Goal: Contribute content: Contribute content

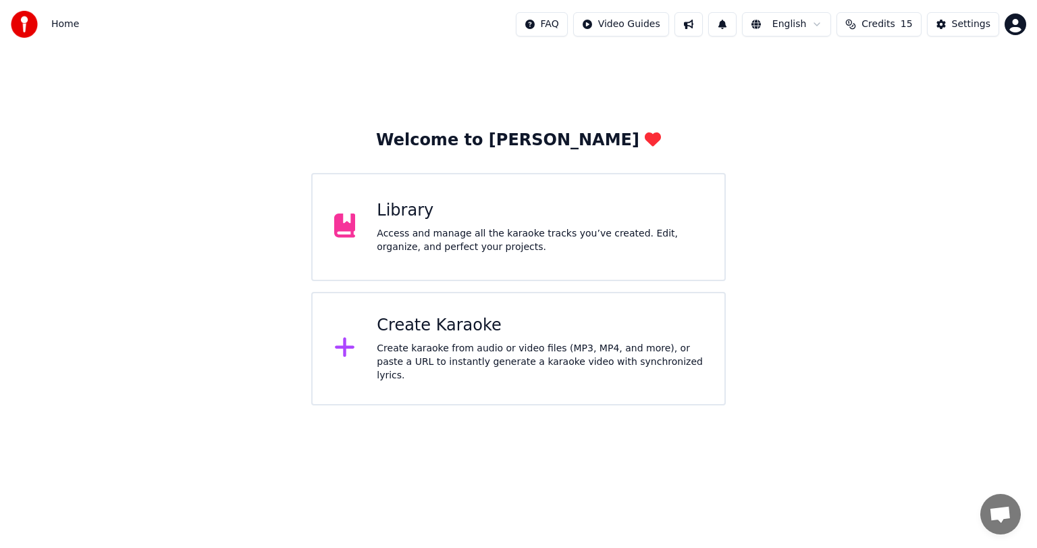
click at [395, 232] on div "Access and manage all the karaoke tracks you’ve created. Edit, organize, and pe…" at bounding box center [540, 240] width 326 height 27
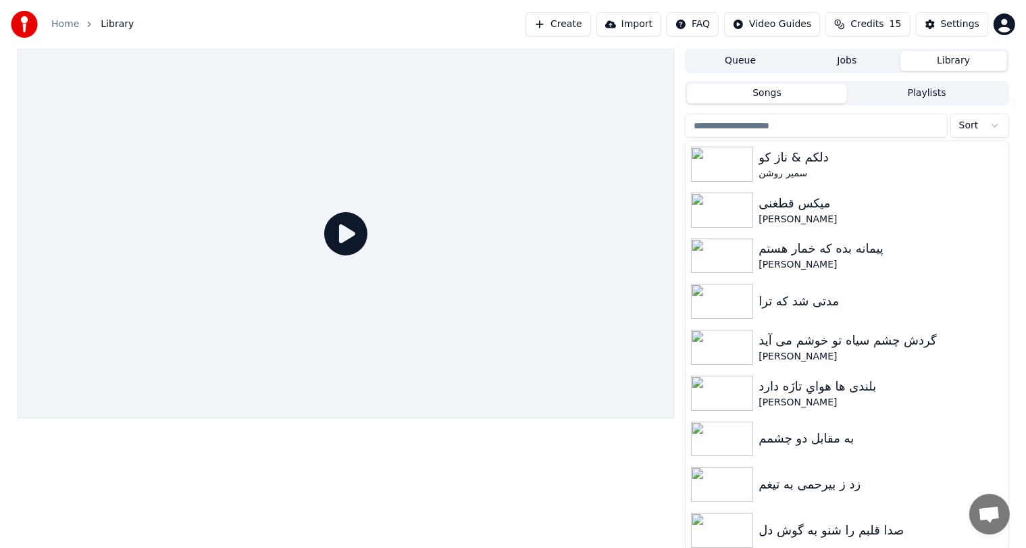
click at [587, 22] on button "Create" at bounding box center [557, 24] width 65 height 24
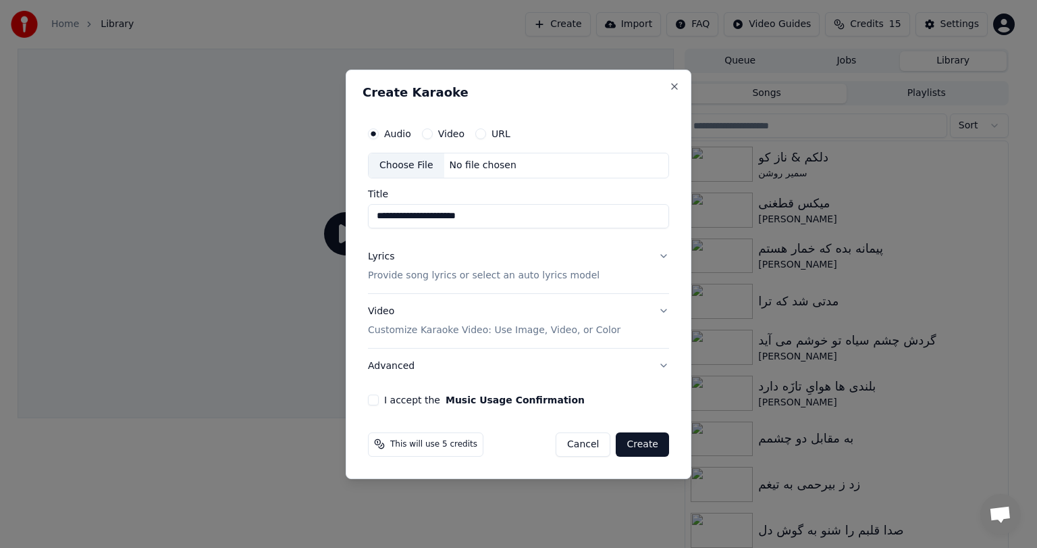
click at [376, 216] on input "**********" at bounding box center [518, 216] width 301 height 24
click at [380, 217] on input "**********" at bounding box center [518, 216] width 301 height 24
click at [466, 162] on div "No file chosen" at bounding box center [483, 166] width 78 height 14
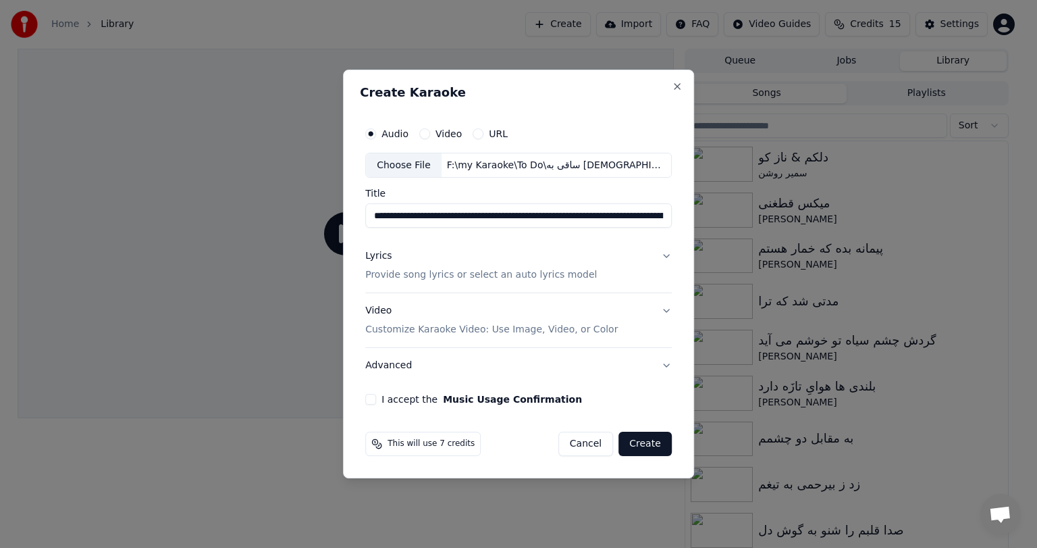
click at [560, 214] on input "**********" at bounding box center [518, 216] width 307 height 24
paste input
type input "**********"
click at [637, 257] on button "Lyrics Provide song lyrics or select an auto lyrics model" at bounding box center [518, 266] width 307 height 54
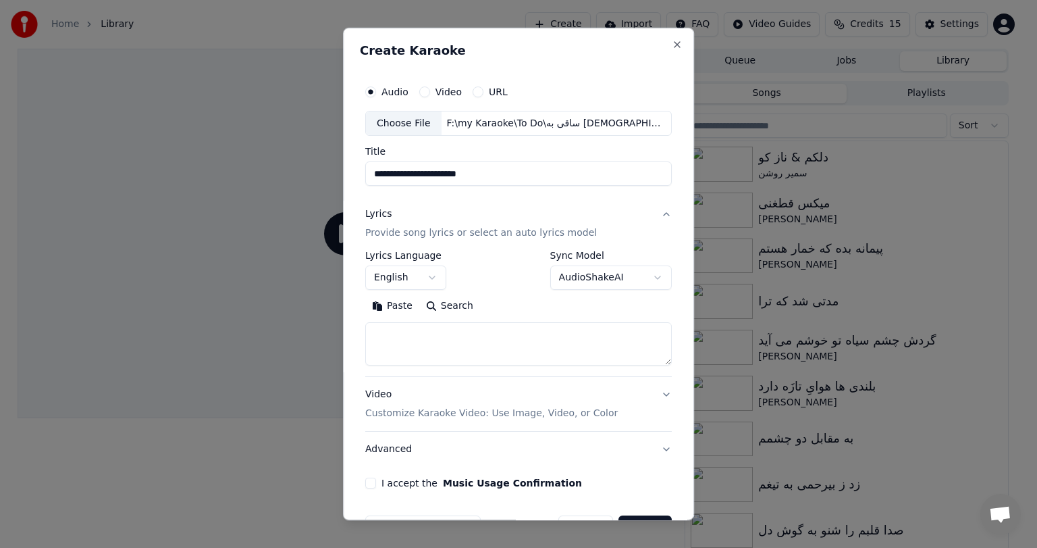
click at [446, 344] on textarea at bounding box center [518, 344] width 307 height 43
paste textarea "**********"
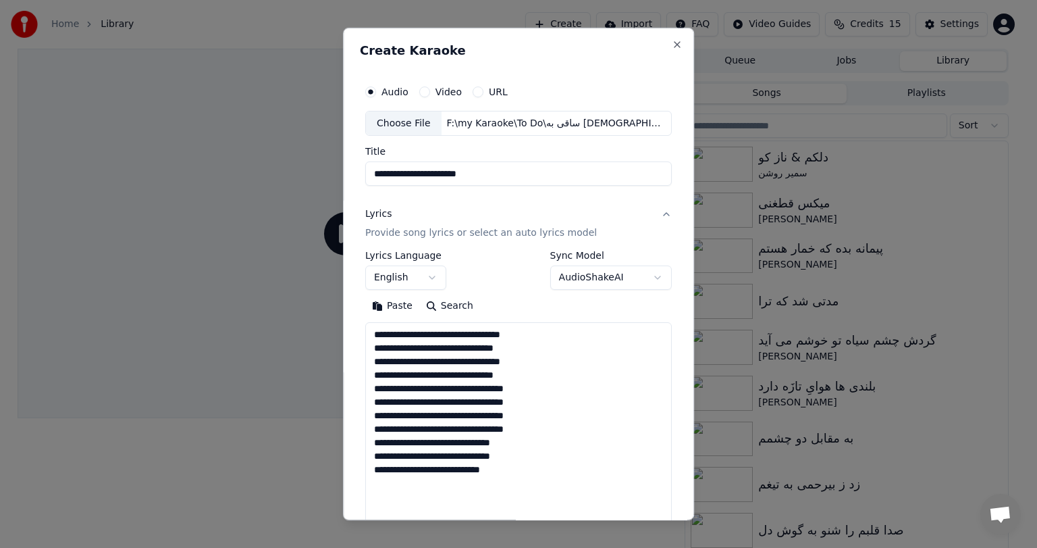
scroll to position [448, 0]
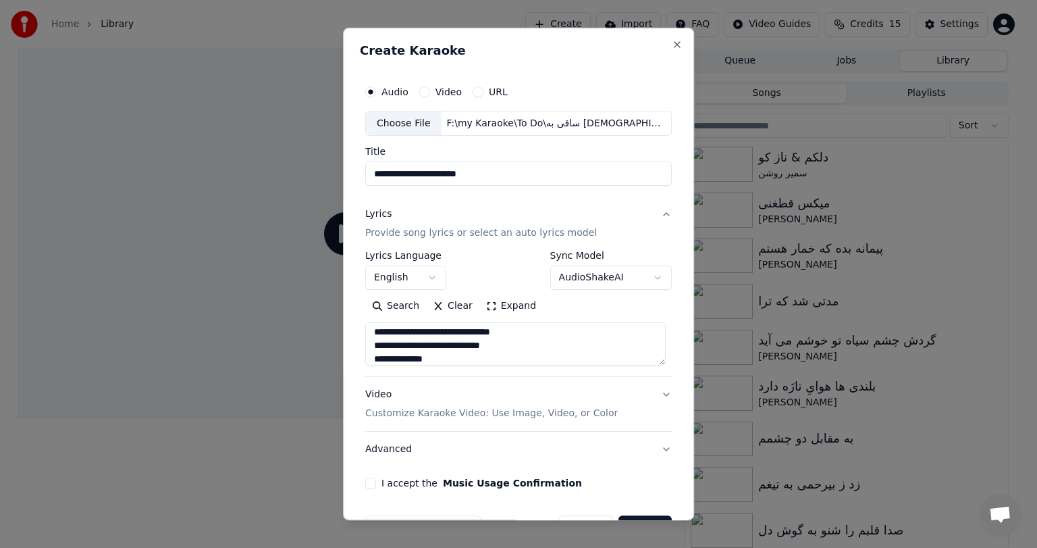
type textarea "**********"
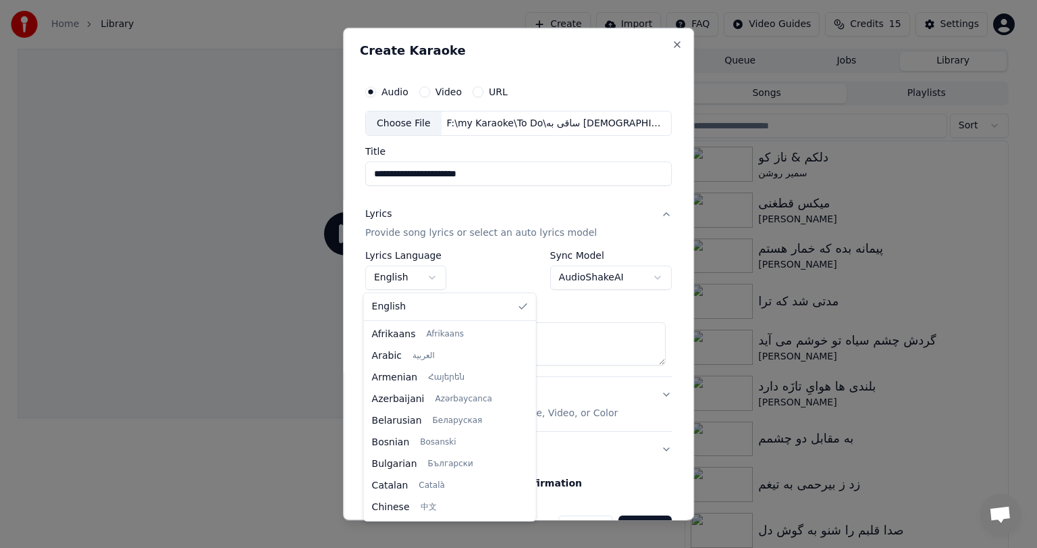
click at [408, 277] on body "**********" at bounding box center [513, 274] width 1026 height 548
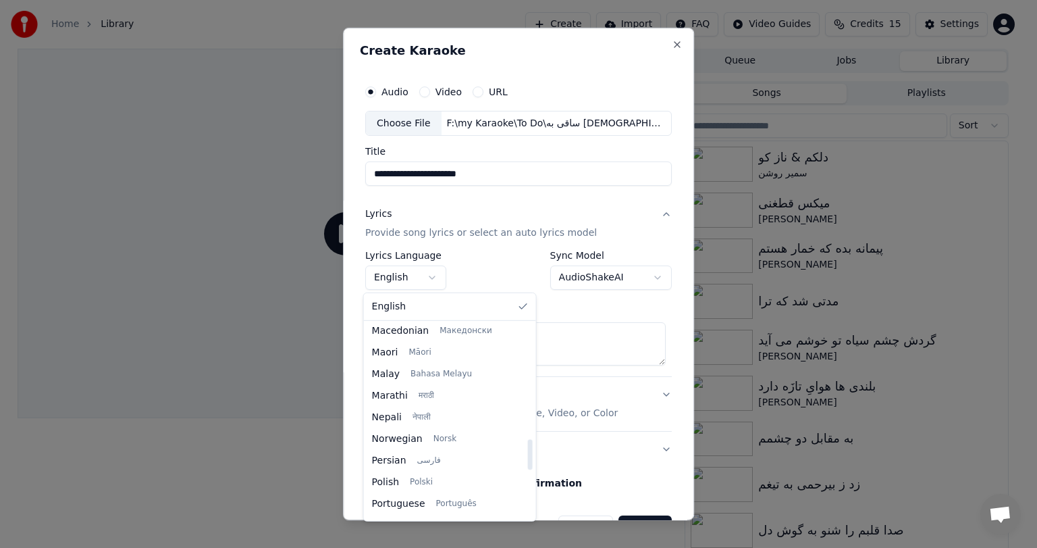
scroll to position [734, 0]
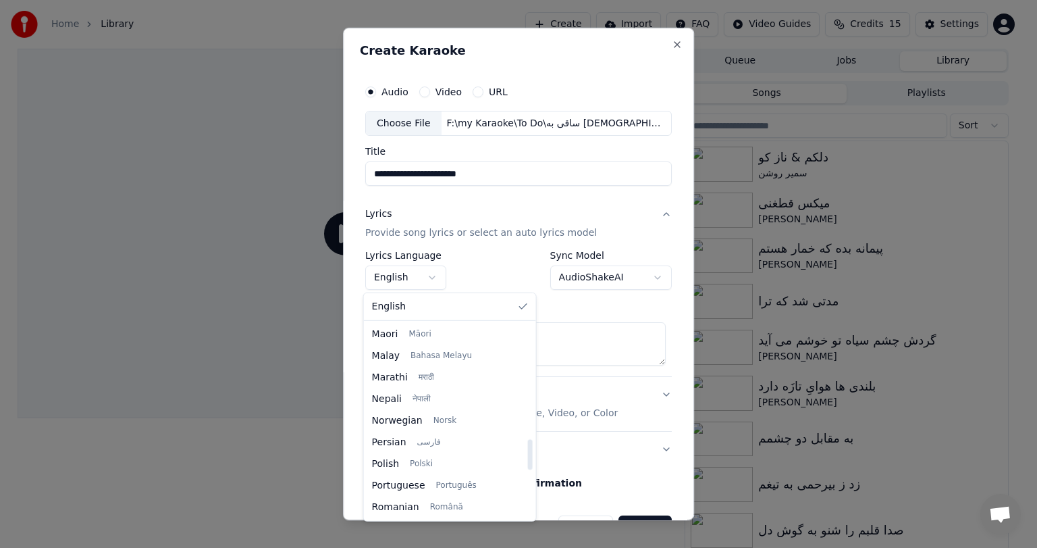
select select "**"
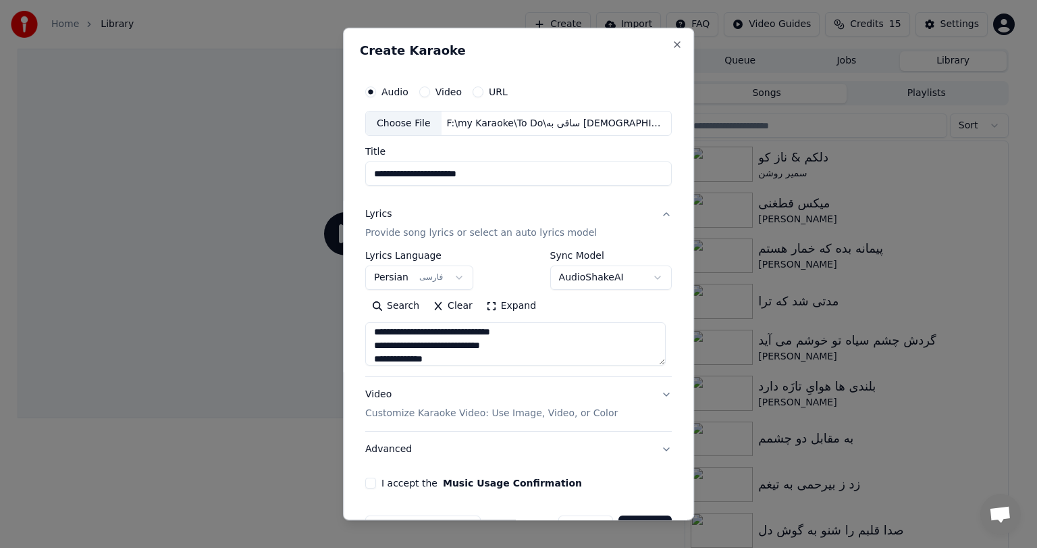
scroll to position [41, 0]
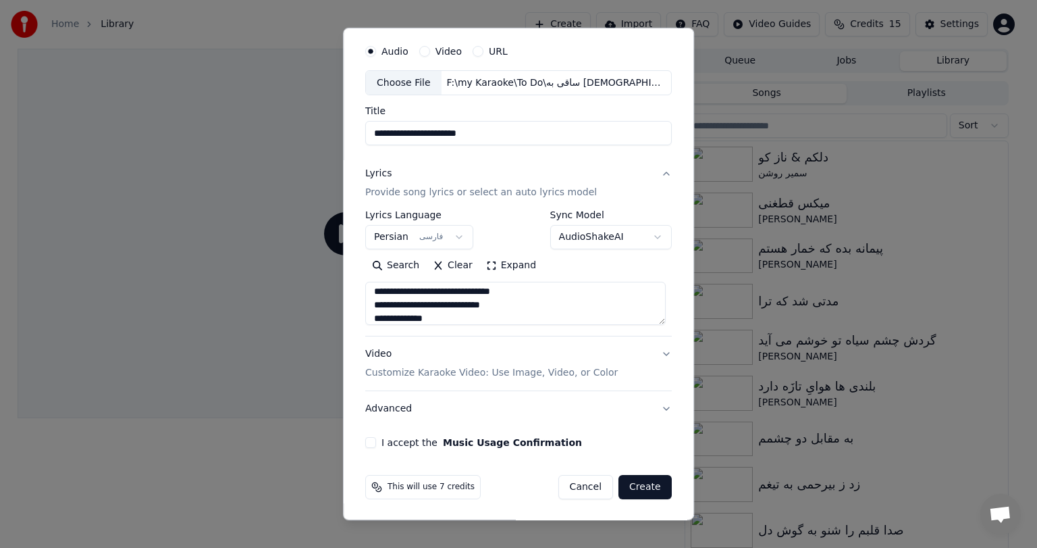
click at [647, 361] on button "Video Customize Karaoke Video: Use Image, Video, or Color" at bounding box center [518, 364] width 307 height 54
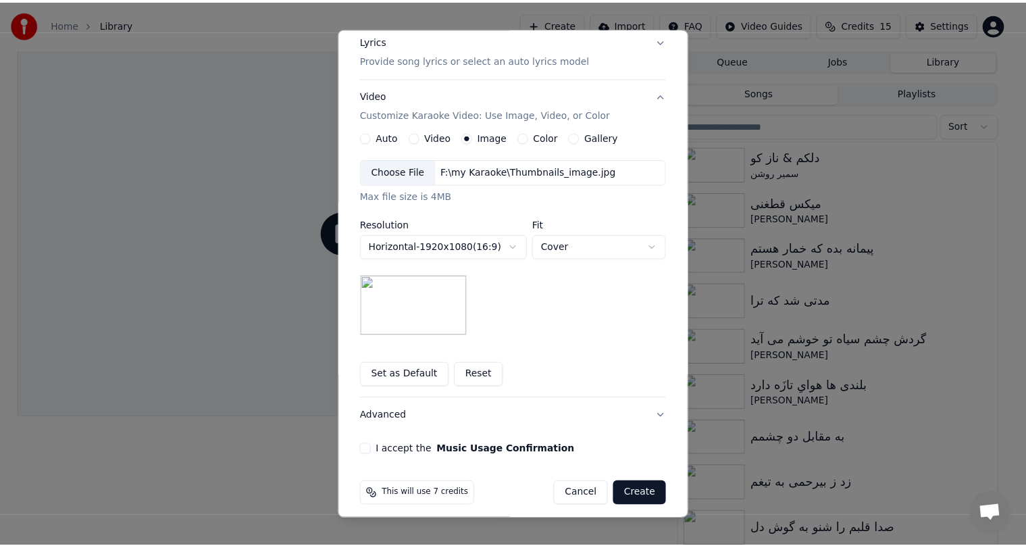
scroll to position [181, 0]
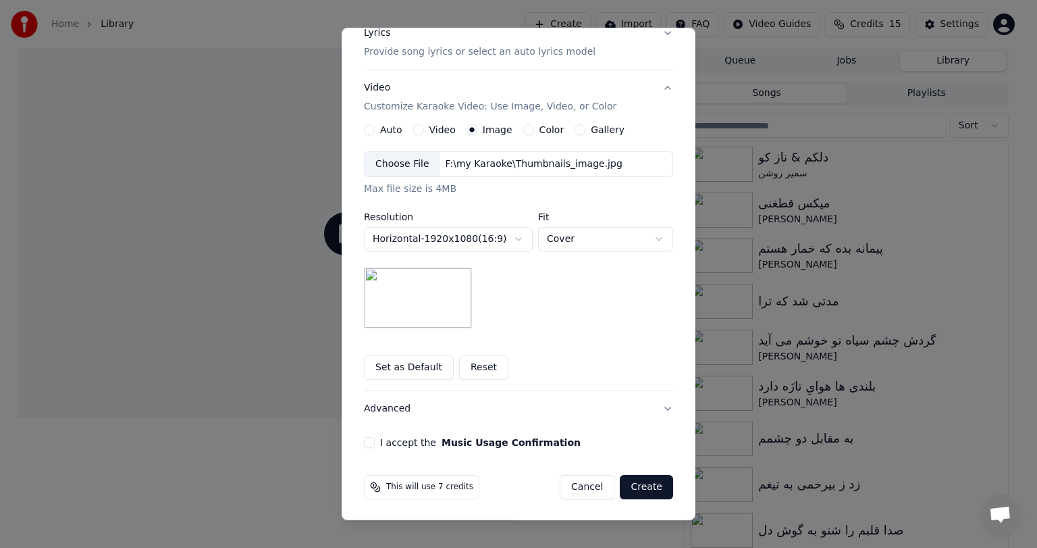
click at [364, 440] on button "I accept the Music Usage Confirmation" at bounding box center [369, 442] width 11 height 11
click at [647, 489] on button "Create" at bounding box center [646, 487] width 53 height 24
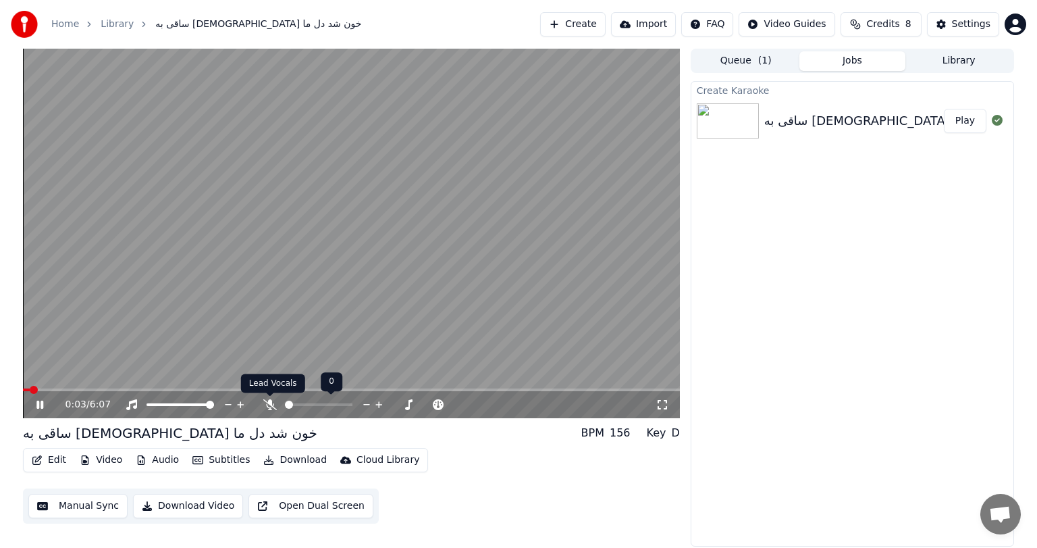
click at [267, 404] on icon at bounding box center [270, 404] width 14 height 11
click at [68, 512] on button "Manual Sync" at bounding box center [77, 506] width 99 height 24
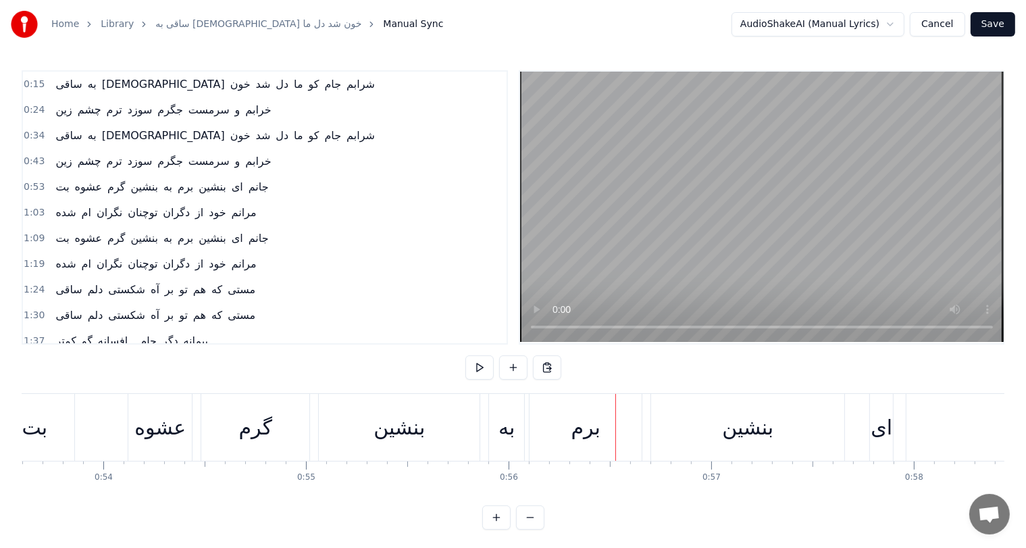
scroll to position [0, 10855]
click at [595, 429] on div "برم" at bounding box center [586, 427] width 29 height 30
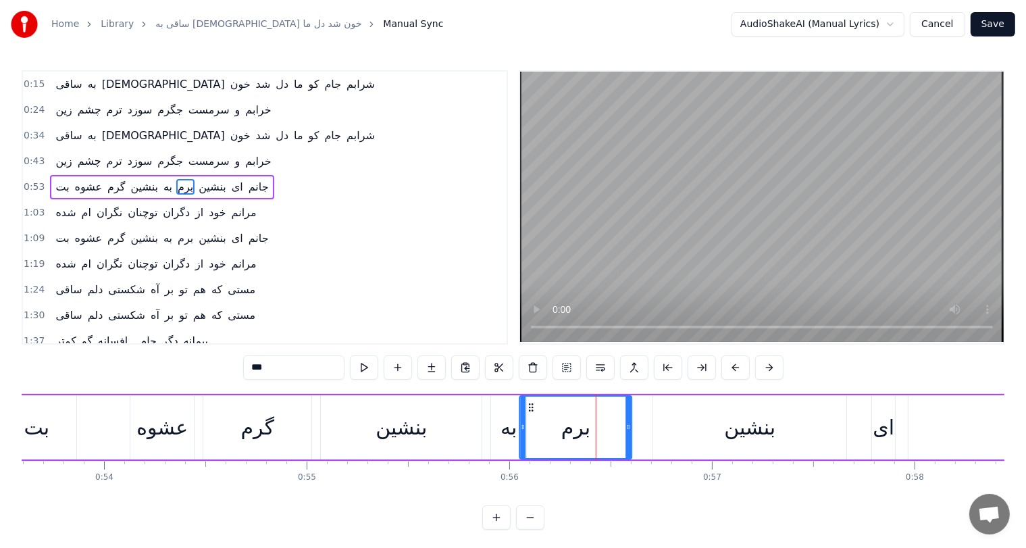
drag, startPoint x: 542, startPoint y: 404, endPoint x: 529, endPoint y: 406, distance: 13.7
click at [529, 406] on icon at bounding box center [531, 407] width 11 height 11
click at [510, 437] on div "به" at bounding box center [508, 427] width 16 height 30
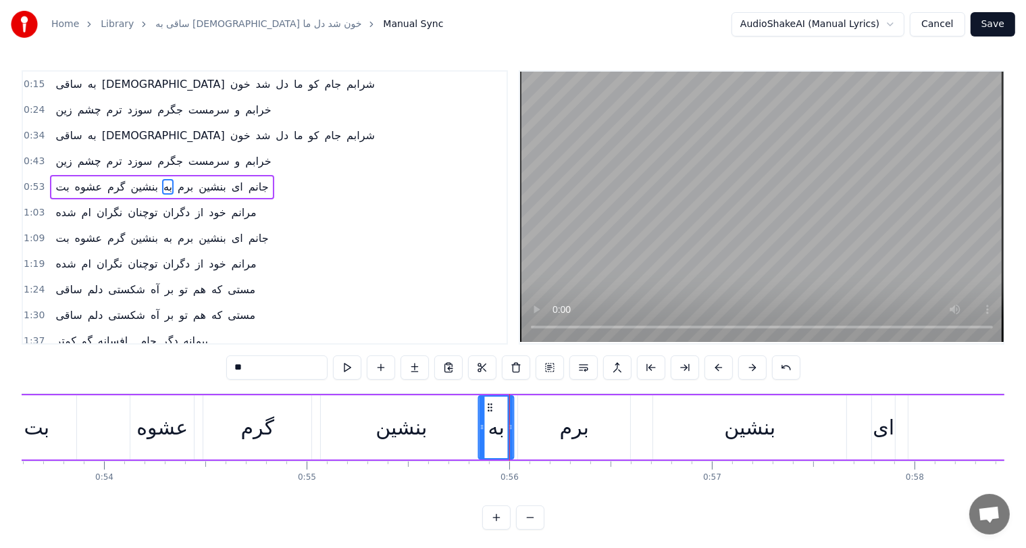
drag, startPoint x: 500, startPoint y: 407, endPoint x: 487, endPoint y: 408, distance: 12.8
click at [487, 408] on icon at bounding box center [490, 407] width 11 height 11
click at [560, 422] on div "برم" at bounding box center [574, 427] width 112 height 64
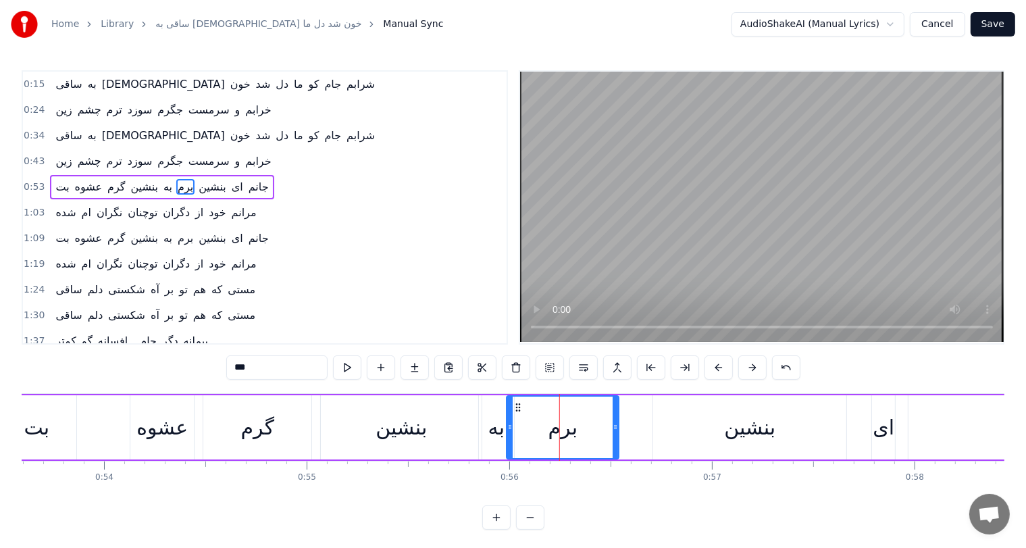
drag, startPoint x: 526, startPoint y: 405, endPoint x: 514, endPoint y: 408, distance: 11.8
click at [514, 408] on icon at bounding box center [517, 407] width 11 height 11
click at [178, 440] on div "عشوه" at bounding box center [161, 427] width 51 height 30
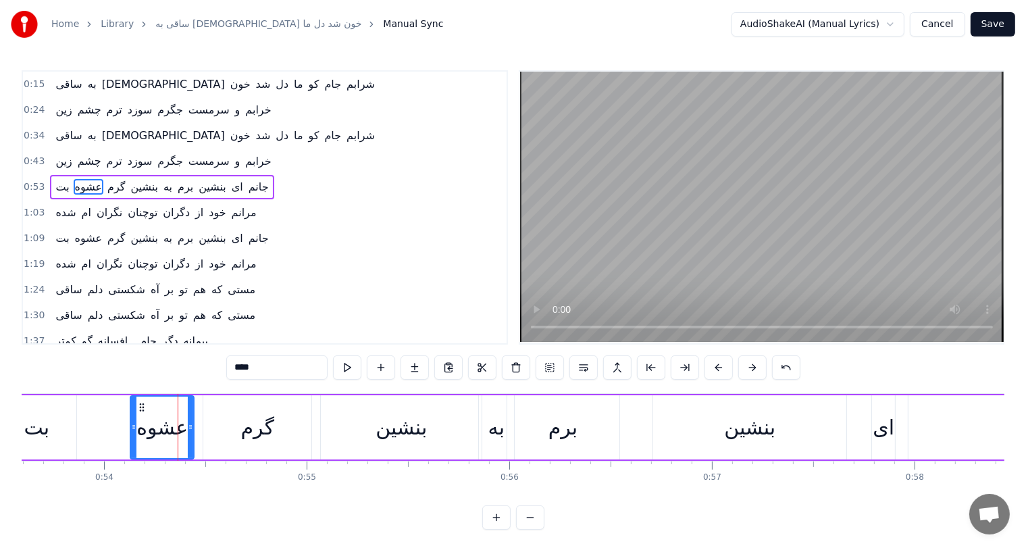
click at [393, 432] on div "بنشین" at bounding box center [400, 427] width 51 height 30
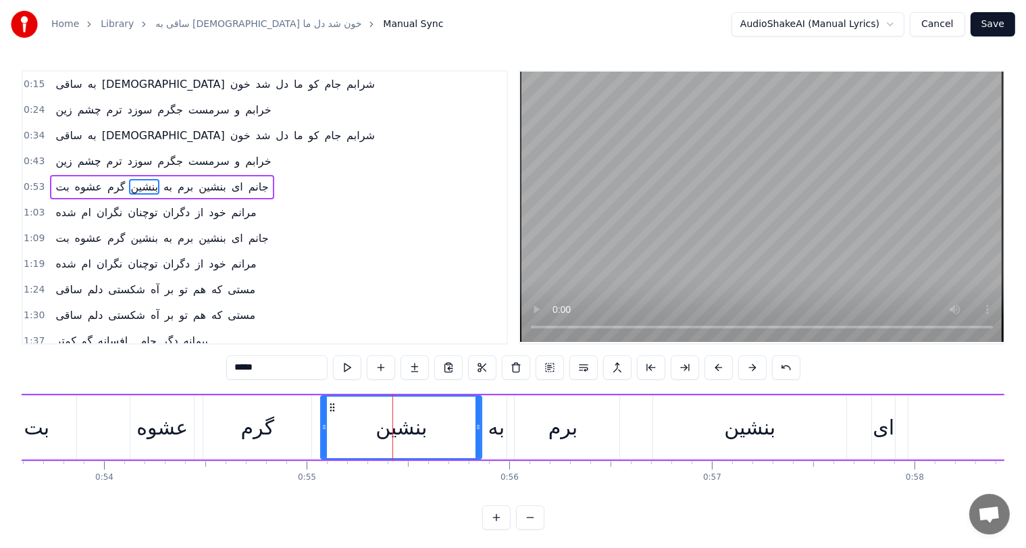
click at [497, 427] on div "به" at bounding box center [496, 427] width 16 height 30
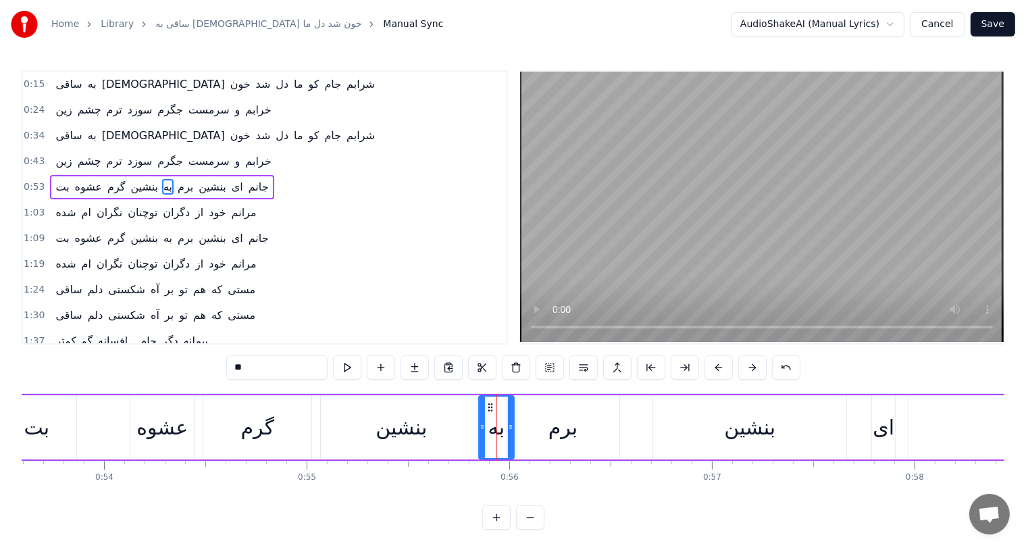
click at [559, 431] on div "برم" at bounding box center [562, 427] width 29 height 30
type input "***"
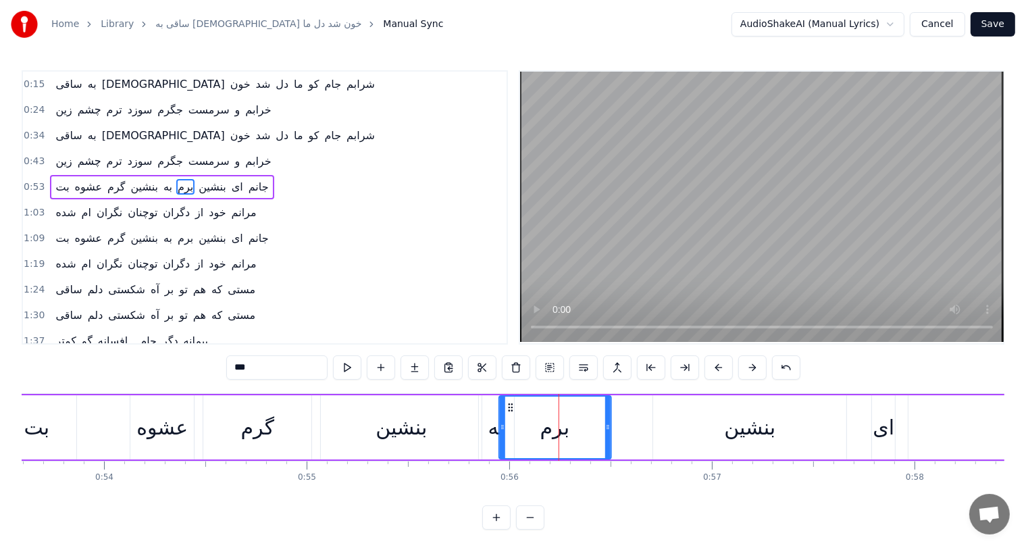
drag, startPoint x: 516, startPoint y: 405, endPoint x: 507, endPoint y: 405, distance: 8.8
click at [507, 405] on icon at bounding box center [510, 407] width 11 height 11
click at [198, 448] on div "بت عشوه گرم بنشین به برم بنشین ای جانم" at bounding box center [650, 427] width 1311 height 67
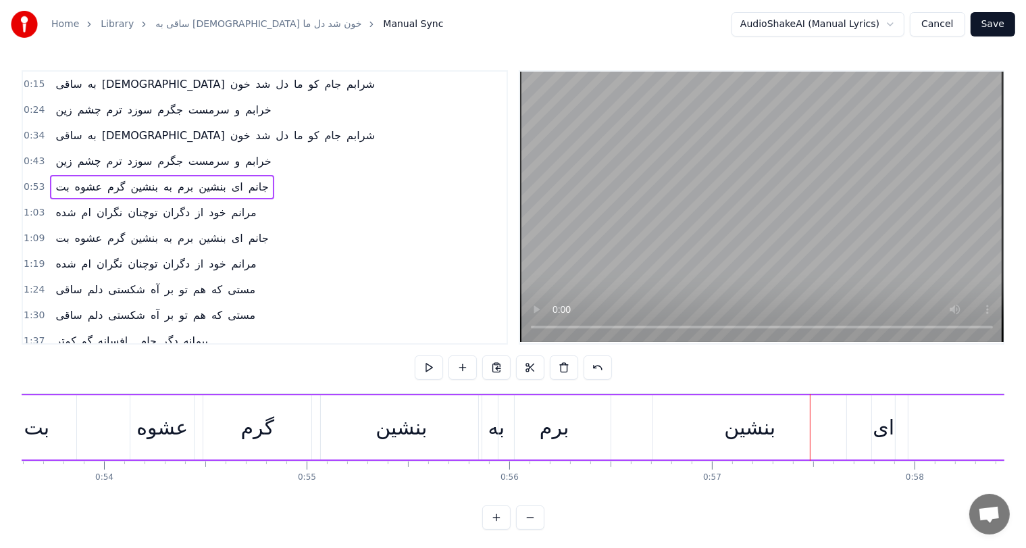
click at [188, 417] on div "عشوه" at bounding box center [161, 427] width 63 height 64
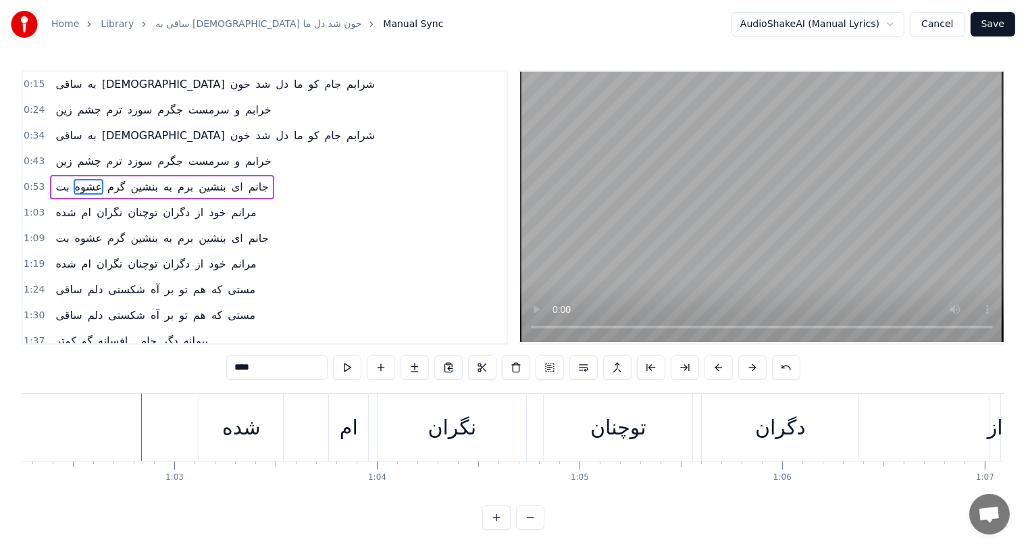
scroll to position [0, 12611]
click at [779, 363] on button at bounding box center [786, 367] width 28 height 24
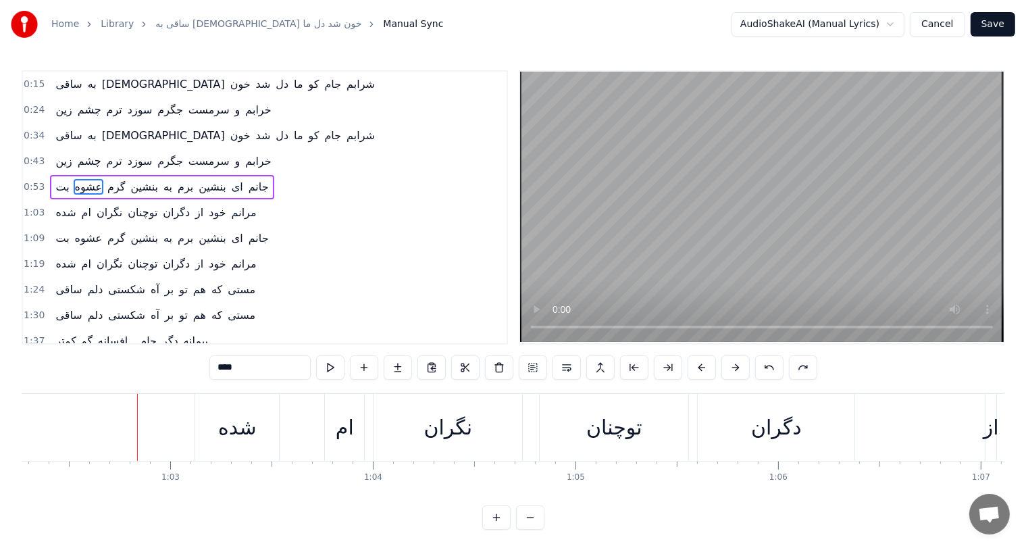
click at [768, 367] on button at bounding box center [769, 367] width 28 height 24
click at [768, 367] on div "****" at bounding box center [513, 367] width 574 height 24
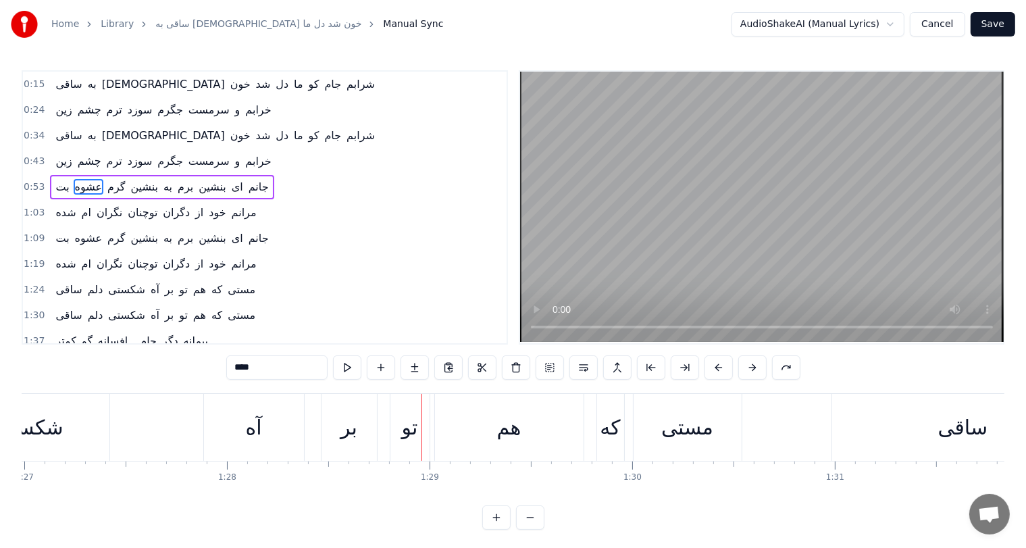
scroll to position [0, 17245]
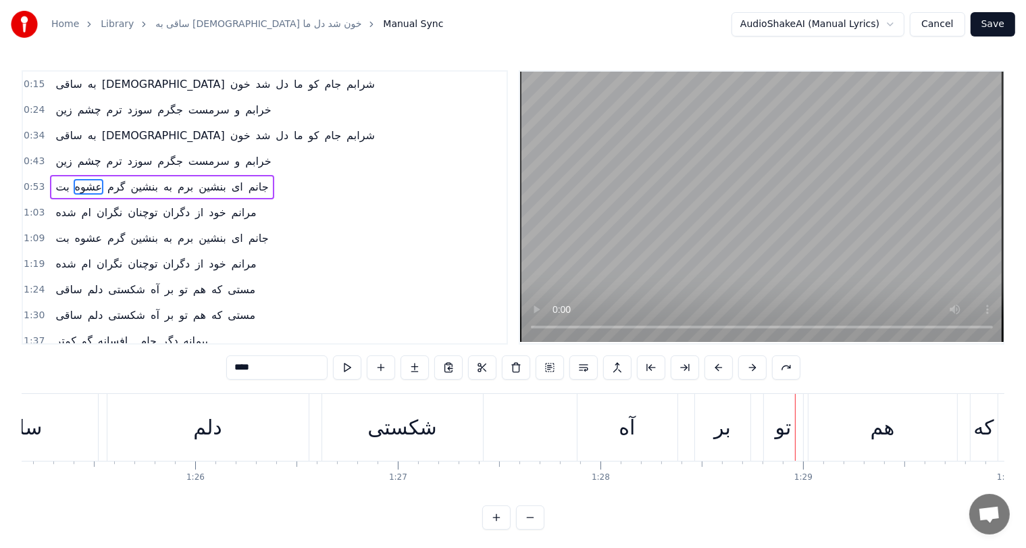
click at [132, 429] on div "دلم" at bounding box center [207, 427] width 201 height 67
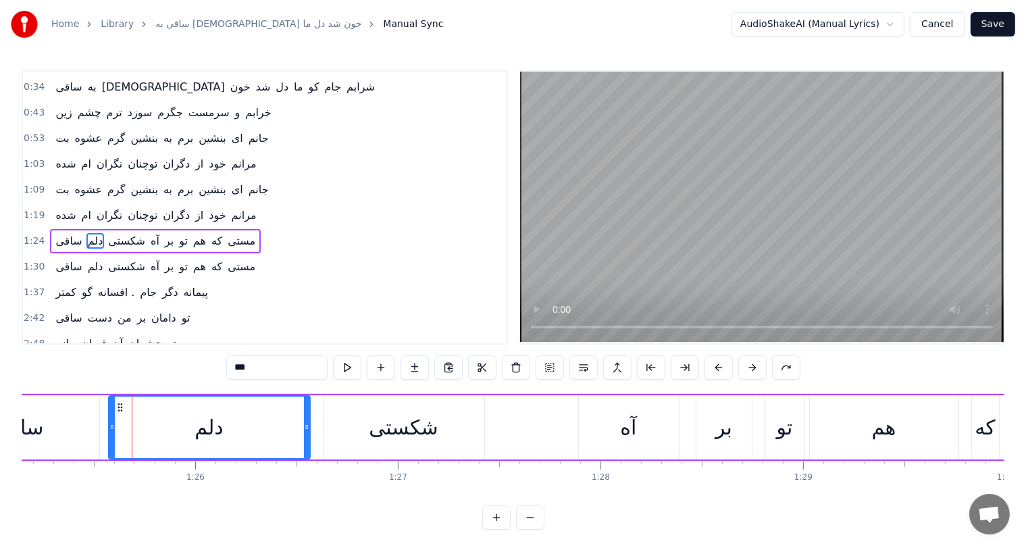
scroll to position [75, 0]
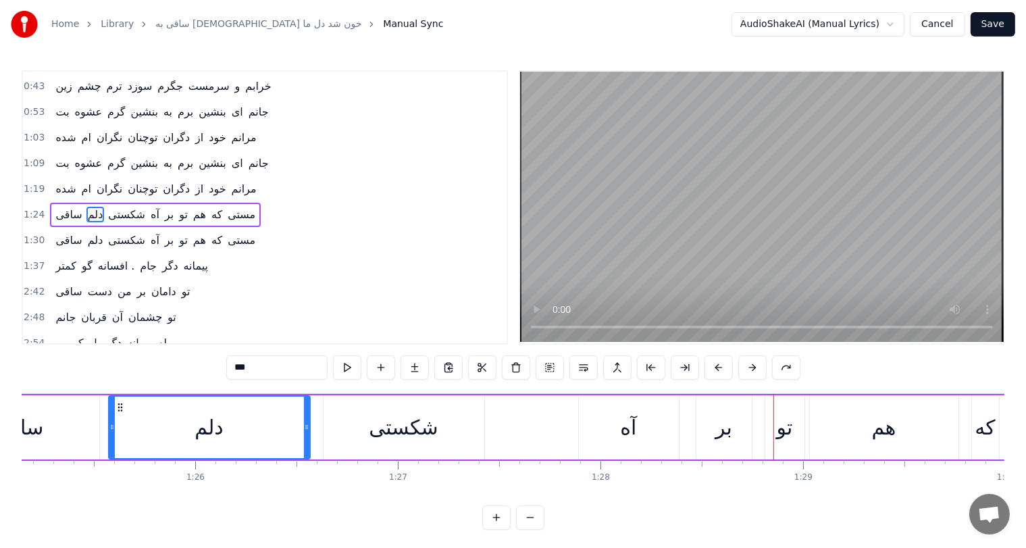
click at [635, 429] on div "آه" at bounding box center [628, 427] width 16 height 30
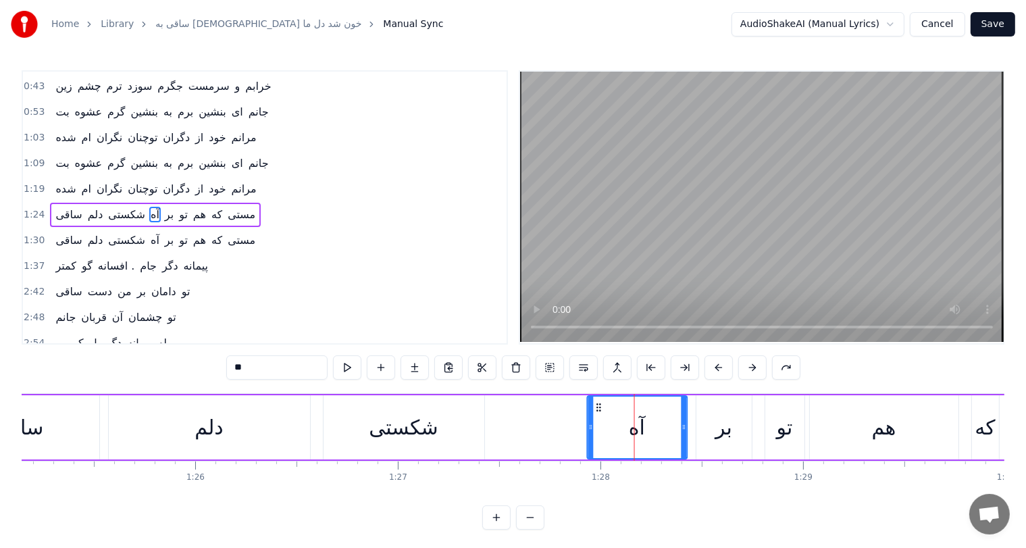
drag, startPoint x: 585, startPoint y: 401, endPoint x: 594, endPoint y: 401, distance: 9.5
click at [594, 402] on icon at bounding box center [598, 407] width 11 height 11
click at [404, 435] on div "شکستی" at bounding box center [404, 427] width 70 height 30
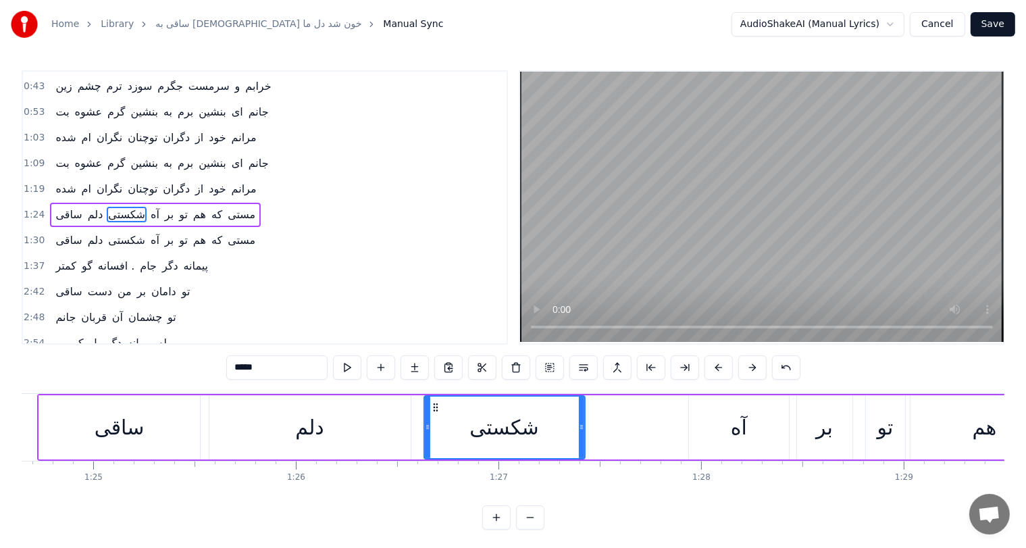
scroll to position [0, 17146]
click at [142, 440] on div "ساقی" at bounding box center [118, 427] width 161 height 64
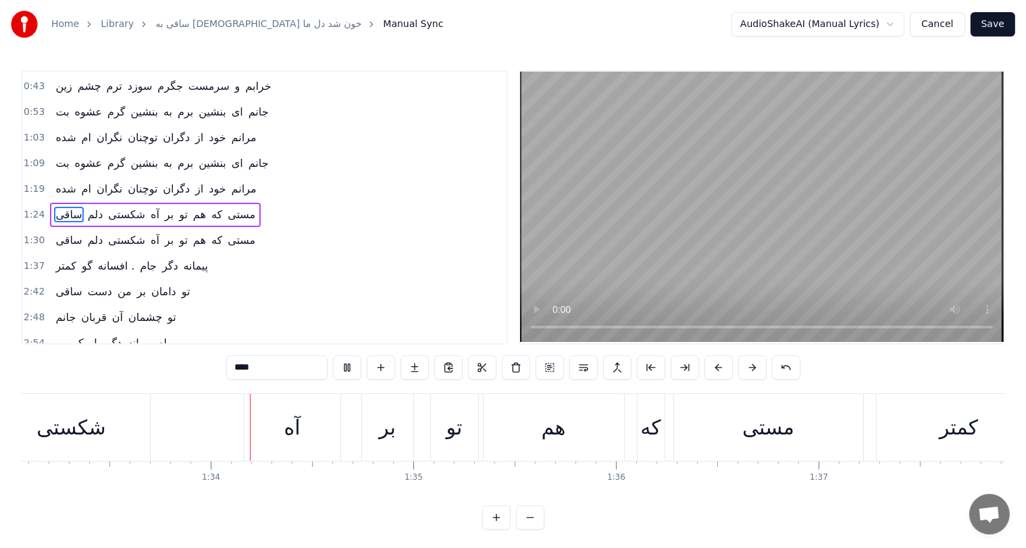
scroll to position [0, 18866]
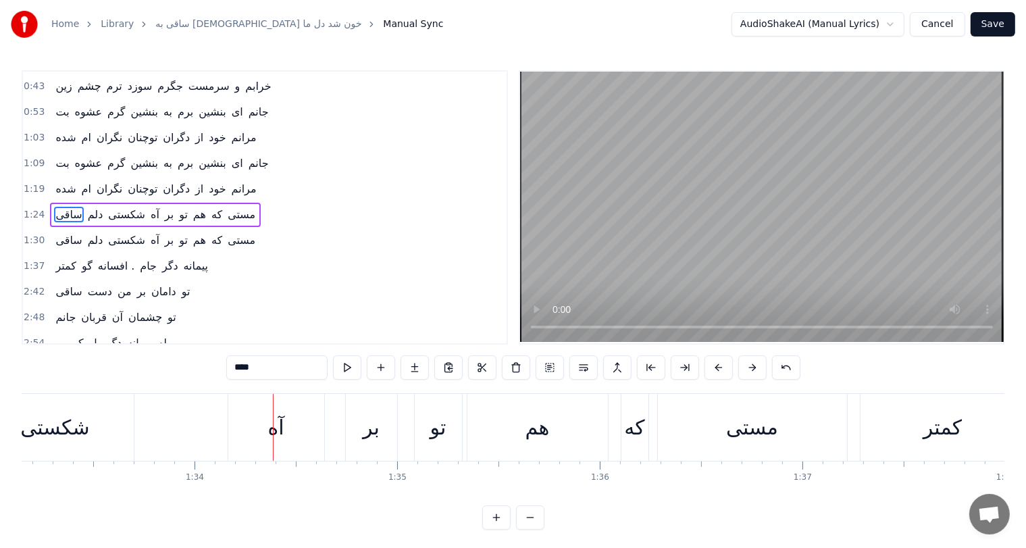
click at [275, 421] on div "آه" at bounding box center [275, 427] width 16 height 30
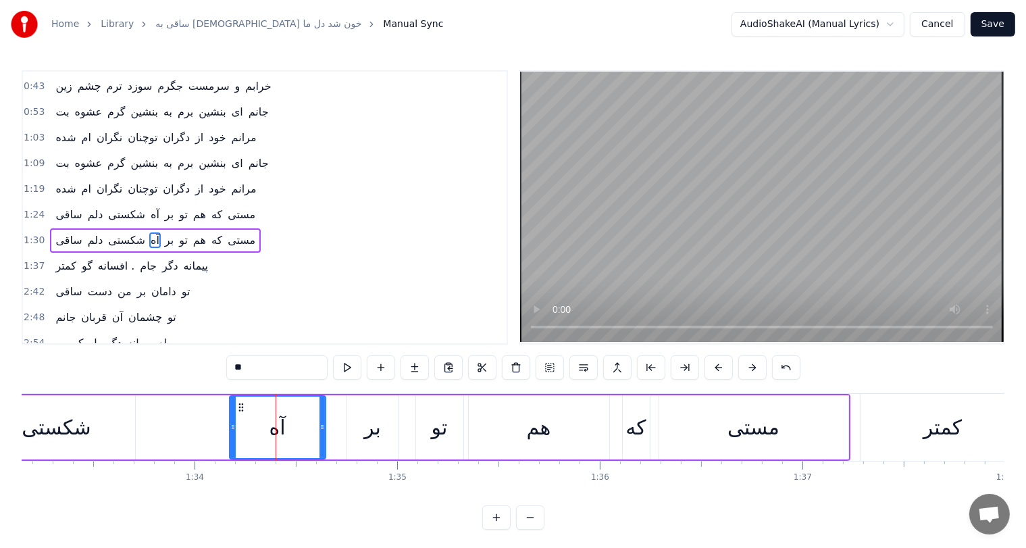
scroll to position [100, 0]
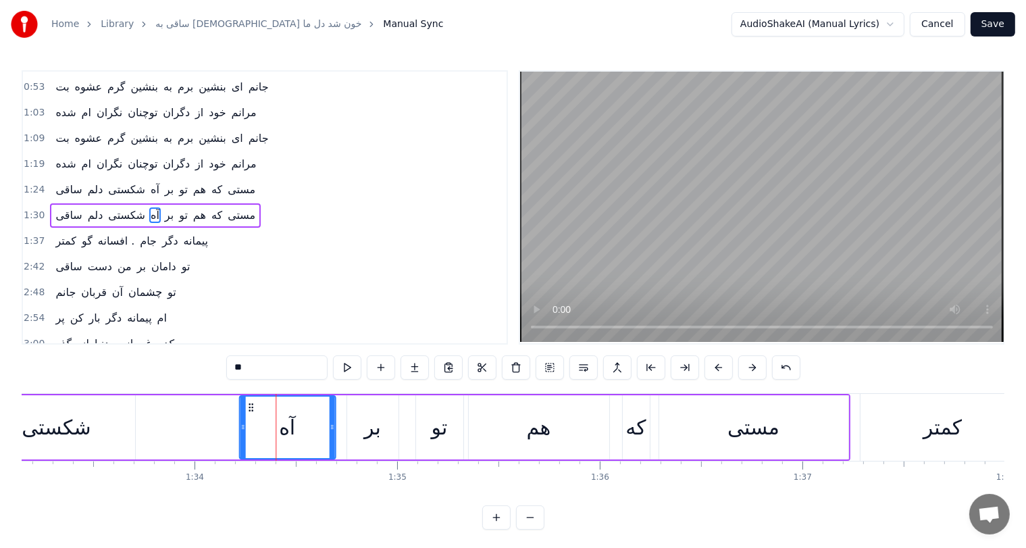
drag, startPoint x: 240, startPoint y: 404, endPoint x: 254, endPoint y: 405, distance: 14.2
click at [254, 405] on icon at bounding box center [250, 407] width 11 height 11
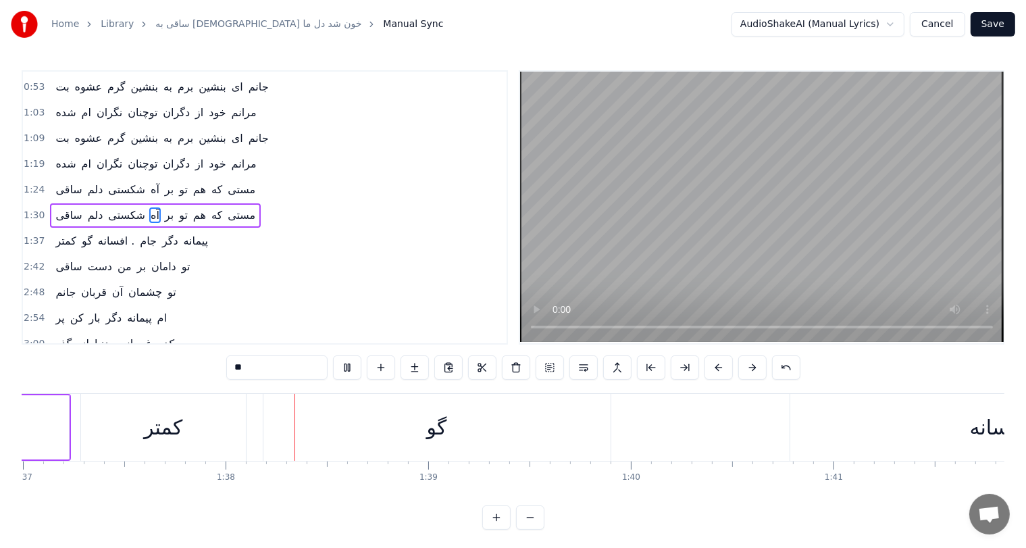
scroll to position [0, 19740]
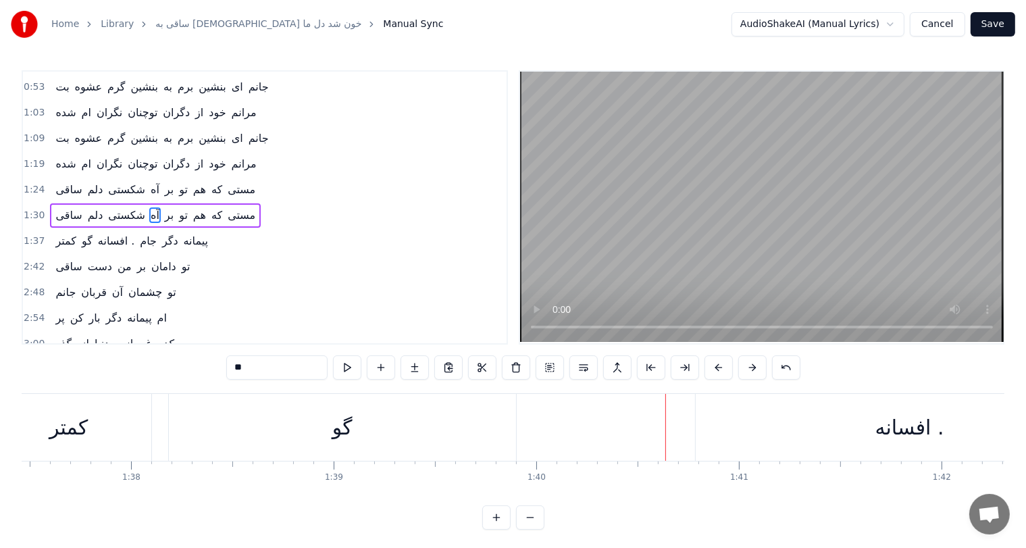
click at [885, 423] on div "افسانه ." at bounding box center [909, 427] width 69 height 30
type input "********"
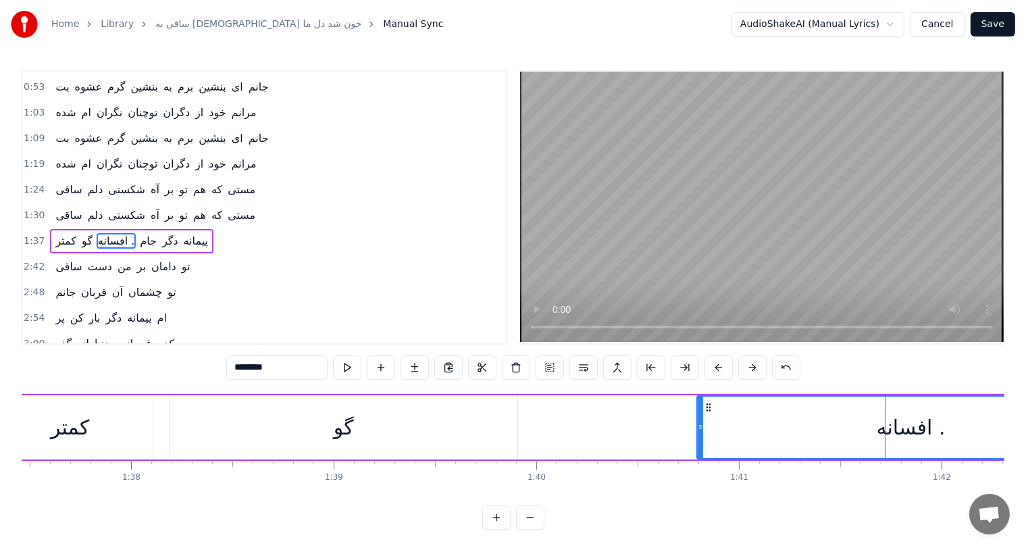
scroll to position [124, 0]
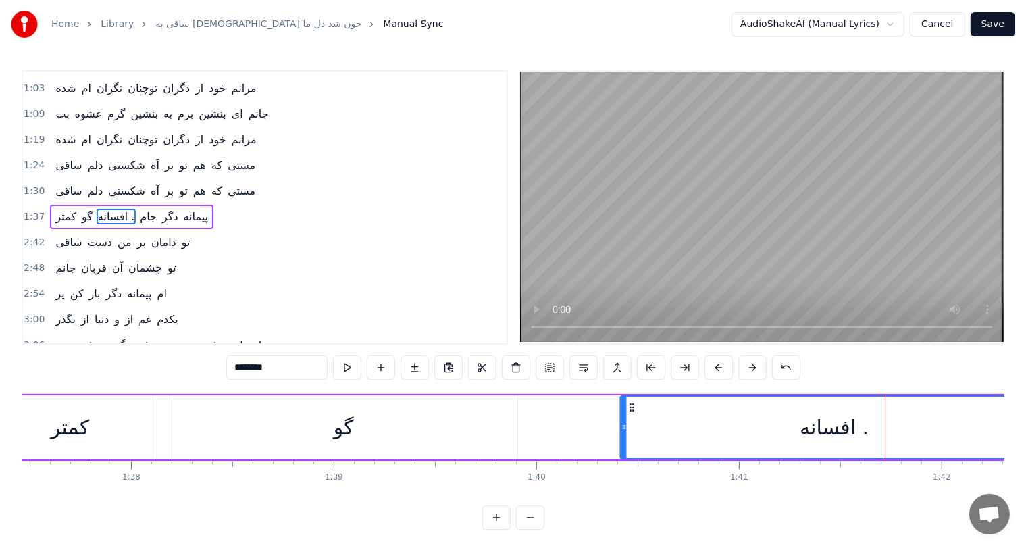
drag, startPoint x: 707, startPoint y: 401, endPoint x: 629, endPoint y: 413, distance: 78.5
click at [629, 413] on div "افسانه ." at bounding box center [833, 426] width 427 height 61
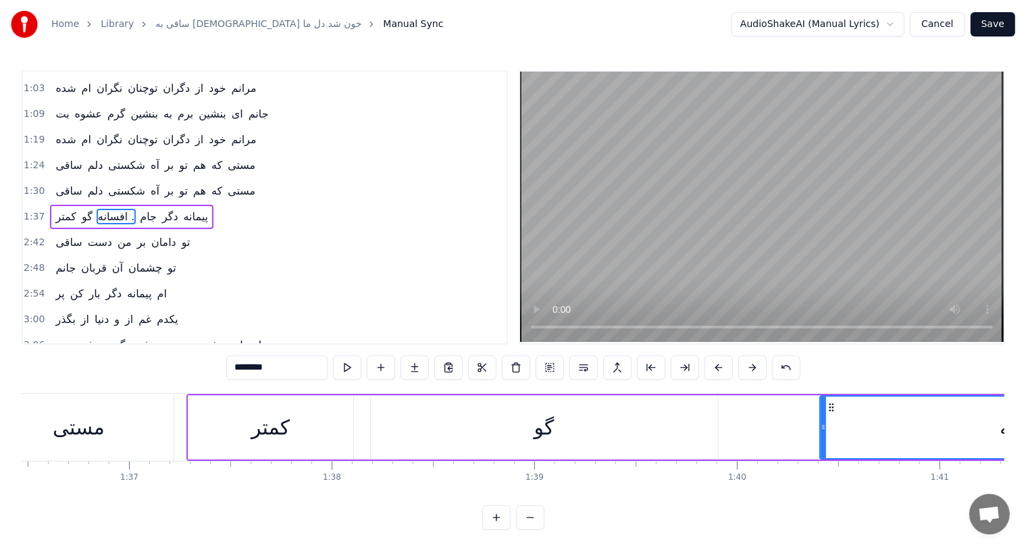
scroll to position [0, 19536]
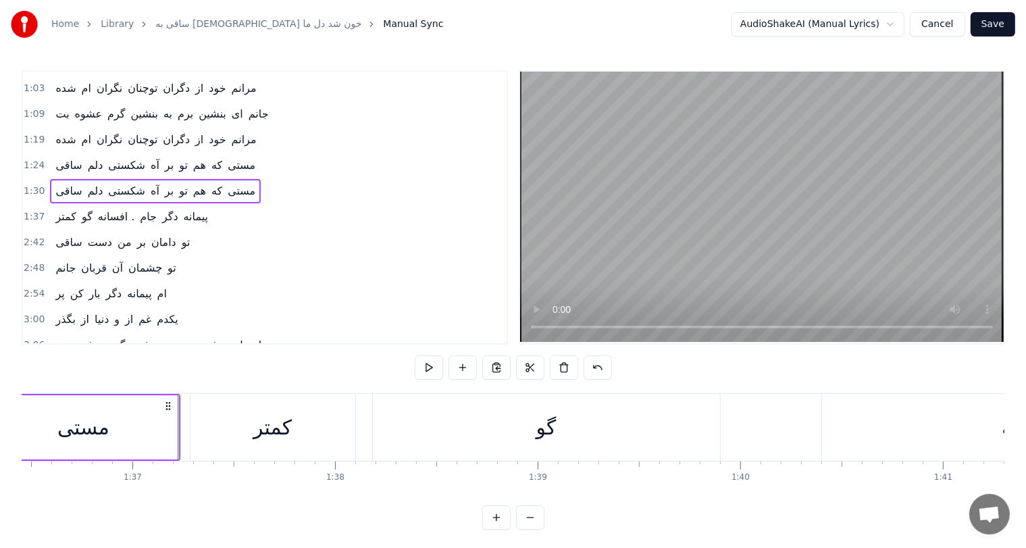
click at [271, 424] on div "کمتر" at bounding box center [272, 427] width 38 height 30
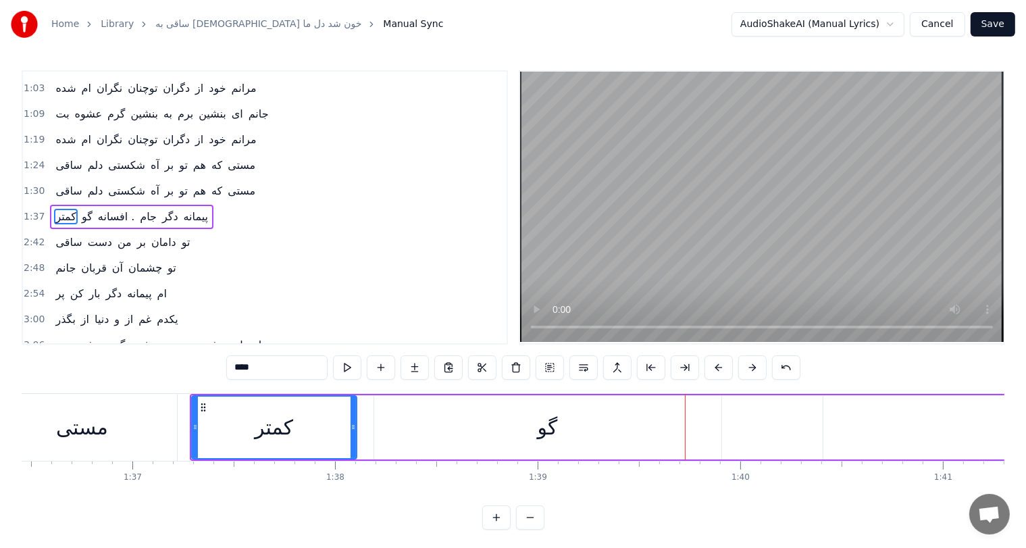
click at [126, 209] on span "افسانه ." at bounding box center [116, 217] width 39 height 16
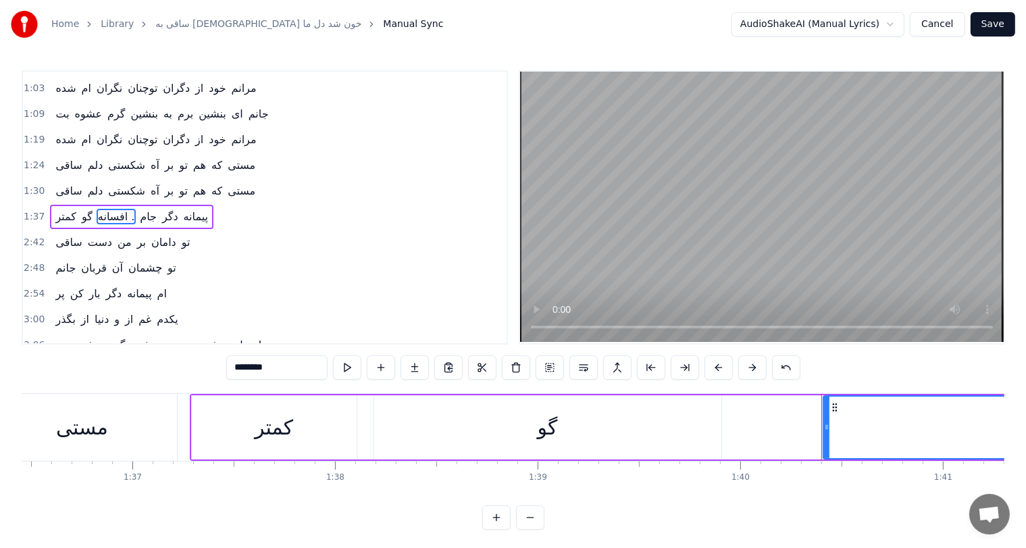
click at [262, 366] on input "********" at bounding box center [276, 367] width 101 height 24
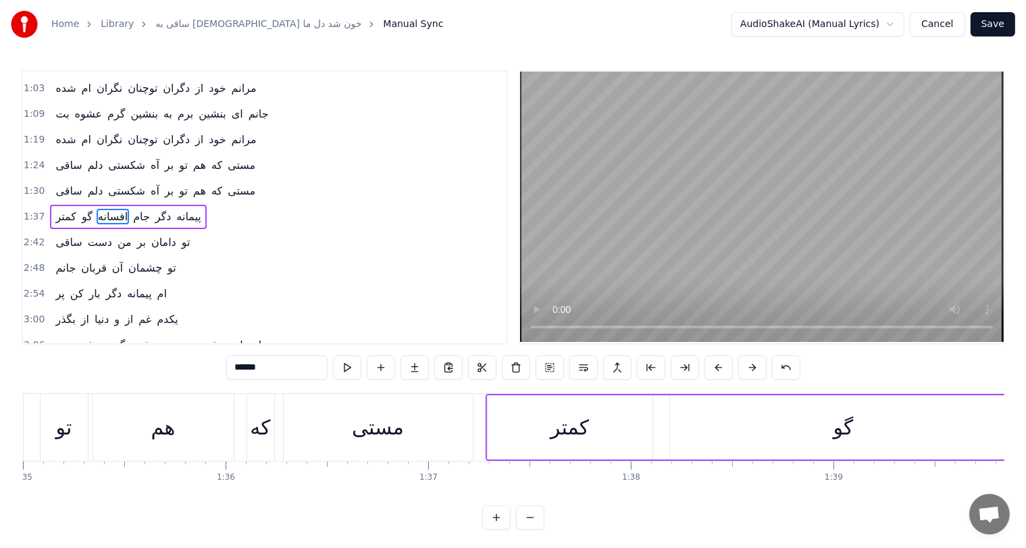
click at [252, 419] on div "که" at bounding box center [260, 427] width 20 height 30
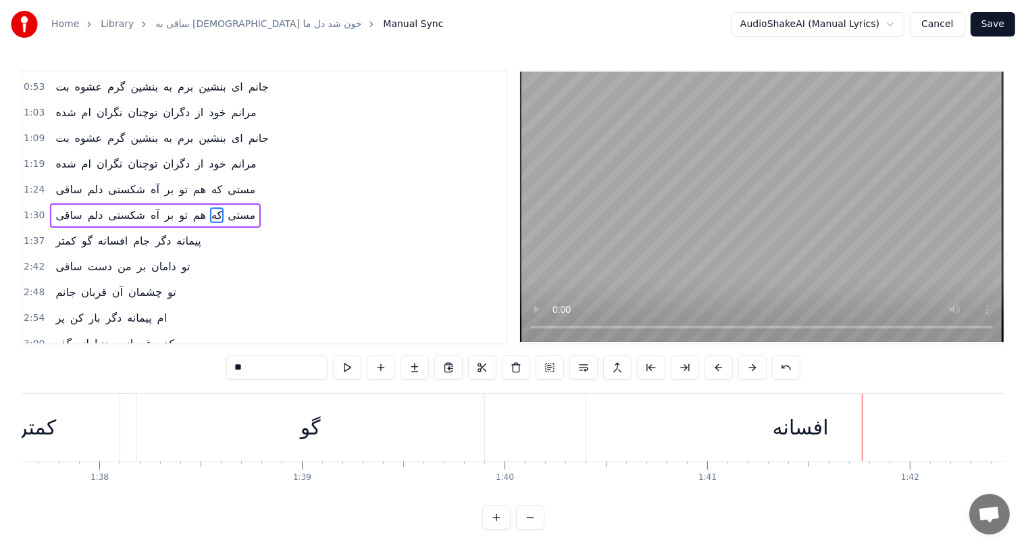
scroll to position [0, 19766]
click at [303, 431] on div "گو" at bounding box center [315, 427] width 347 height 67
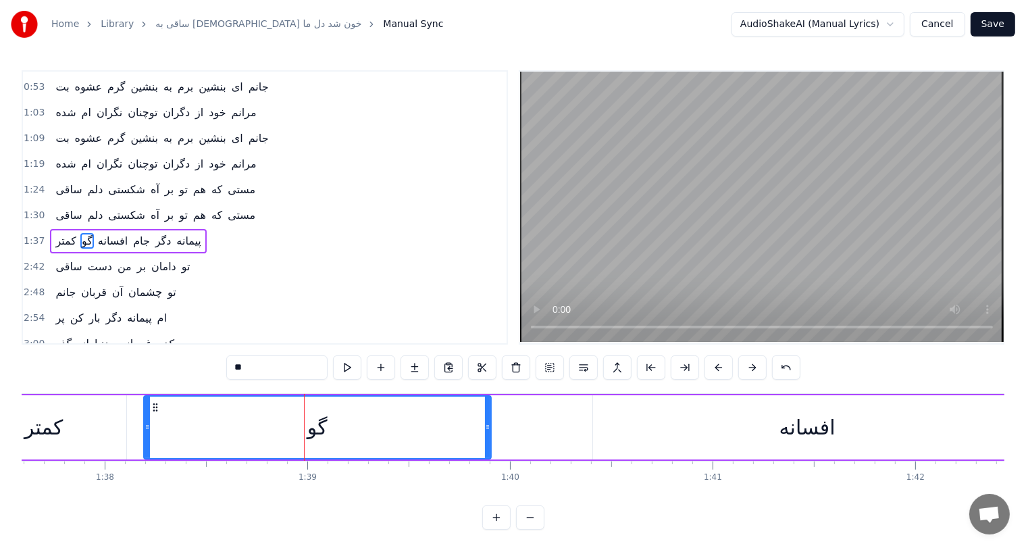
scroll to position [124, 0]
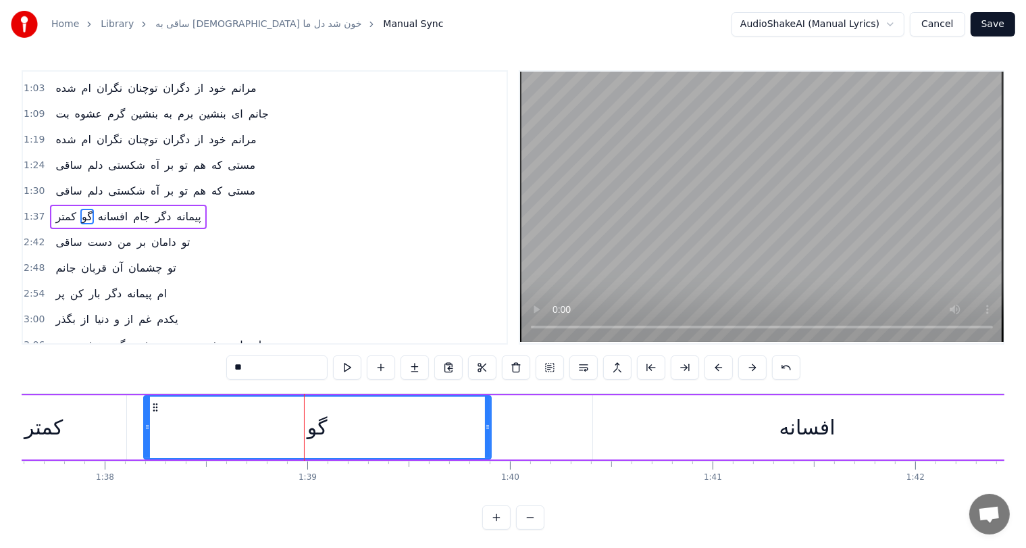
click at [236, 367] on input "**" at bounding box center [276, 367] width 101 height 24
type input "*"
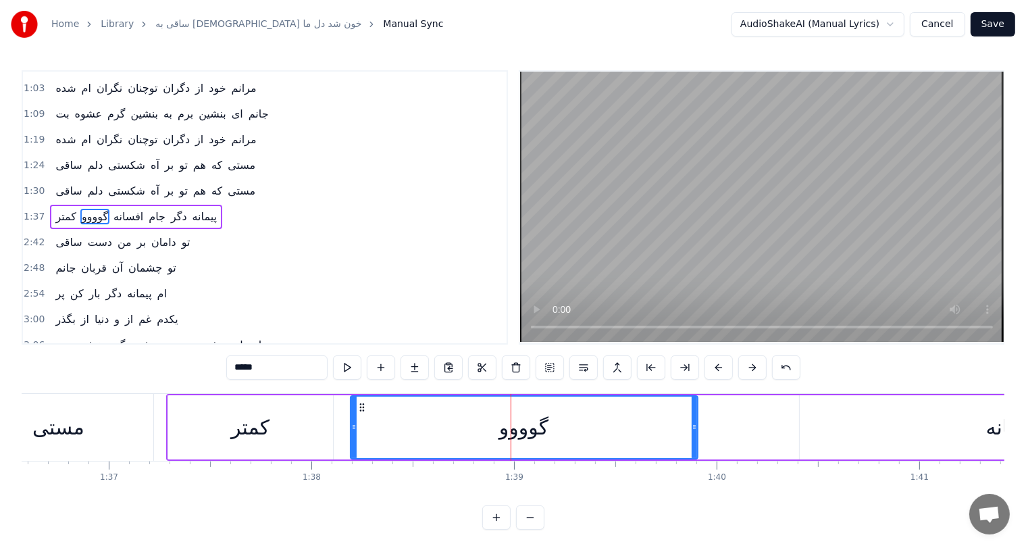
scroll to position [0, 19557]
click at [76, 436] on div "مستی" at bounding box center [61, 427] width 52 height 30
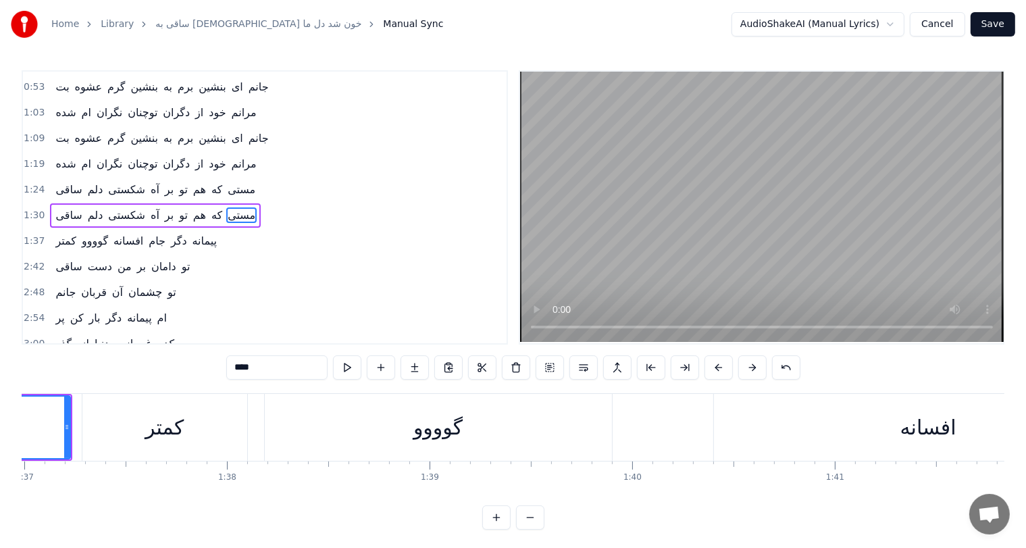
scroll to position [0, 19644]
click at [444, 429] on div "گوووو" at bounding box center [437, 427] width 49 height 30
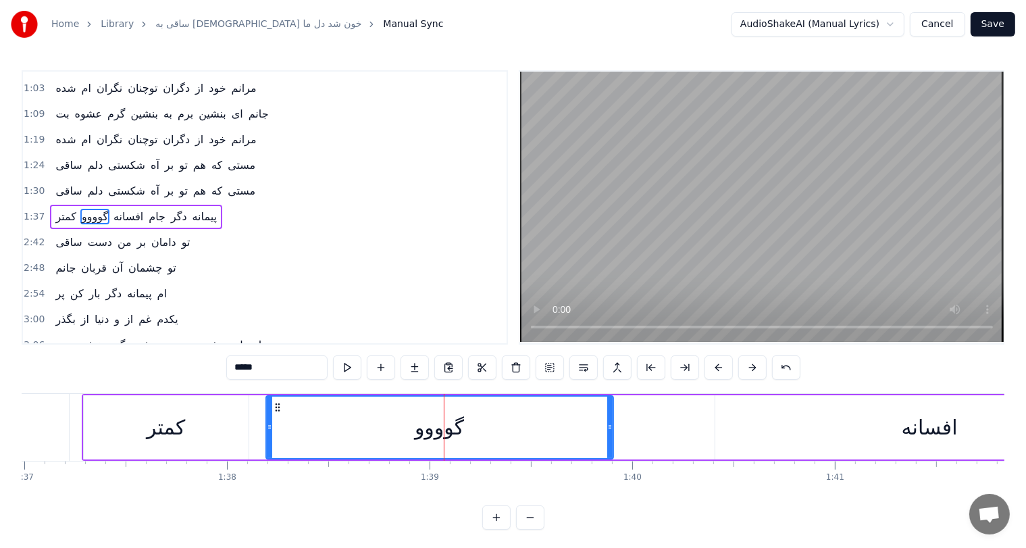
drag, startPoint x: 243, startPoint y: 368, endPoint x: 216, endPoint y: 373, distance: 27.5
click at [216, 373] on div "0:15 ساقی به [DEMOGRAPHIC_DATA] خون شد دل ما کو جام شرابم 0:24 زین چشم ترم سوزد…" at bounding box center [513, 299] width 982 height 459
drag, startPoint x: 246, startPoint y: 367, endPoint x: 211, endPoint y: 370, distance: 35.2
click at [211, 370] on div "0:15 ساقی به [DEMOGRAPHIC_DATA] خون شد دل ما کو جام شرابم 0:24 زین چشم ترم سوزد…" at bounding box center [513, 299] width 982 height 459
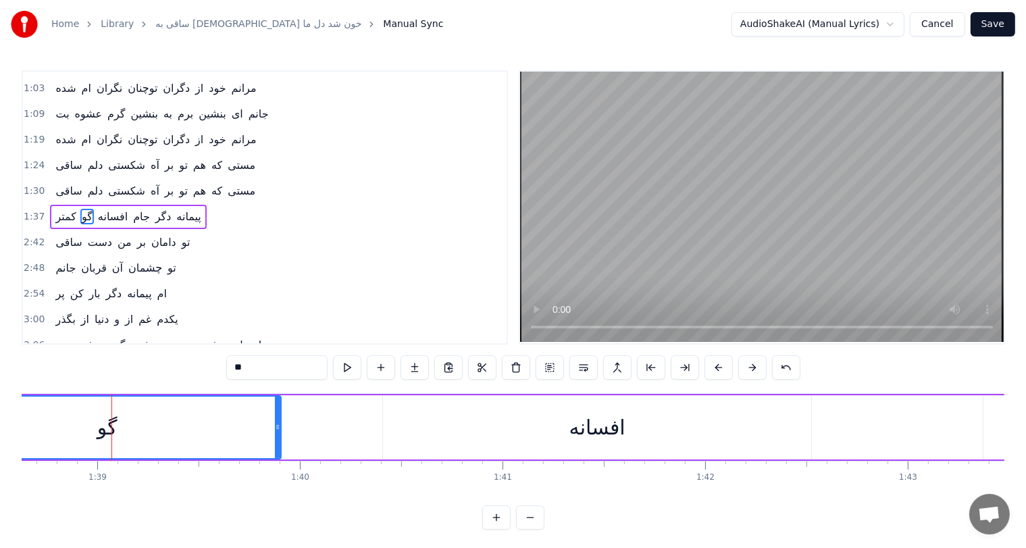
scroll to position [0, 19981]
click at [767, 434] on div "افسانه" at bounding box center [591, 427] width 428 height 64
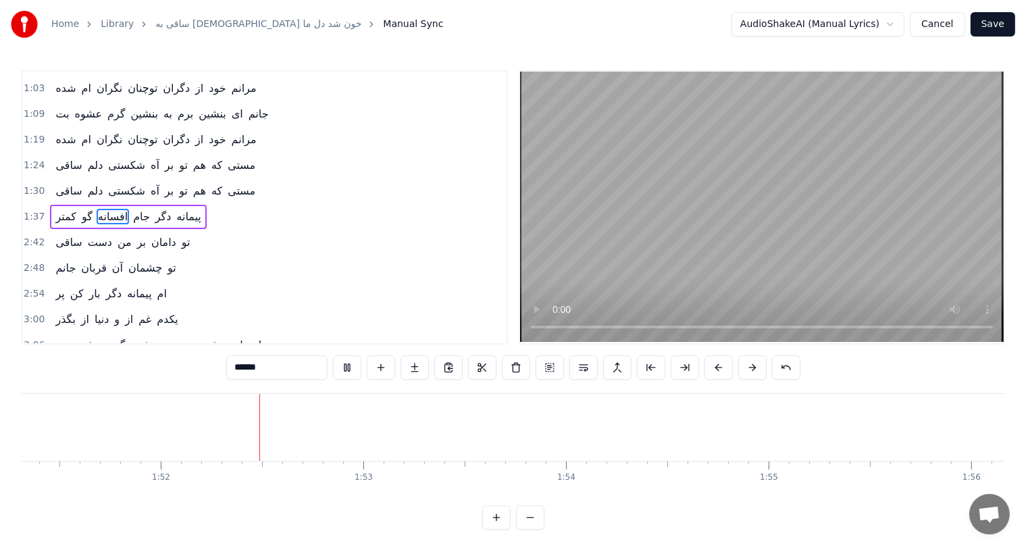
scroll to position [0, 22574]
click at [59, 234] on span "ساقی" at bounding box center [68, 242] width 29 height 16
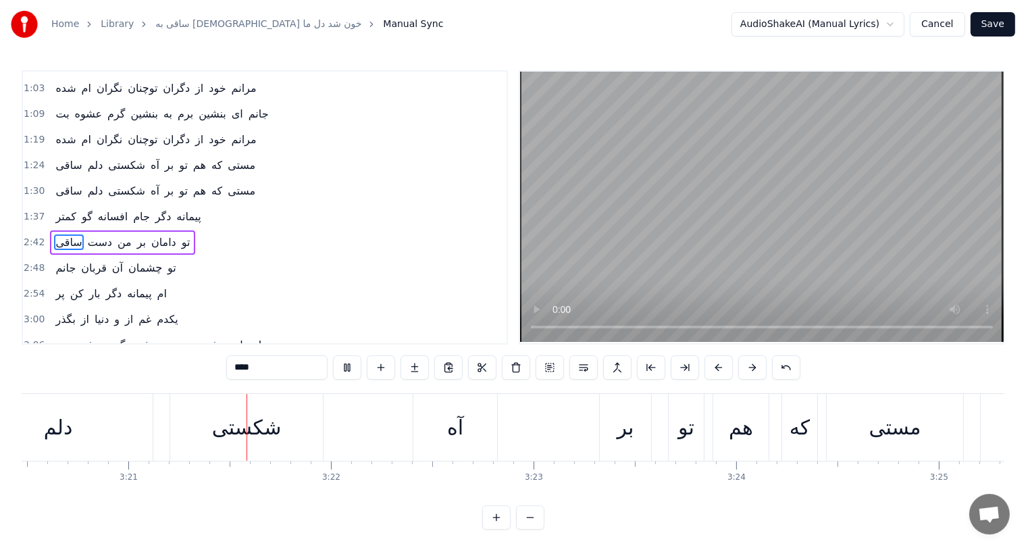
scroll to position [0, 40613]
click at [441, 426] on div "آه" at bounding box center [445, 427] width 16 height 30
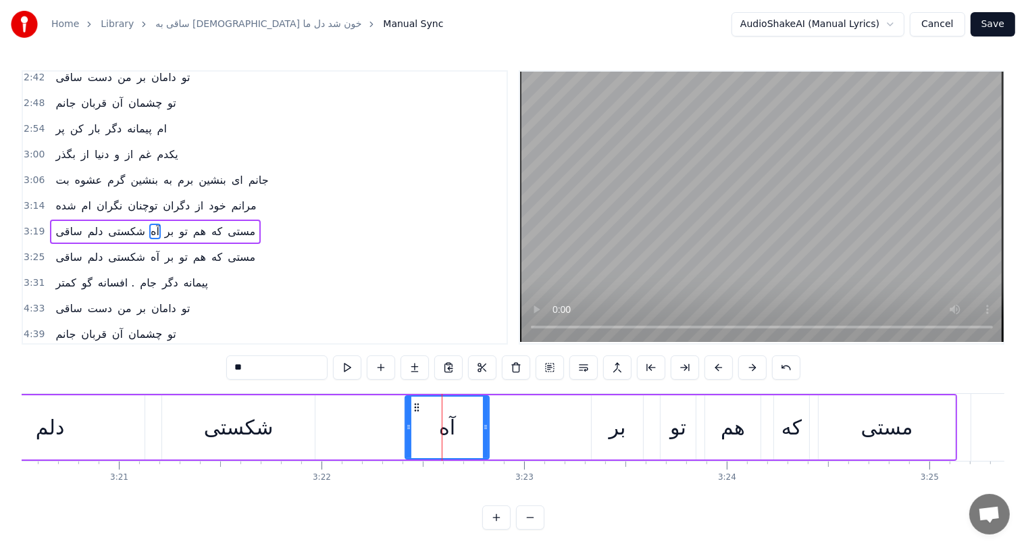
scroll to position [298, 0]
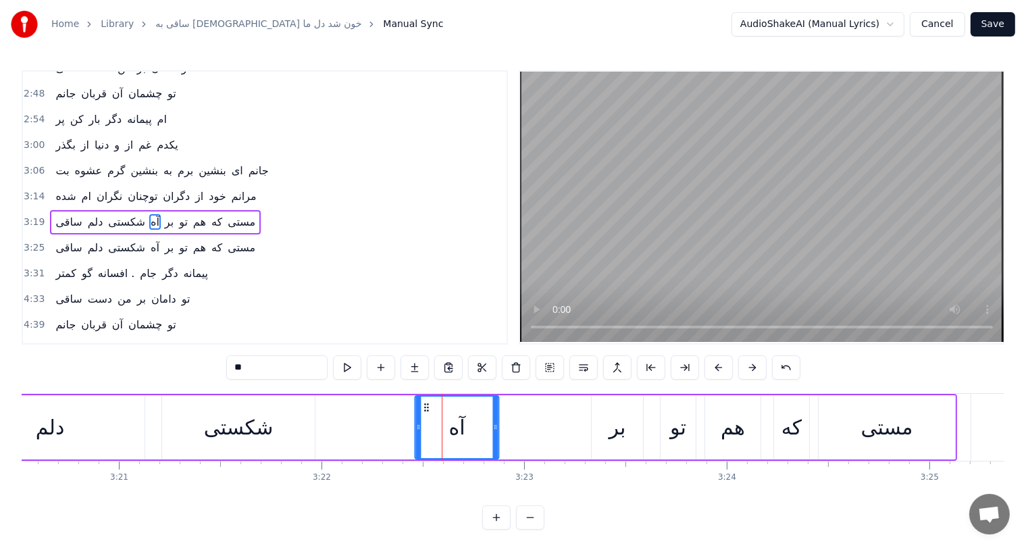
drag, startPoint x: 413, startPoint y: 404, endPoint x: 427, endPoint y: 404, distance: 13.5
click at [427, 404] on icon at bounding box center [426, 407] width 11 height 11
click at [275, 439] on div "شکستی" at bounding box center [238, 427] width 153 height 64
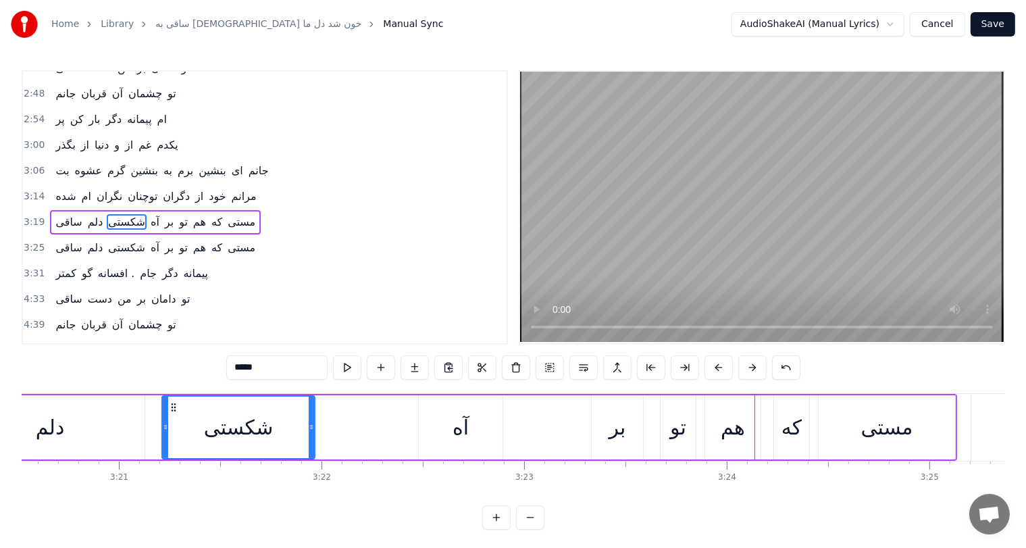
click at [457, 421] on div "آه" at bounding box center [460, 427] width 16 height 30
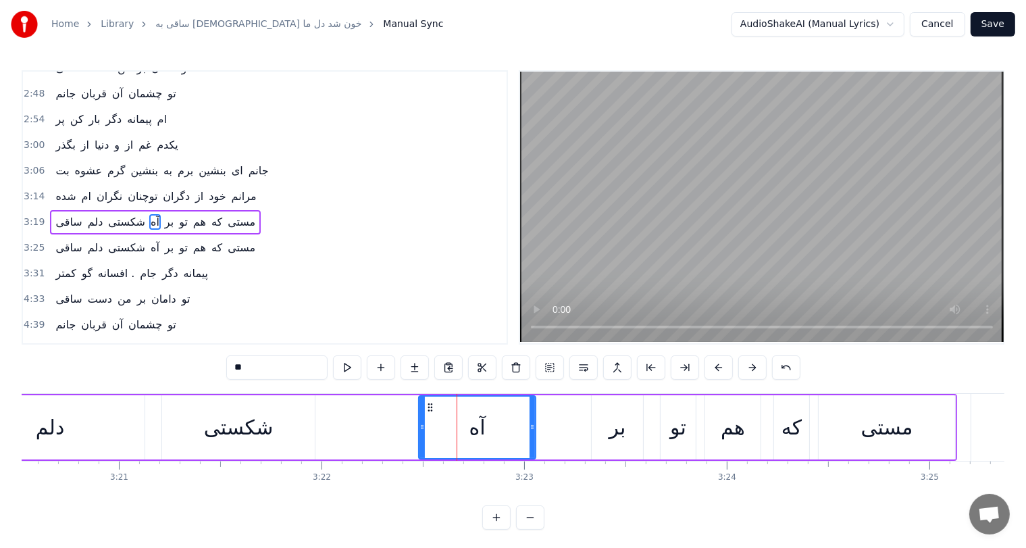
drag, startPoint x: 500, startPoint y: 424, endPoint x: 533, endPoint y: 424, distance: 33.1
click at [533, 424] on icon at bounding box center [531, 426] width 5 height 11
drag, startPoint x: 427, startPoint y: 400, endPoint x: 434, endPoint y: 400, distance: 7.4
click at [434, 402] on icon at bounding box center [437, 407] width 11 height 11
drag, startPoint x: 427, startPoint y: 415, endPoint x: 413, endPoint y: 416, distance: 14.9
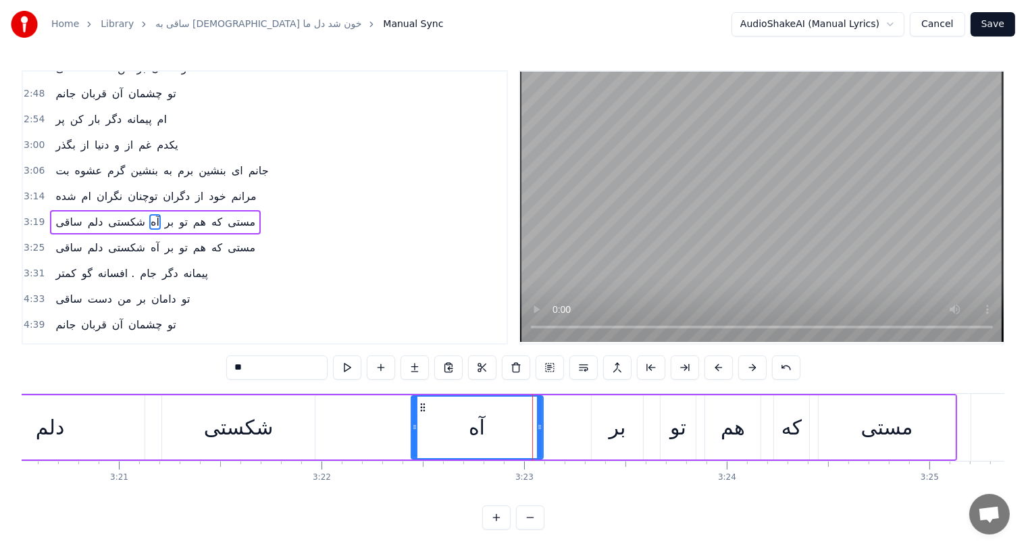
click at [413, 416] on div at bounding box center [414, 426] width 5 height 61
drag, startPoint x: 537, startPoint y: 425, endPoint x: 547, endPoint y: 426, distance: 9.5
click at [547, 426] on icon at bounding box center [548, 426] width 5 height 11
drag, startPoint x: 417, startPoint y: 406, endPoint x: 435, endPoint y: 406, distance: 18.2
click at [435, 406] on icon at bounding box center [439, 407] width 11 height 11
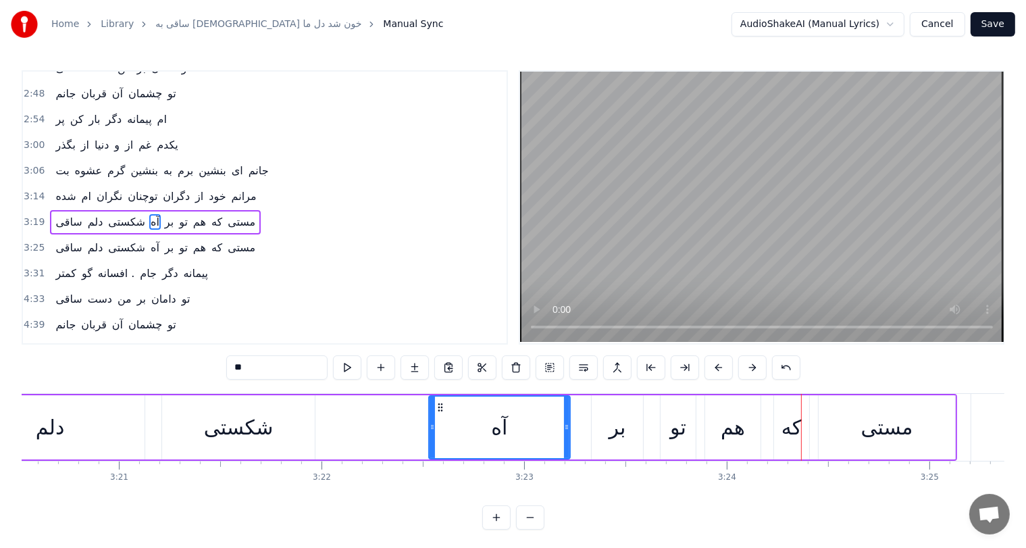
click at [271, 430] on div "شکستی" at bounding box center [238, 427] width 153 height 64
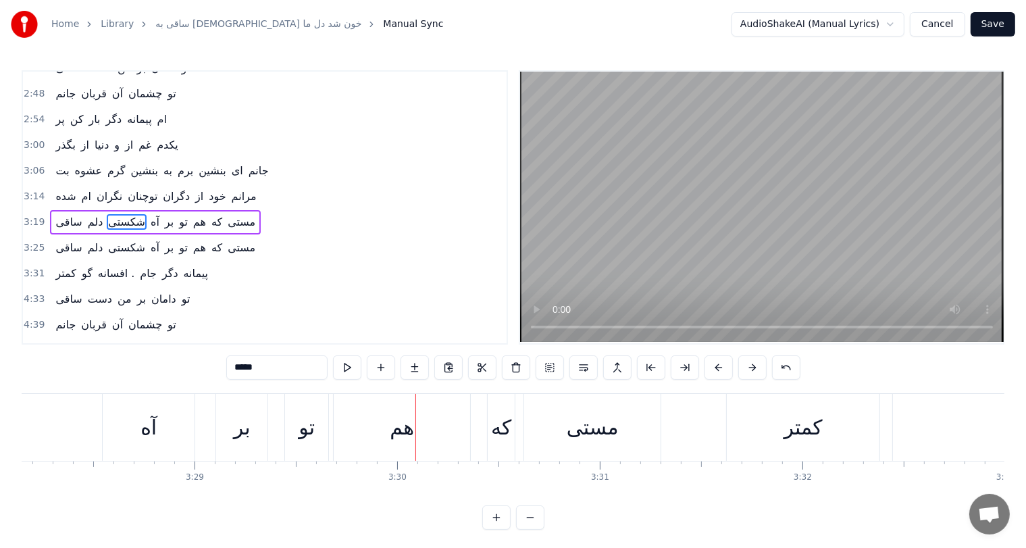
scroll to position [0, 42157]
click at [133, 423] on div "آه" at bounding box center [150, 427] width 92 height 67
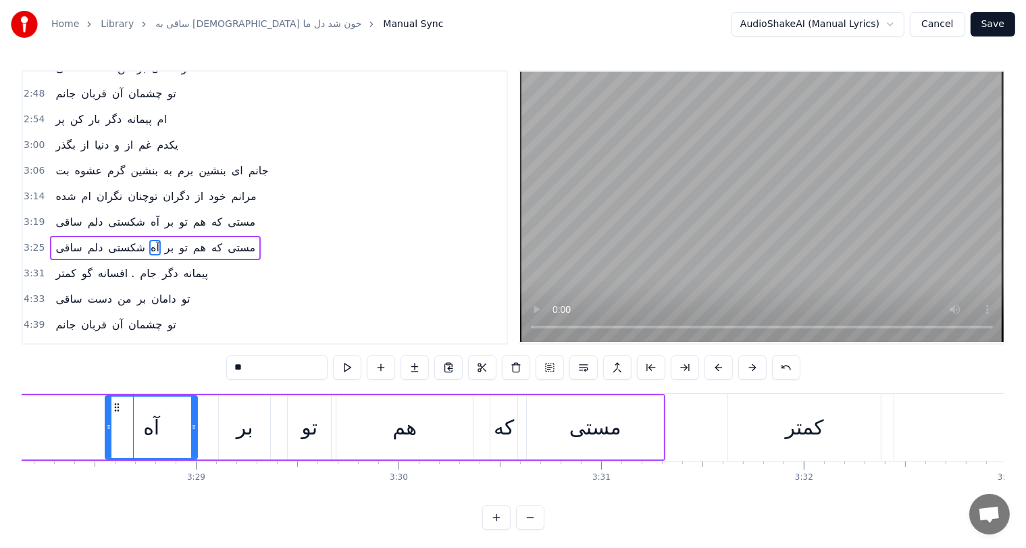
scroll to position [323, 0]
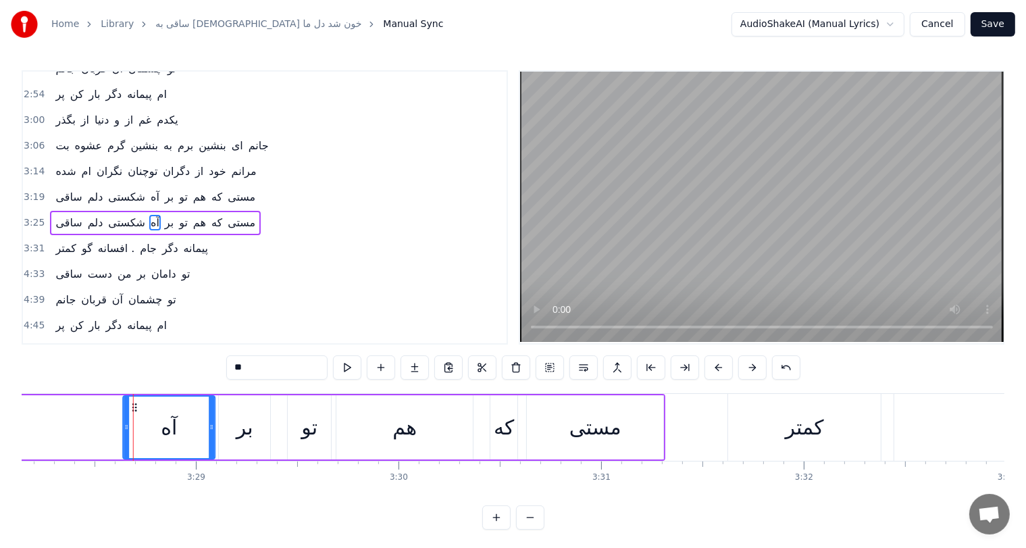
drag, startPoint x: 111, startPoint y: 401, endPoint x: 129, endPoint y: 405, distance: 18.7
click at [130, 405] on icon at bounding box center [135, 407] width 11 height 11
drag, startPoint x: 127, startPoint y: 414, endPoint x: 119, endPoint y: 415, distance: 8.1
click at [119, 415] on div at bounding box center [118, 426] width 5 height 61
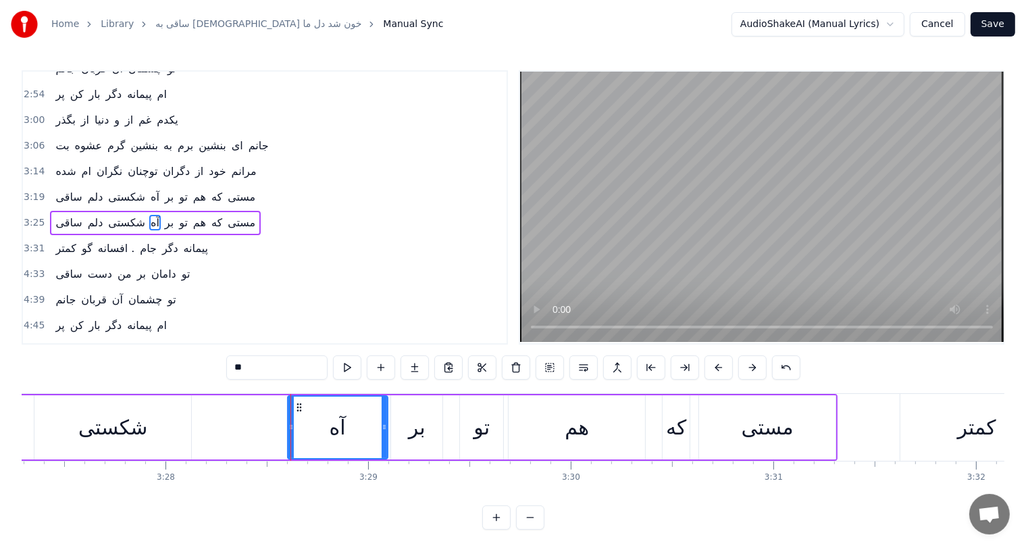
scroll to position [0, 41984]
click at [131, 415] on div "شکستی" at bounding box center [114, 427] width 70 height 30
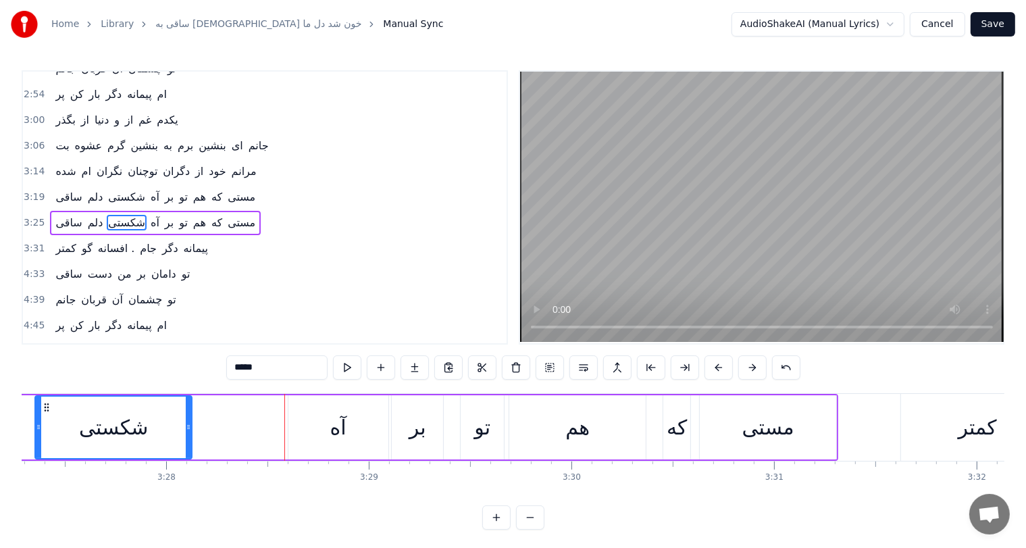
click at [314, 435] on div "آه" at bounding box center [338, 427] width 100 height 64
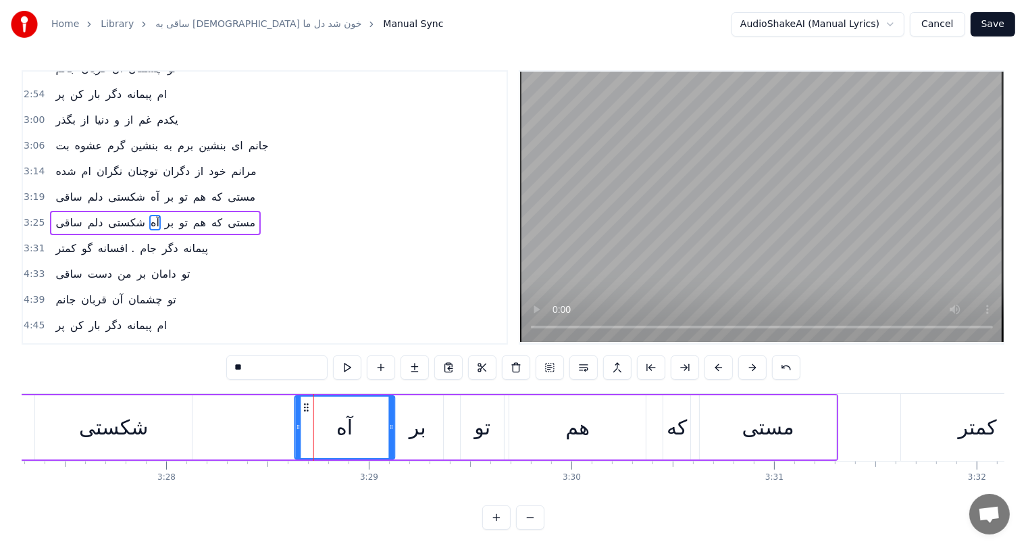
click at [305, 404] on icon at bounding box center [305, 407] width 11 height 11
click at [101, 424] on div "شکستی" at bounding box center [114, 427] width 70 height 30
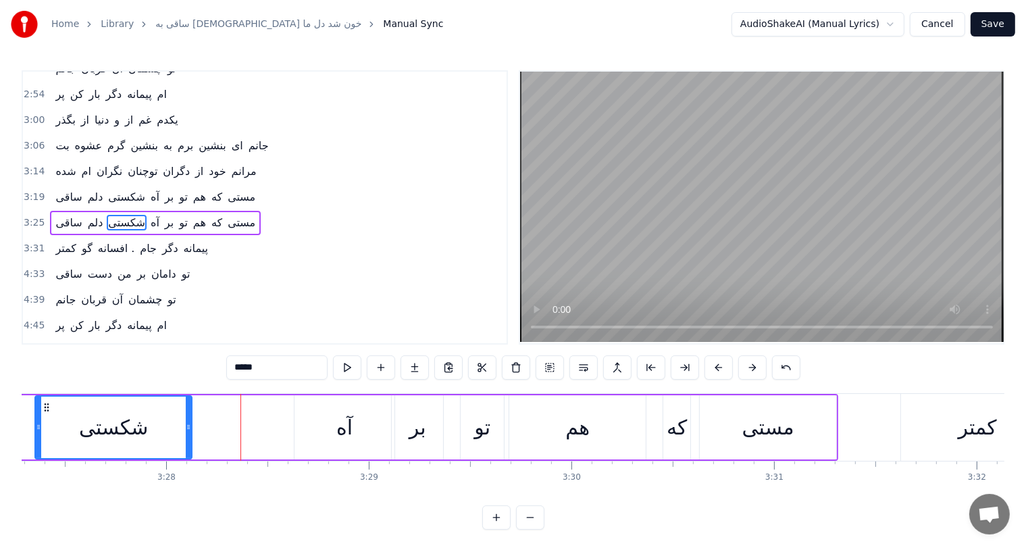
click at [329, 433] on div "آه" at bounding box center [344, 427] width 100 height 64
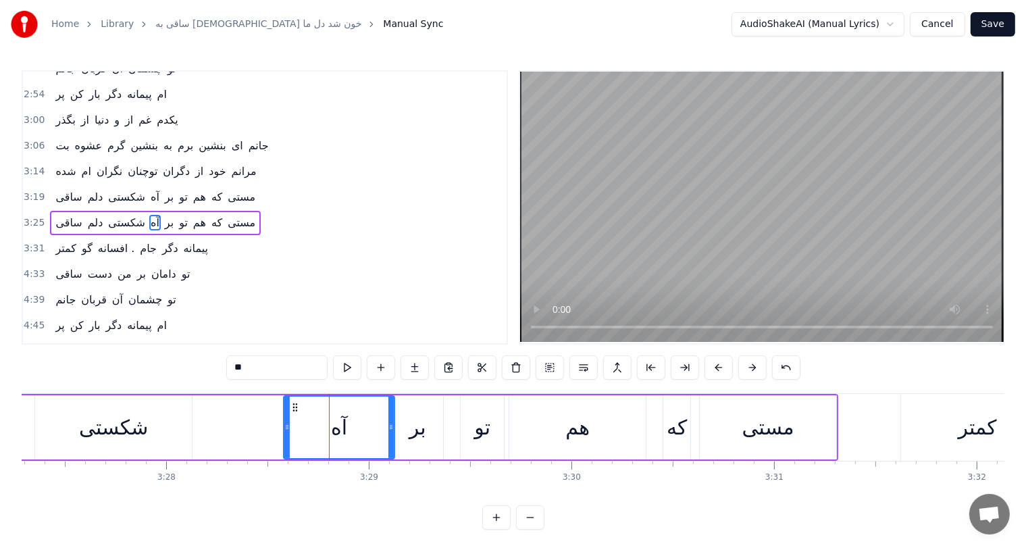
drag, startPoint x: 296, startPoint y: 427, endPoint x: 286, endPoint y: 429, distance: 10.9
click at [286, 429] on icon at bounding box center [286, 426] width 5 height 11
drag, startPoint x: 293, startPoint y: 404, endPoint x: 300, endPoint y: 405, distance: 6.8
click at [300, 405] on icon at bounding box center [302, 407] width 11 height 11
click at [151, 427] on div "شکستی" at bounding box center [113, 427] width 157 height 64
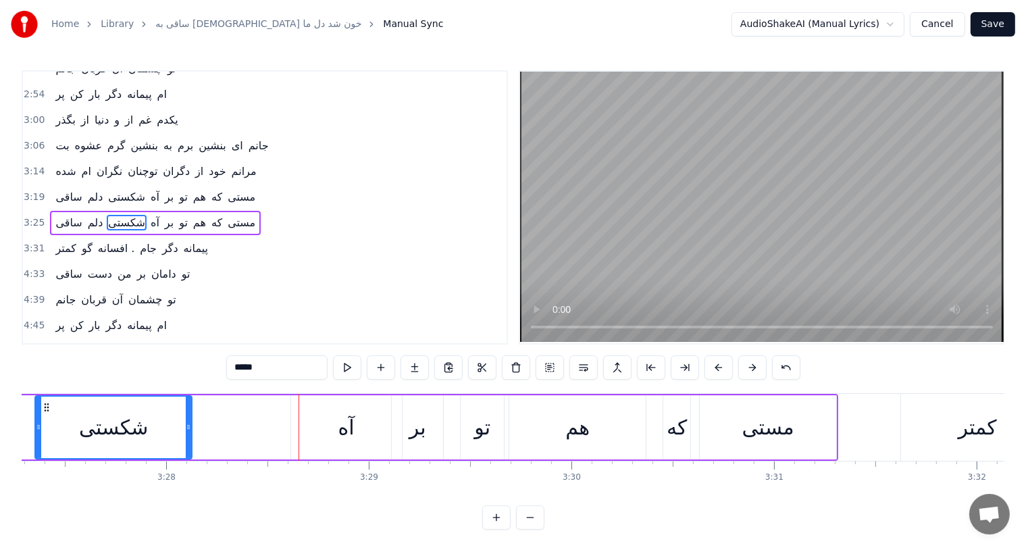
click at [407, 438] on div "بر" at bounding box center [417, 427] width 51 height 64
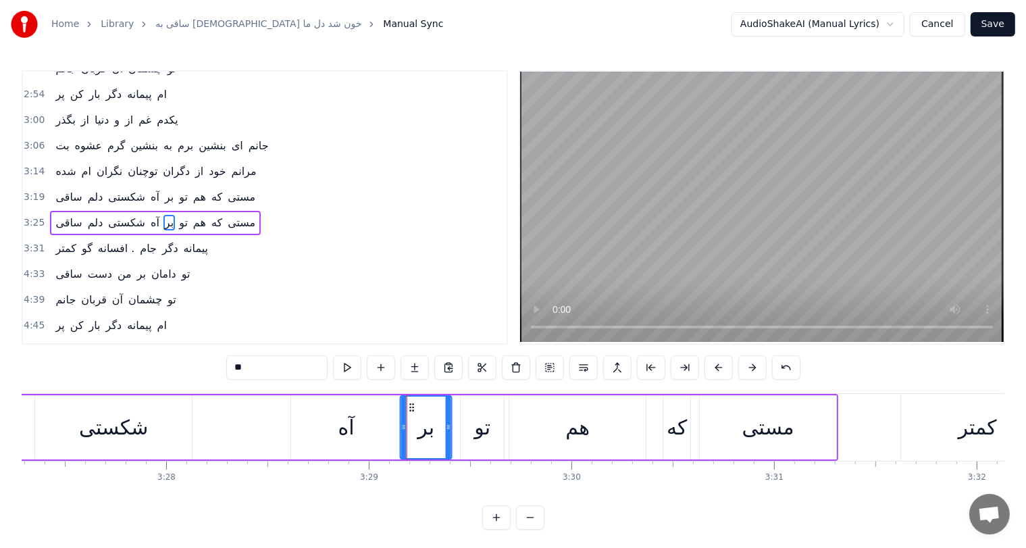
drag, startPoint x: 402, startPoint y: 405, endPoint x: 410, endPoint y: 405, distance: 8.8
click at [410, 405] on icon at bounding box center [411, 407] width 11 height 11
click at [356, 427] on div "آه" at bounding box center [346, 427] width 111 height 64
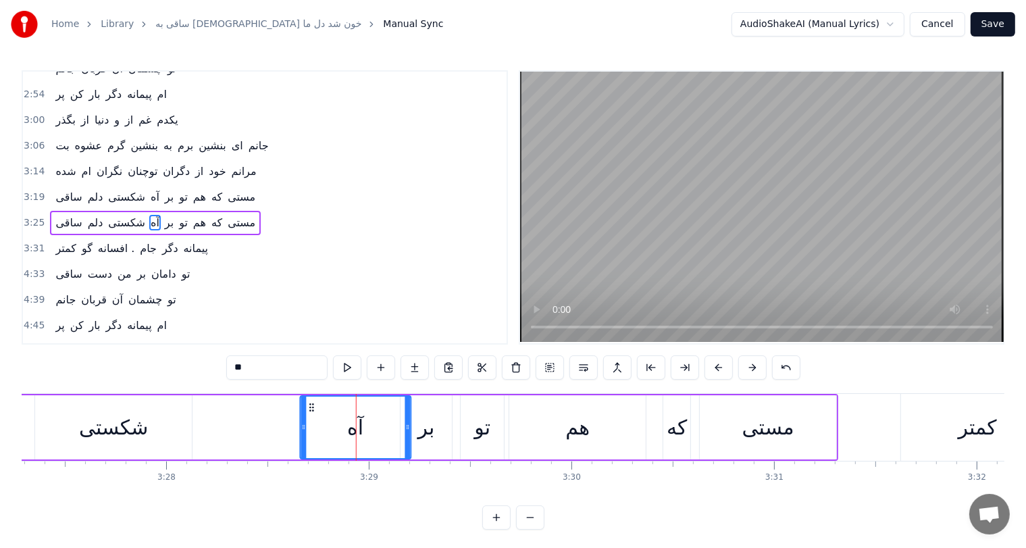
drag, startPoint x: 297, startPoint y: 404, endPoint x: 307, endPoint y: 405, distance: 10.1
click at [307, 405] on icon at bounding box center [311, 407] width 11 height 11
click at [307, 405] on icon at bounding box center [312, 407] width 11 height 11
click at [135, 438] on div "شکستی" at bounding box center [114, 427] width 70 height 30
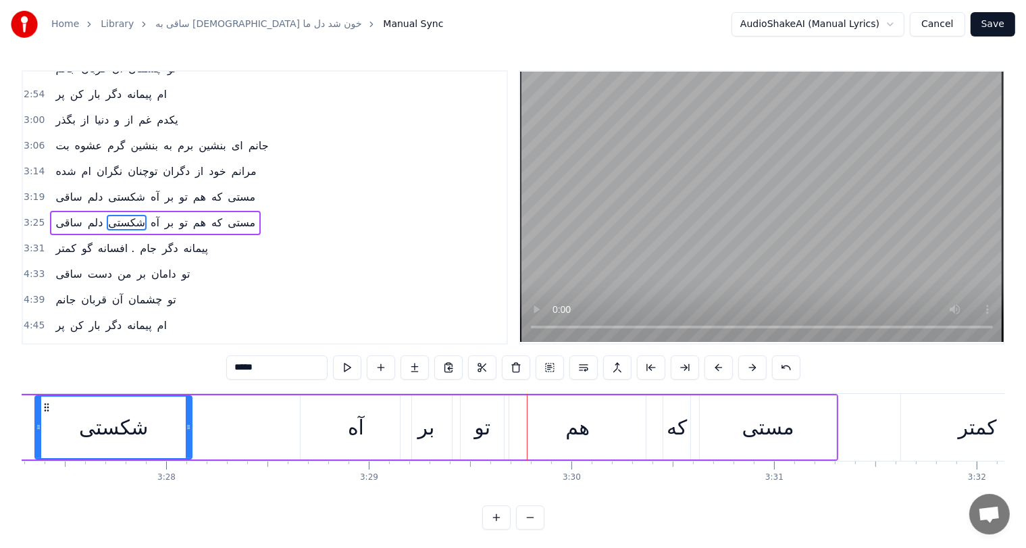
click at [352, 427] on div "آه" at bounding box center [356, 427] width 16 height 30
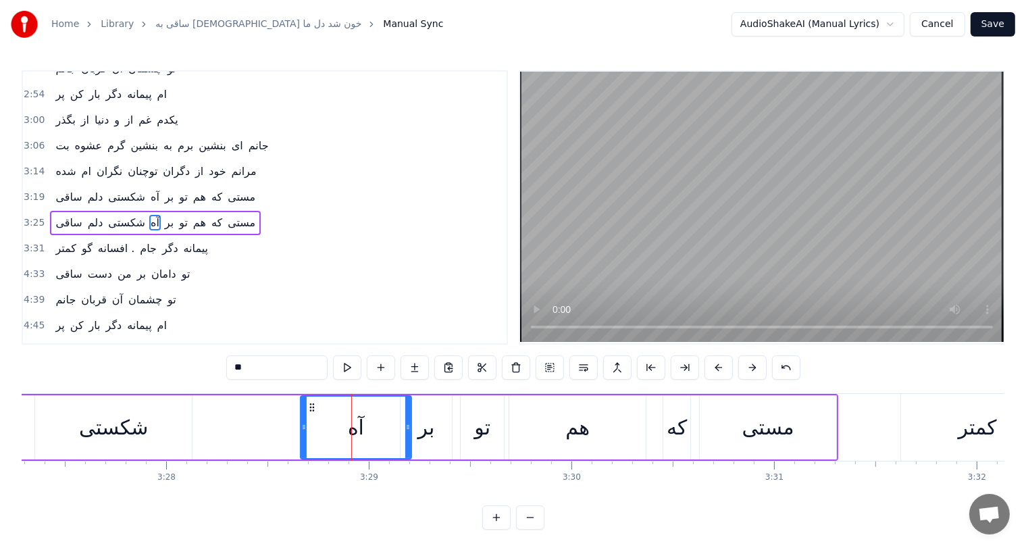
click at [429, 437] on div "بر" at bounding box center [426, 427] width 17 height 30
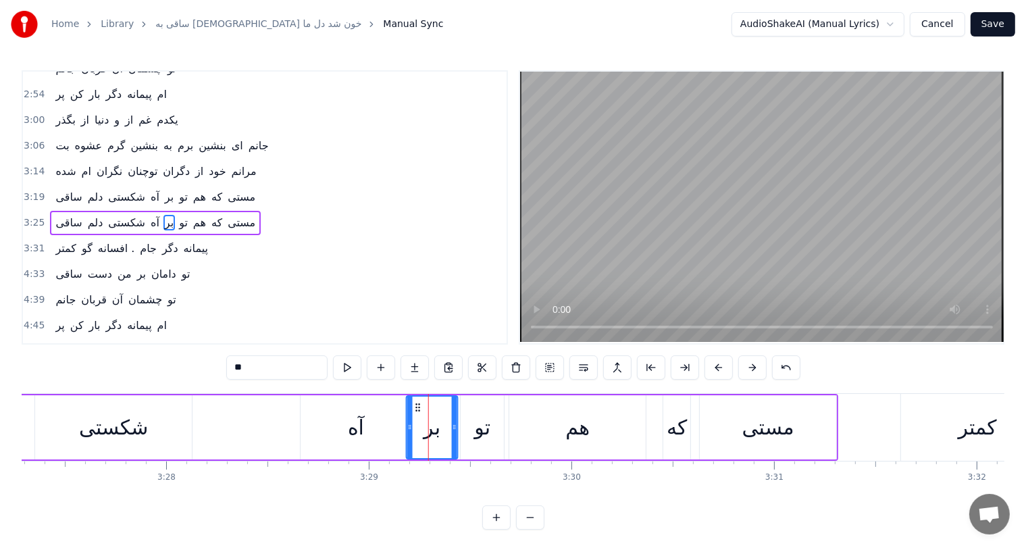
click at [415, 404] on icon at bounding box center [418, 407] width 11 height 11
click at [354, 423] on div "آه" at bounding box center [356, 427] width 16 height 30
type input "**"
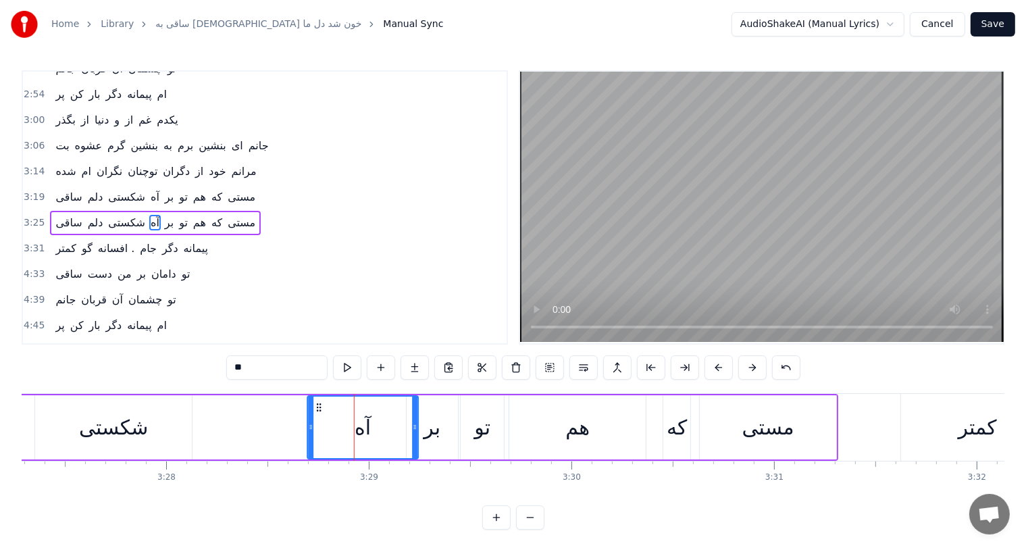
drag, startPoint x: 306, startPoint y: 406, endPoint x: 313, endPoint y: 407, distance: 7.5
click at [313, 407] on icon at bounding box center [318, 407] width 11 height 11
click at [289, 423] on div "ساقی دلم شکستی آه بر تو هم که مستی" at bounding box center [219, 427] width 1238 height 67
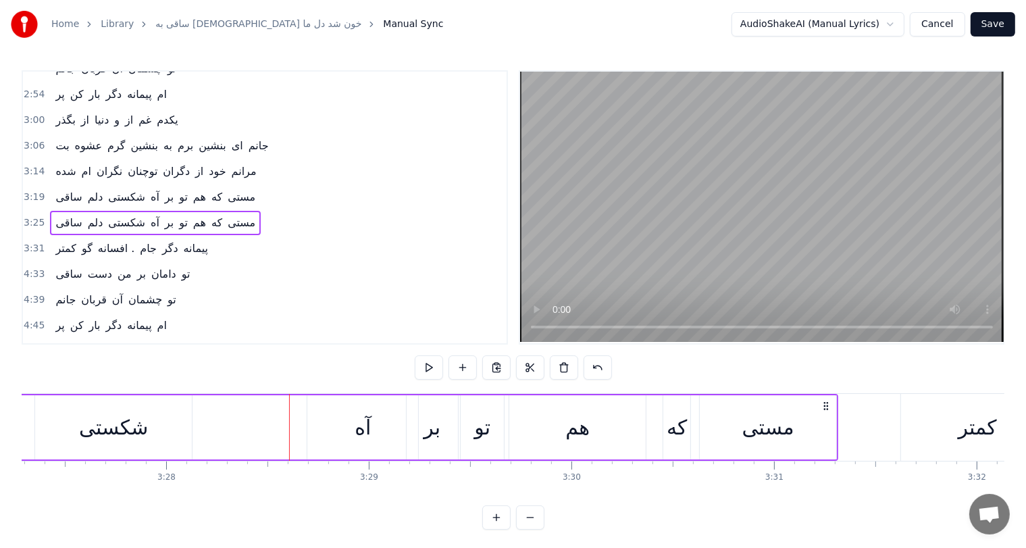
click at [356, 425] on div "آه" at bounding box center [362, 427] width 16 height 30
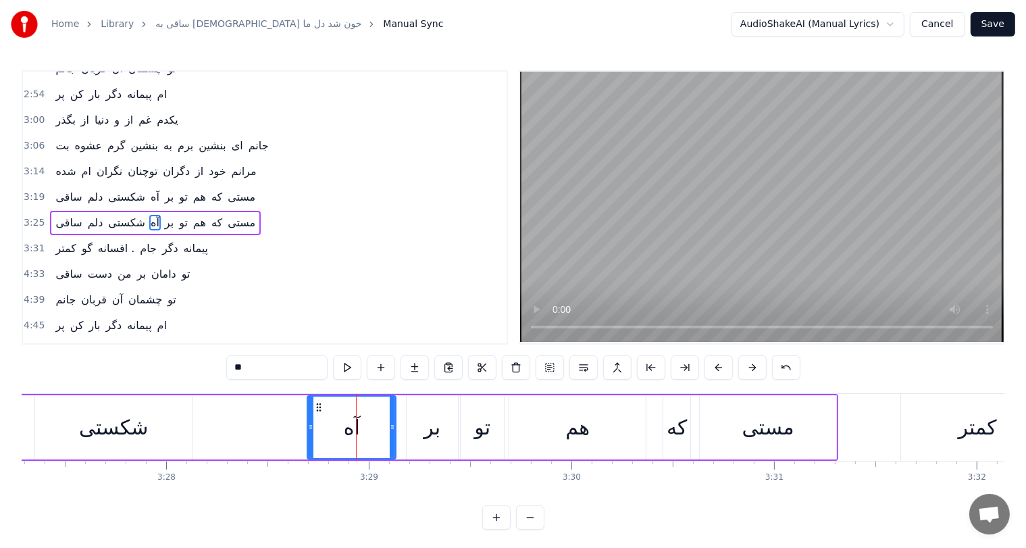
drag, startPoint x: 413, startPoint y: 419, endPoint x: 390, endPoint y: 420, distance: 23.0
click at [390, 420] on div at bounding box center [392, 426] width 5 height 61
drag, startPoint x: 311, startPoint y: 410, endPoint x: 303, endPoint y: 416, distance: 9.6
click at [303, 416] on div at bounding box center [302, 426] width 5 height 61
drag, startPoint x: 311, startPoint y: 404, endPoint x: 336, endPoint y: 408, distance: 25.9
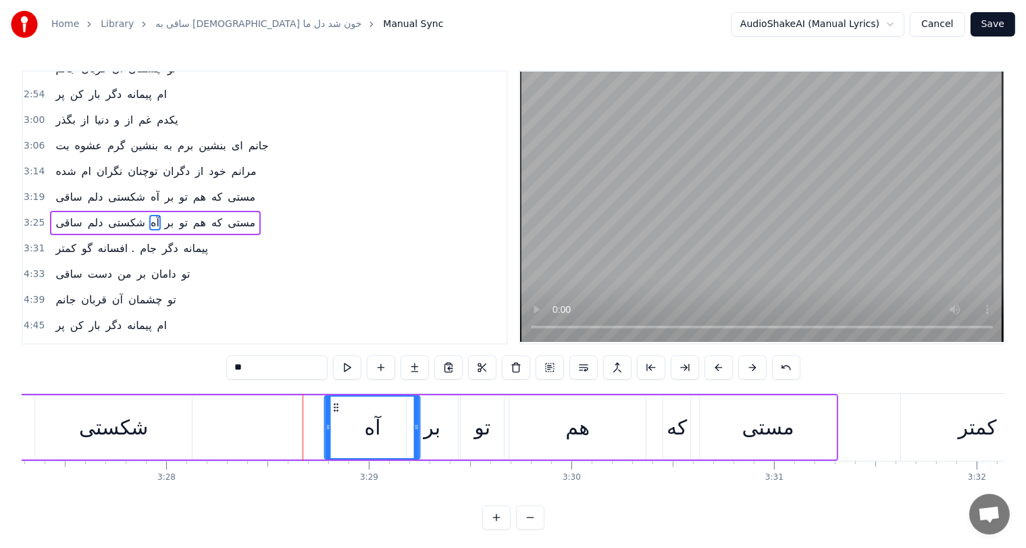
click at [336, 408] on icon at bounding box center [336, 407] width 11 height 11
click at [99, 437] on div "شکستی" at bounding box center [114, 427] width 70 height 30
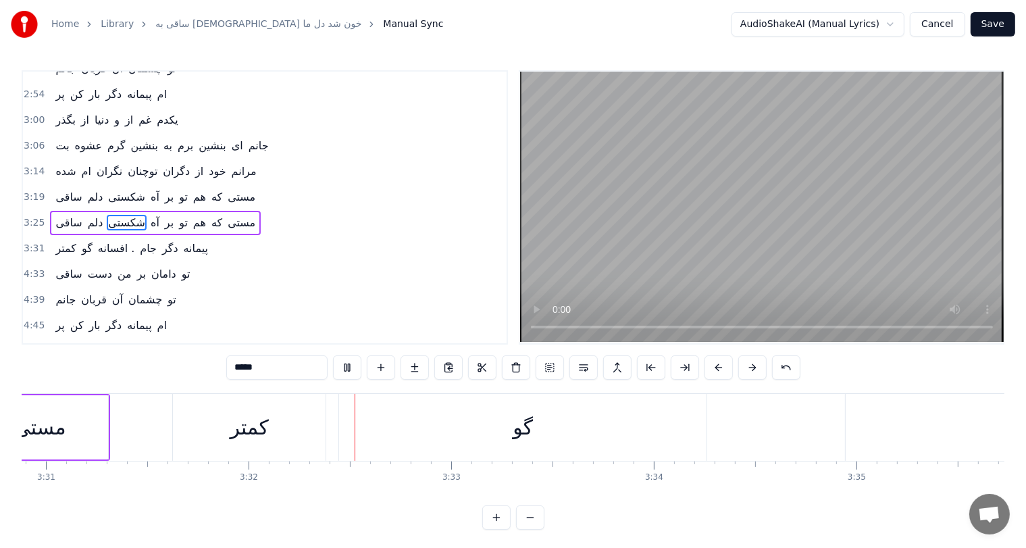
scroll to position [0, 42849]
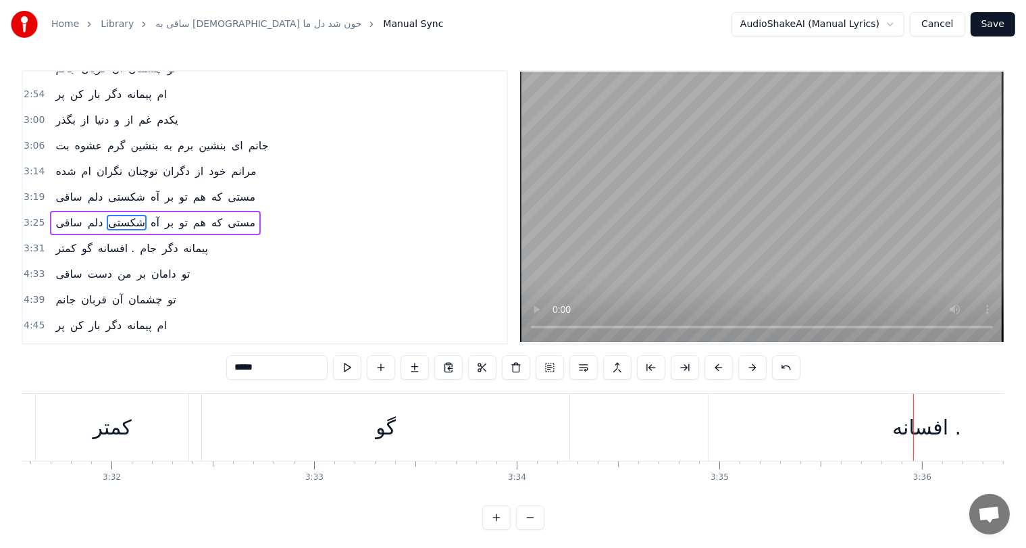
click at [901, 418] on div "افسانه ." at bounding box center [926, 427] width 69 height 30
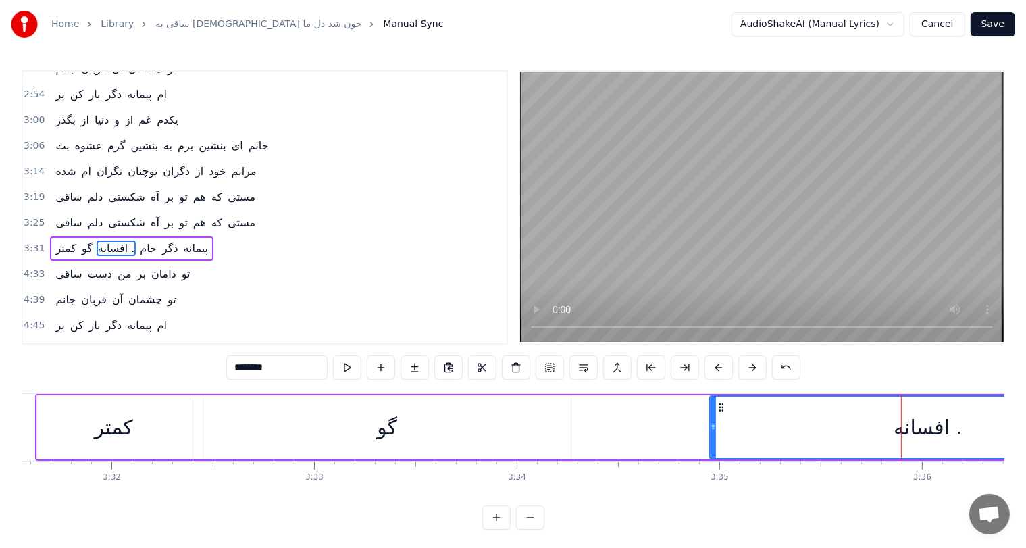
scroll to position [348, 0]
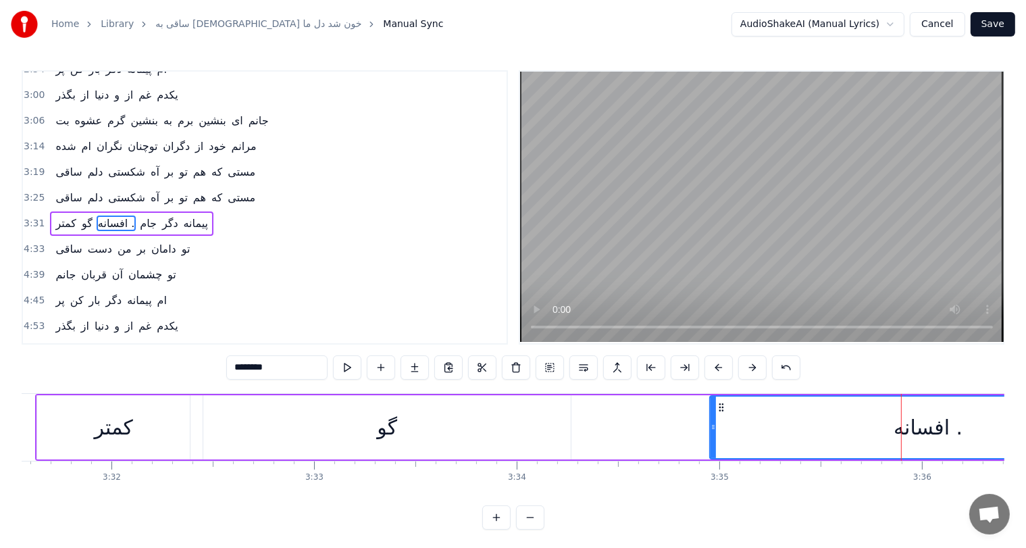
drag, startPoint x: 273, startPoint y: 361, endPoint x: 261, endPoint y: 364, distance: 11.8
click at [261, 364] on input "********" at bounding box center [276, 367] width 101 height 24
click at [712, 426] on icon at bounding box center [712, 426] width 5 height 11
click at [115, 419] on div "کمتر" at bounding box center [114, 427] width 38 height 30
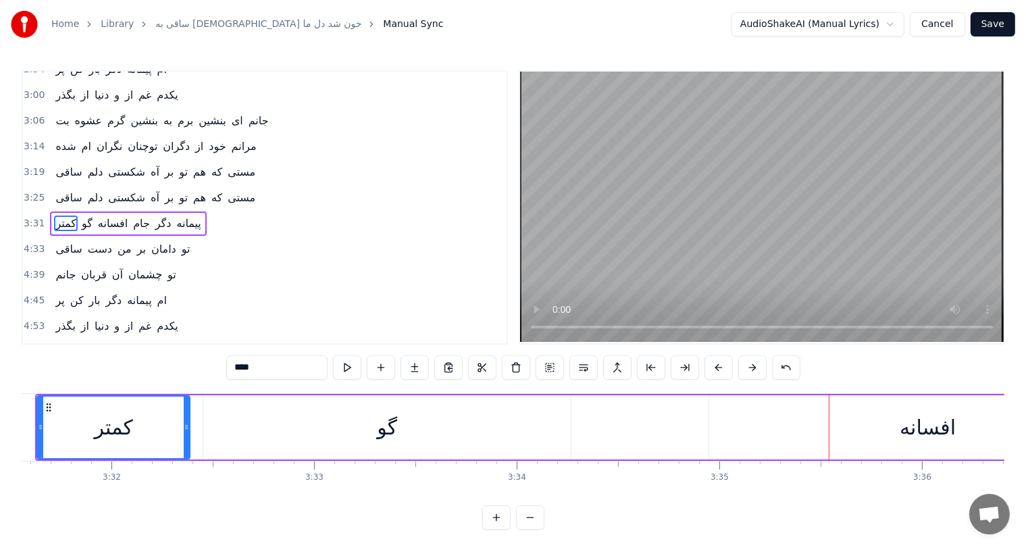
click at [914, 424] on div "افسانه" at bounding box center [927, 427] width 56 height 30
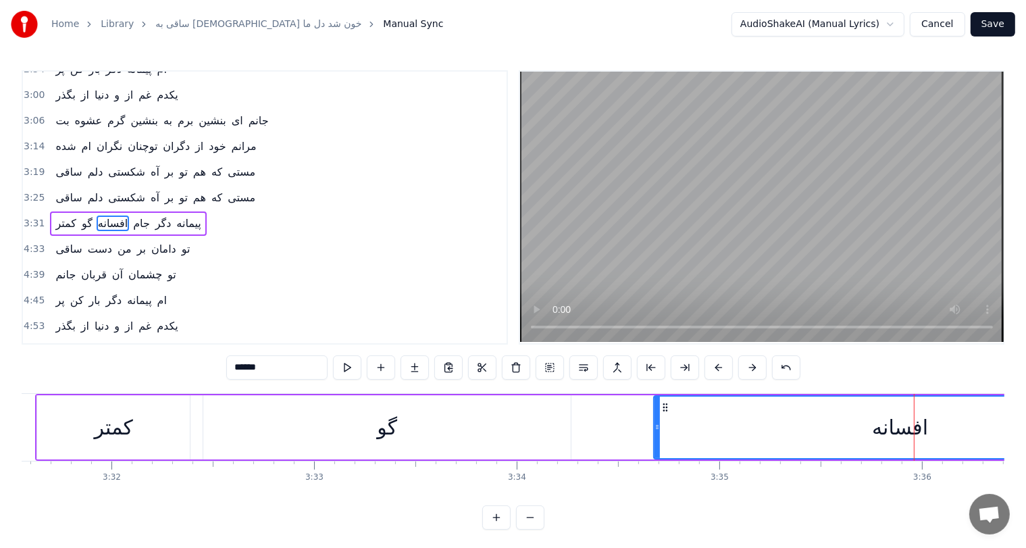
drag, startPoint x: 712, startPoint y: 424, endPoint x: 657, endPoint y: 429, distance: 55.6
click at [657, 429] on icon at bounding box center [656, 426] width 5 height 11
click at [119, 423] on div "کمتر" at bounding box center [114, 427] width 38 height 30
type input "****"
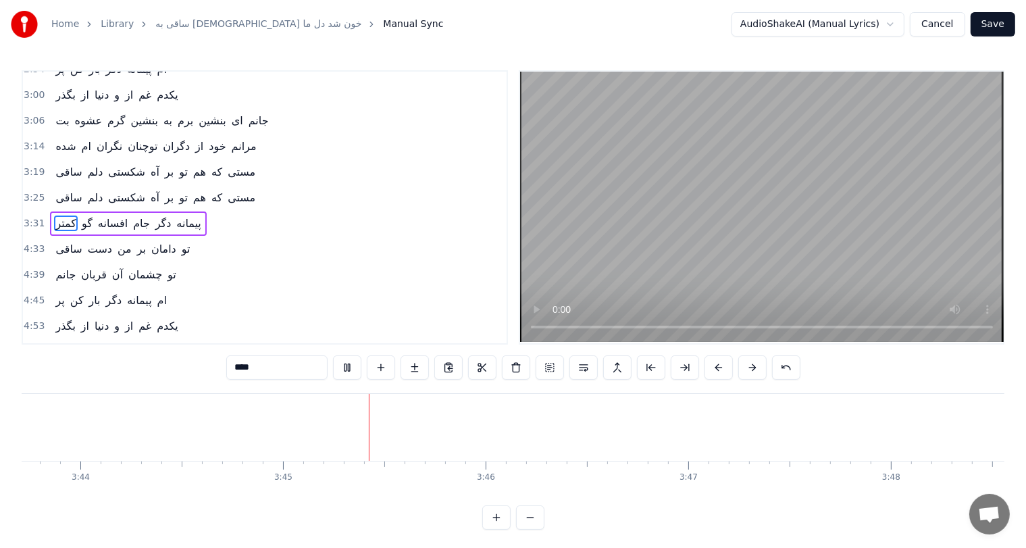
scroll to position [0, 45471]
click at [50, 237] on div "ساقی دست من بر دامان تو" at bounding box center [122, 249] width 145 height 24
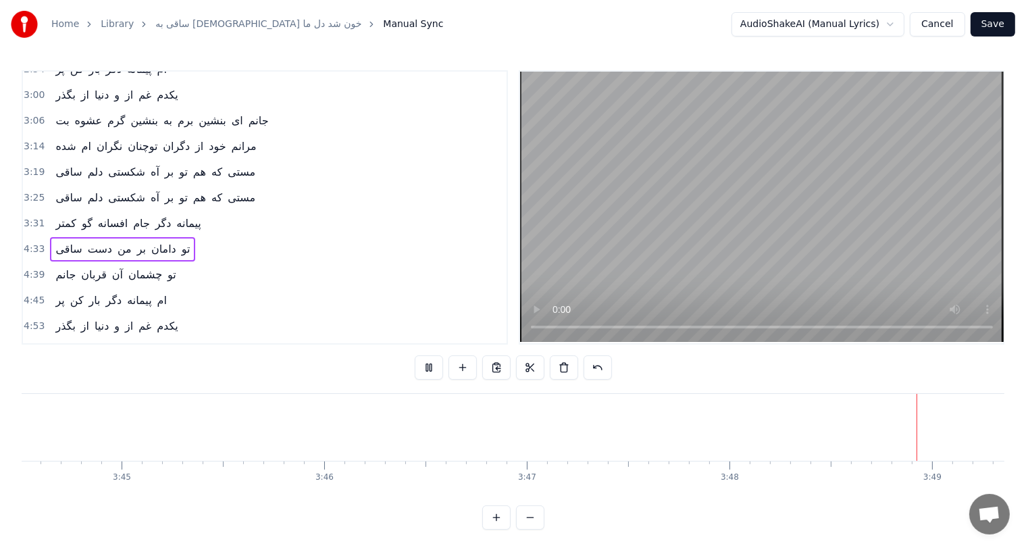
click at [59, 241] on span "ساقی" at bounding box center [68, 249] width 29 height 16
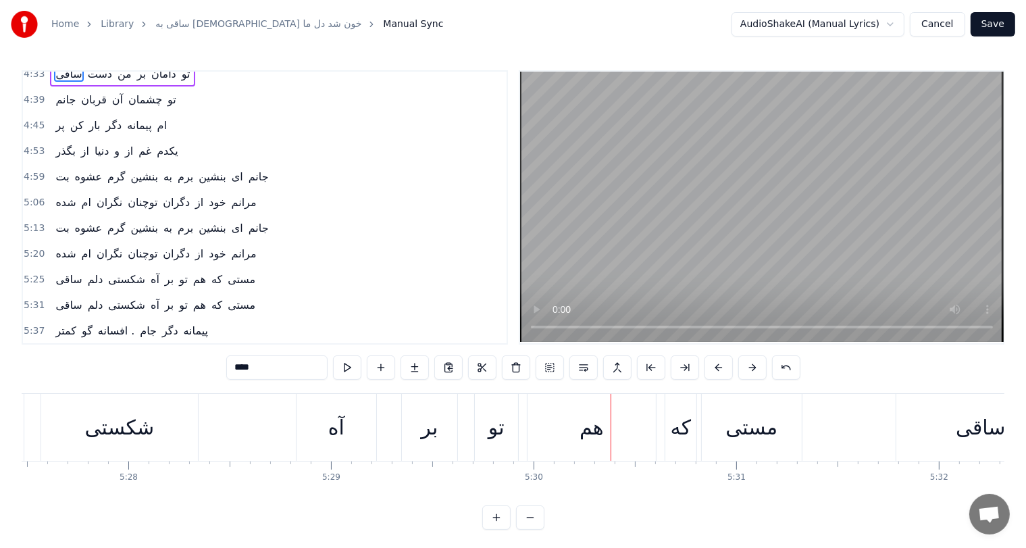
scroll to position [0, 66326]
click at [337, 428] on div "آه" at bounding box center [337, 427] width 16 height 30
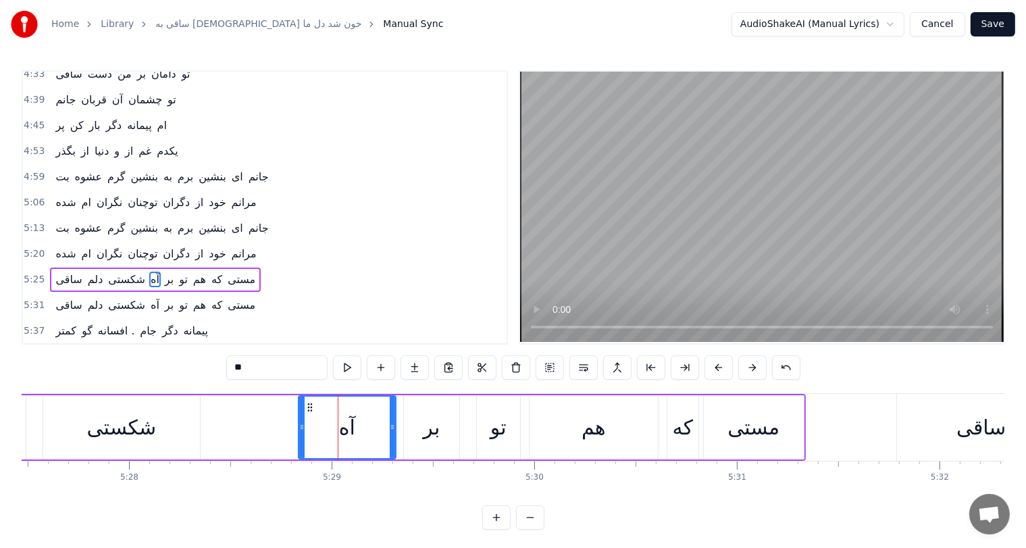
drag, startPoint x: 374, startPoint y: 421, endPoint x: 393, endPoint y: 422, distance: 19.0
click at [393, 422] on div at bounding box center [392, 426] width 5 height 61
drag, startPoint x: 393, startPoint y: 422, endPoint x: 403, endPoint y: 423, distance: 10.2
click at [403, 423] on icon at bounding box center [403, 426] width 5 height 11
drag, startPoint x: 307, startPoint y: 408, endPoint x: 316, endPoint y: 408, distance: 8.8
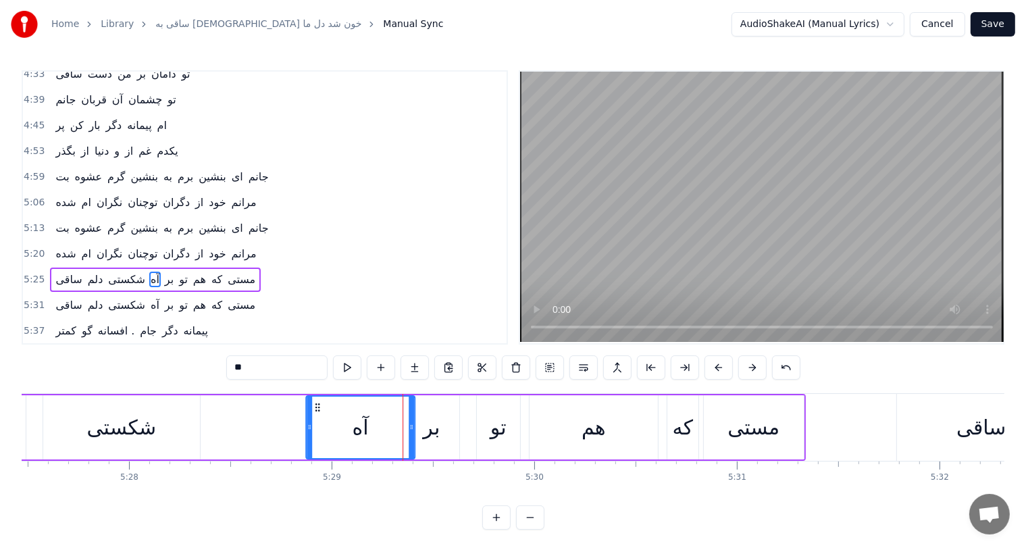
click at [316, 408] on icon at bounding box center [317, 407] width 11 height 11
click at [318, 408] on icon at bounding box center [320, 407] width 11 height 11
click at [140, 409] on div "شکستی" at bounding box center [121, 427] width 157 height 64
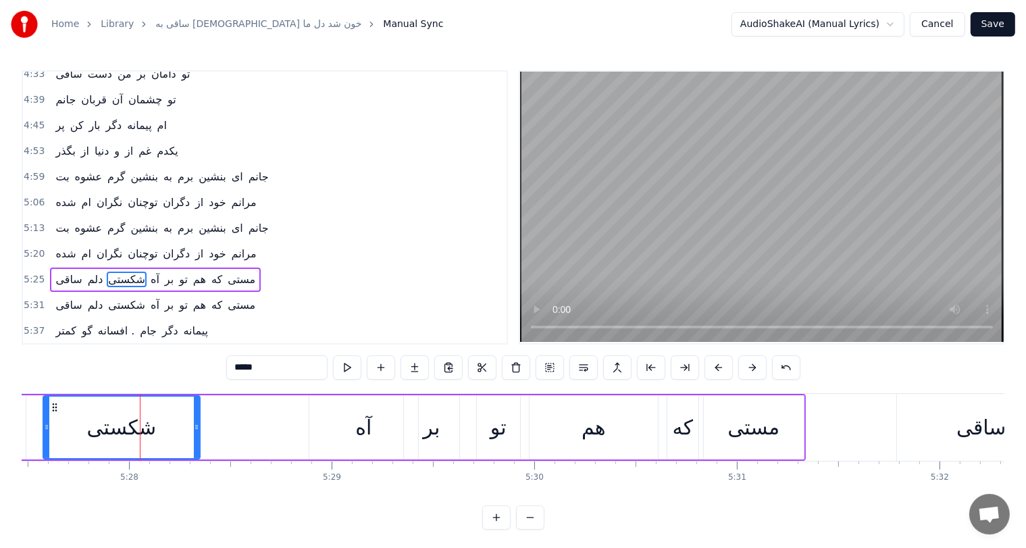
click at [367, 437] on div "آه" at bounding box center [363, 427] width 16 height 30
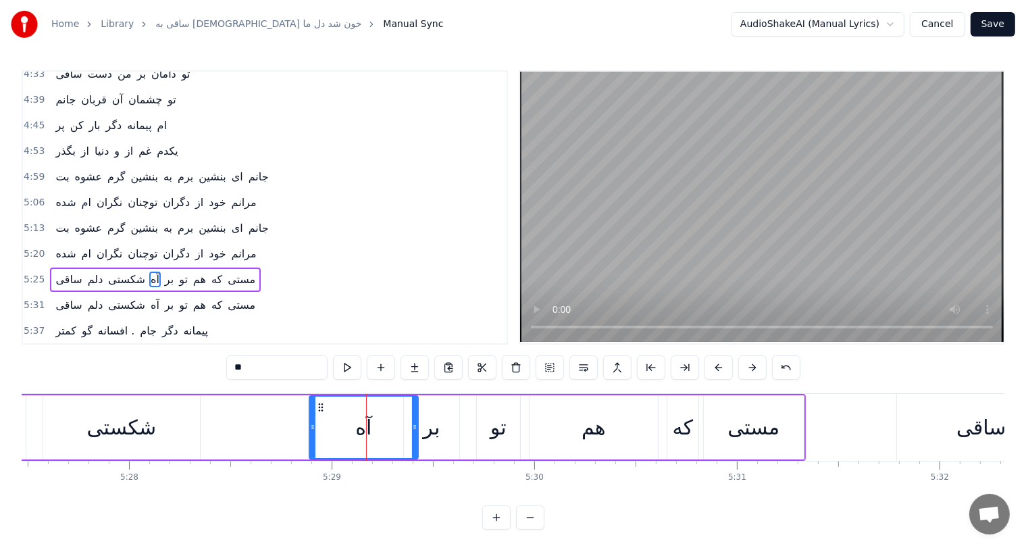
click at [428, 433] on div "بر" at bounding box center [431, 427] width 17 height 30
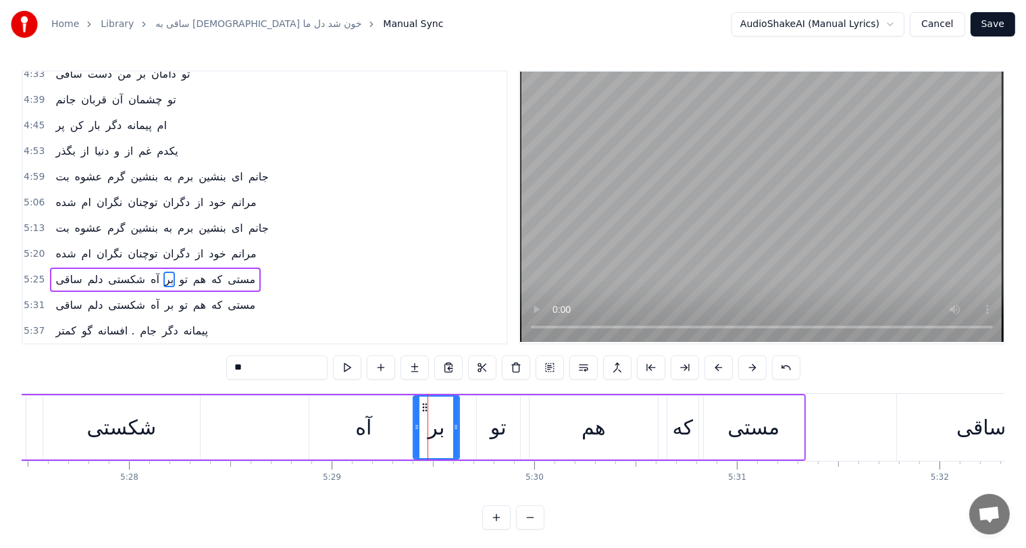
drag, startPoint x: 404, startPoint y: 423, endPoint x: 414, endPoint y: 424, distance: 9.5
click at [414, 424] on icon at bounding box center [416, 426] width 5 height 11
click at [356, 425] on div "آه" at bounding box center [363, 427] width 16 height 30
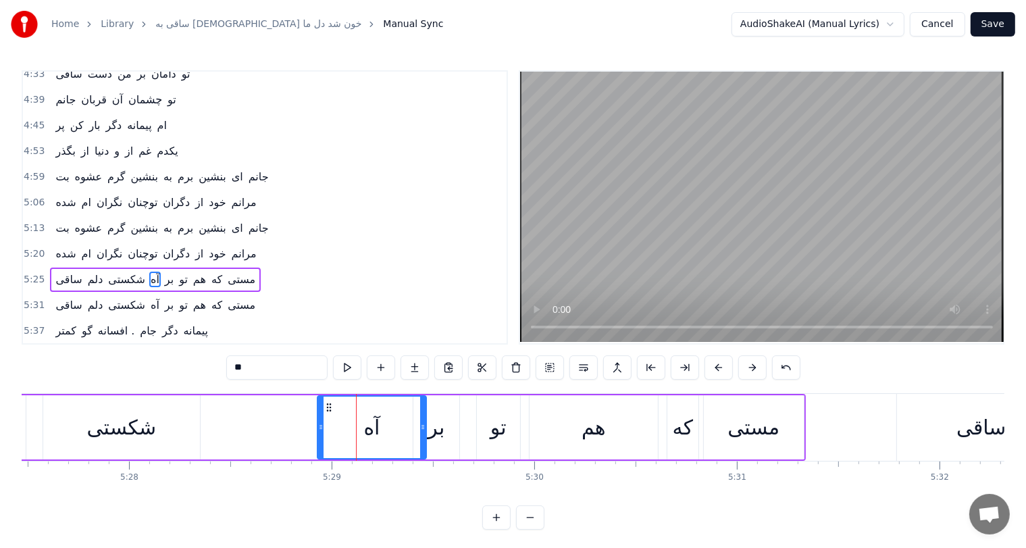
drag, startPoint x: 318, startPoint y: 402, endPoint x: 326, endPoint y: 406, distance: 9.1
click at [326, 406] on icon at bounding box center [328, 407] width 11 height 11
click at [103, 430] on div "شکستی" at bounding box center [122, 427] width 70 height 30
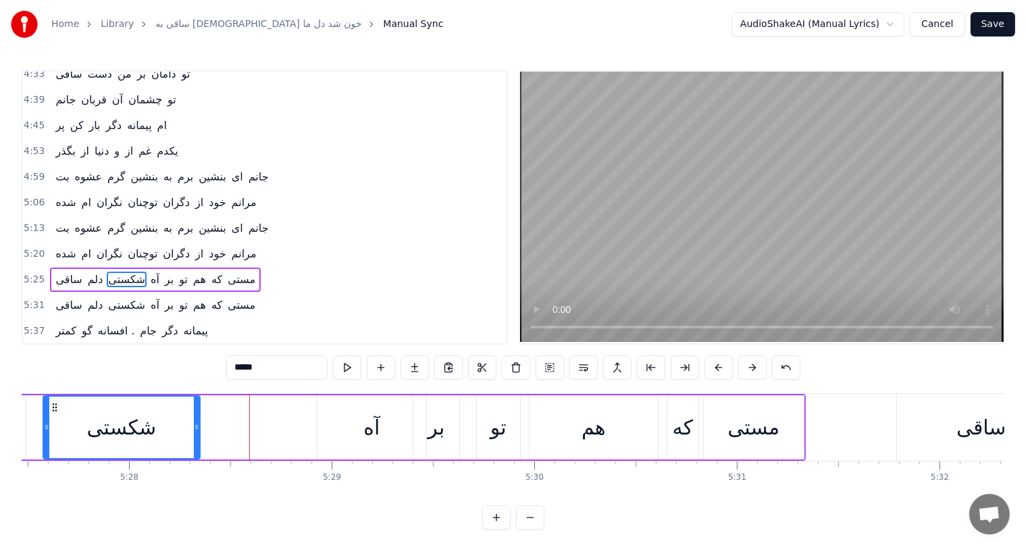
click at [358, 427] on div "آه" at bounding box center [371, 427] width 109 height 64
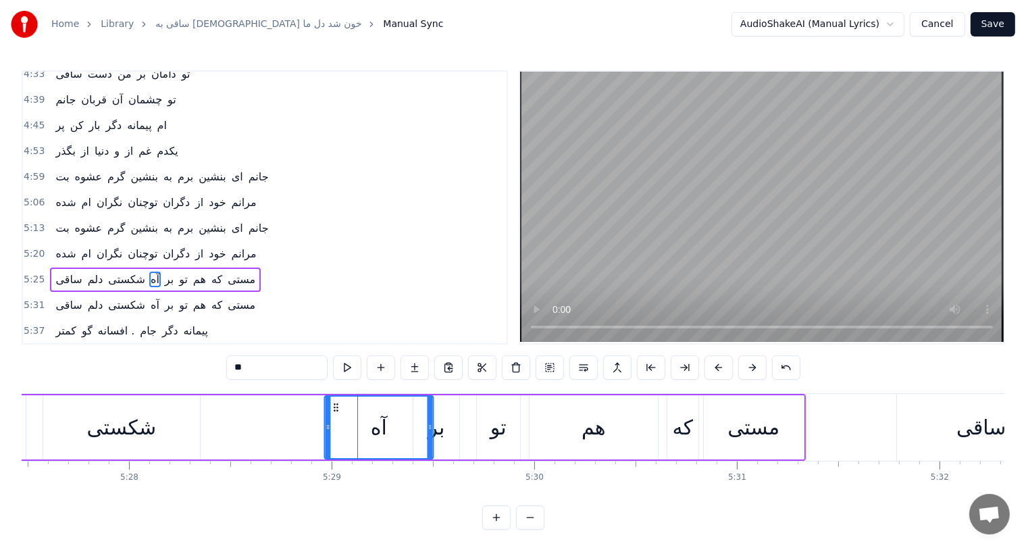
drag, startPoint x: 324, startPoint y: 402, endPoint x: 334, endPoint y: 405, distance: 10.5
click at [334, 405] on icon at bounding box center [335, 407] width 11 height 11
drag, startPoint x: 329, startPoint y: 415, endPoint x: 313, endPoint y: 418, distance: 16.6
click at [321, 418] on div at bounding box center [323, 426] width 5 height 61
click at [108, 430] on div "شکستی" at bounding box center [122, 427] width 70 height 30
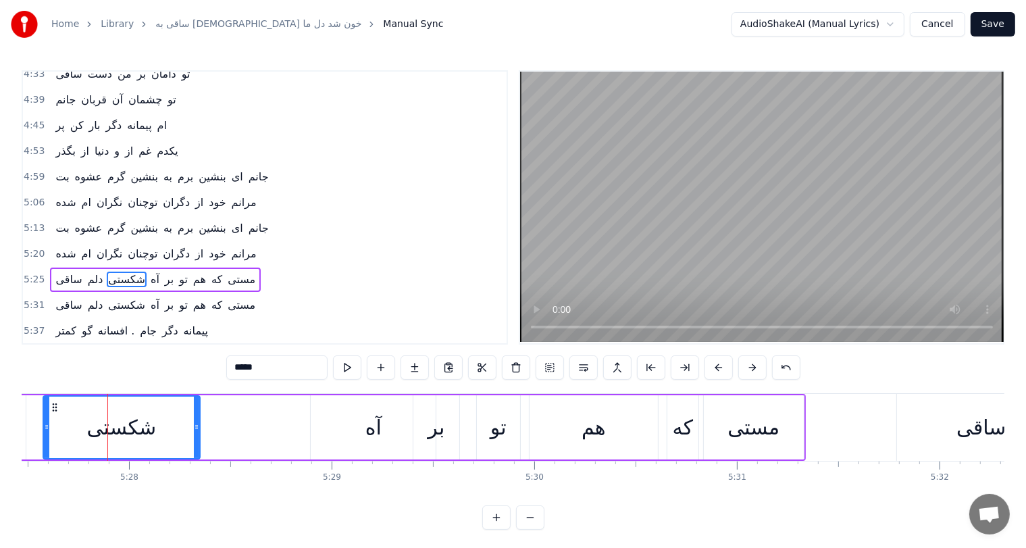
click at [402, 427] on div "آه" at bounding box center [373, 427] width 125 height 64
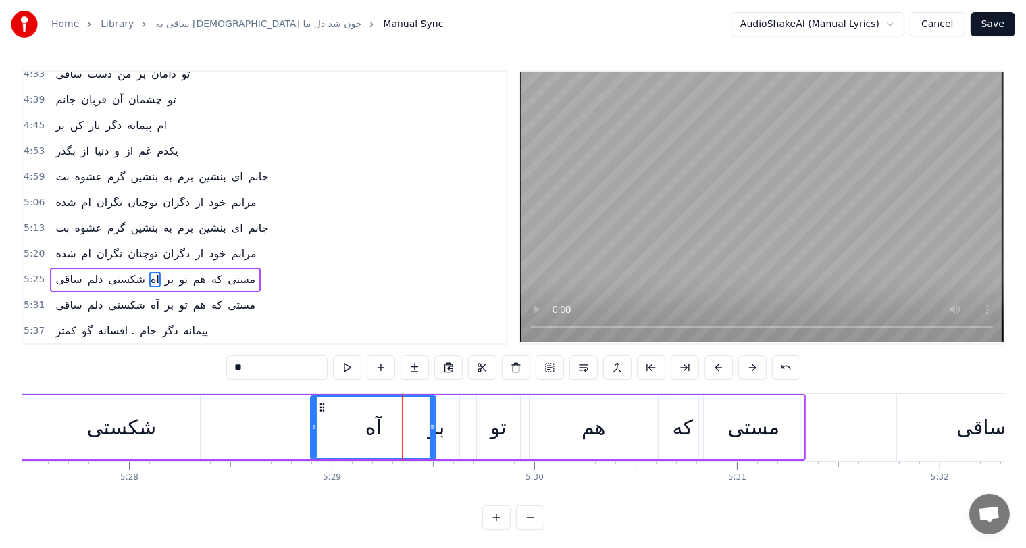
click at [438, 433] on div "بر" at bounding box center [435, 427] width 17 height 30
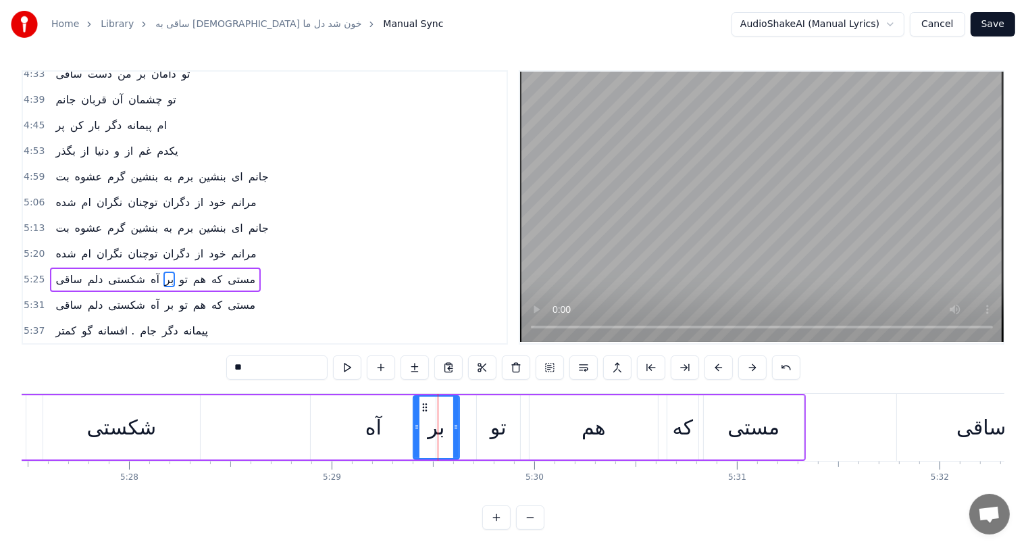
click at [366, 421] on div "آه" at bounding box center [373, 427] width 16 height 30
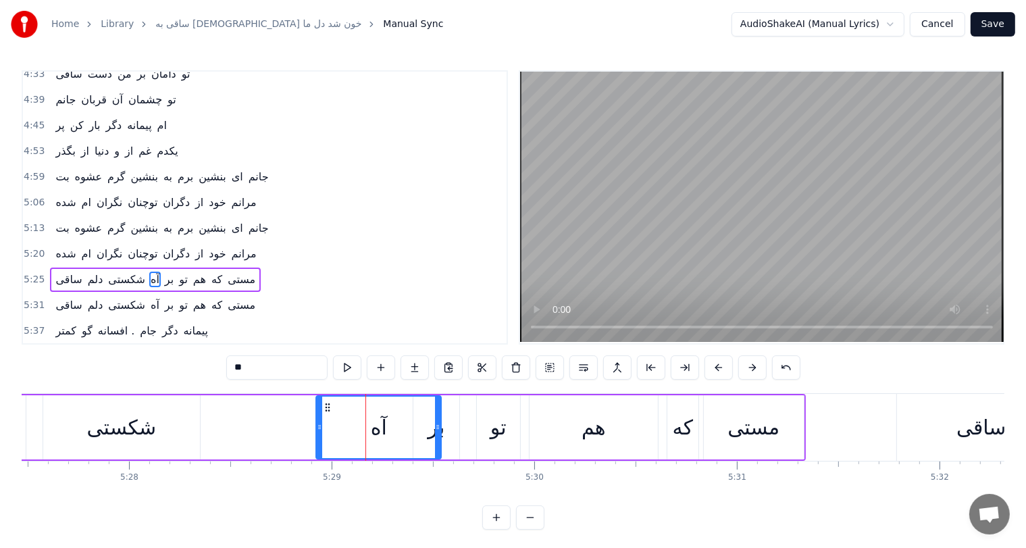
drag, startPoint x: 319, startPoint y: 403, endPoint x: 332, endPoint y: 404, distance: 12.9
click at [332, 404] on icon at bounding box center [327, 407] width 11 height 11
click at [122, 427] on div "شکستی" at bounding box center [122, 427] width 70 height 30
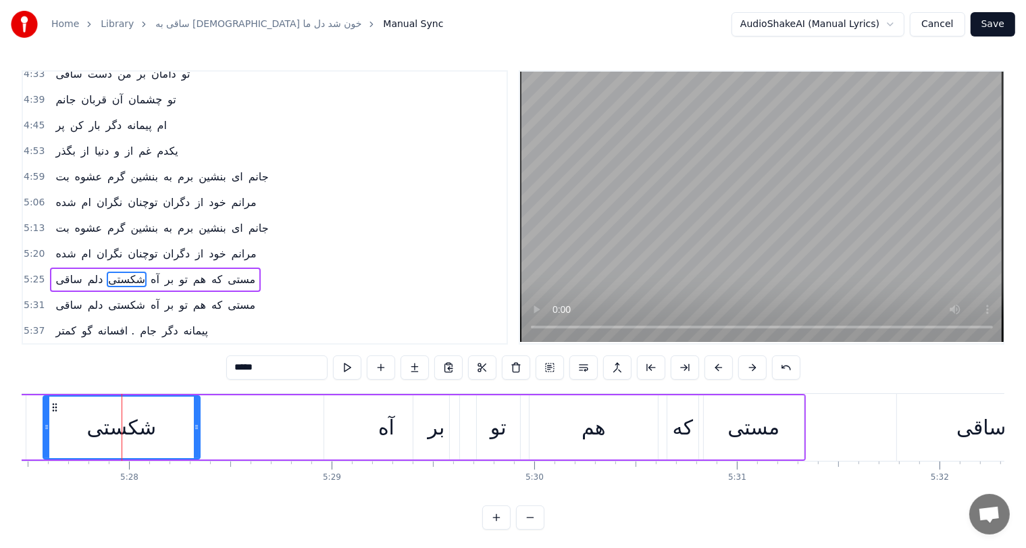
drag, startPoint x: 389, startPoint y: 419, endPoint x: 381, endPoint y: 444, distance: 26.7
click at [381, 444] on div "آه" at bounding box center [386, 427] width 125 height 64
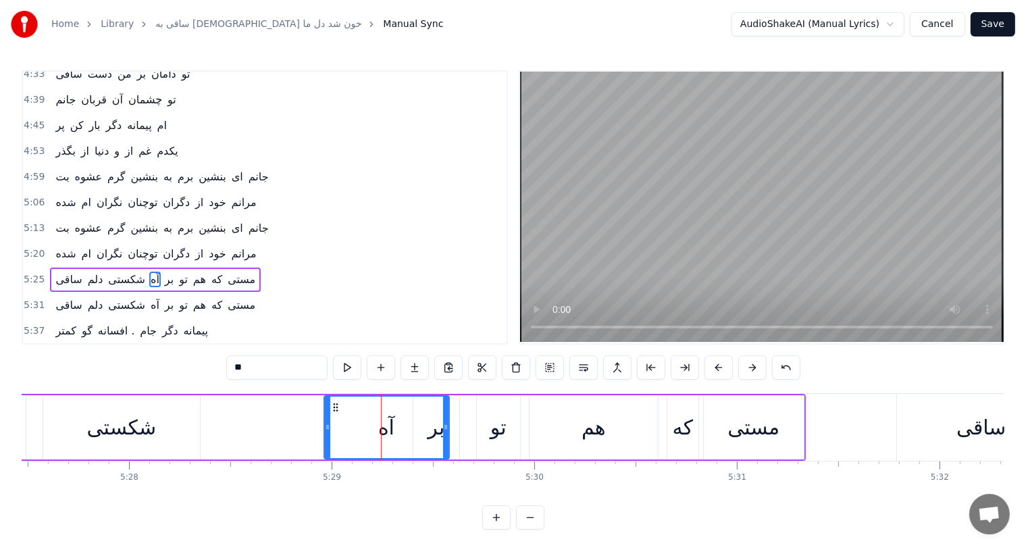
click at [381, 444] on div "آه" at bounding box center [387, 426] width 124 height 61
drag, startPoint x: 332, startPoint y: 404, endPoint x: 345, endPoint y: 406, distance: 13.1
click at [345, 406] on icon at bounding box center [347, 407] width 11 height 11
click at [119, 419] on div "شکستی" at bounding box center [122, 427] width 70 height 30
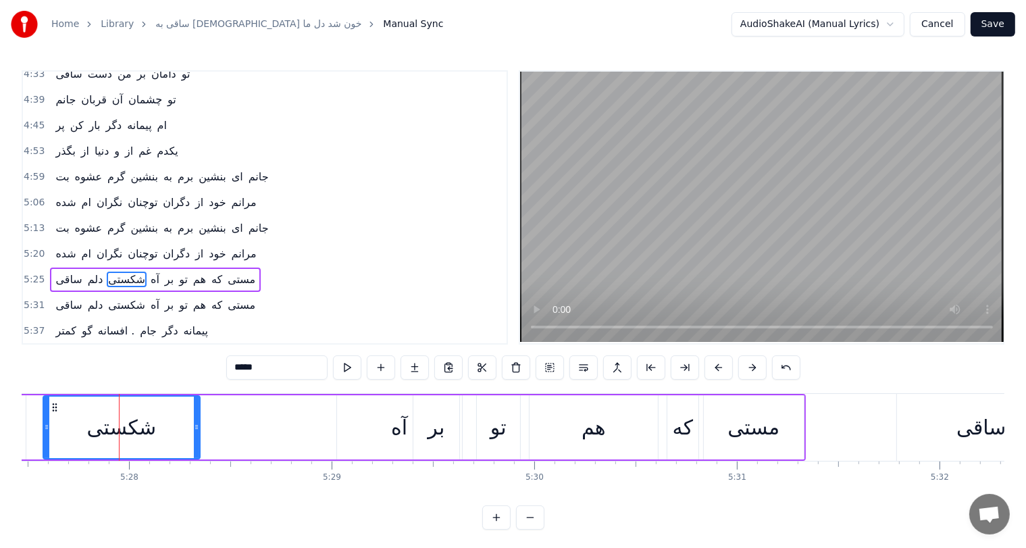
click at [392, 420] on div "آه" at bounding box center [399, 427] width 16 height 30
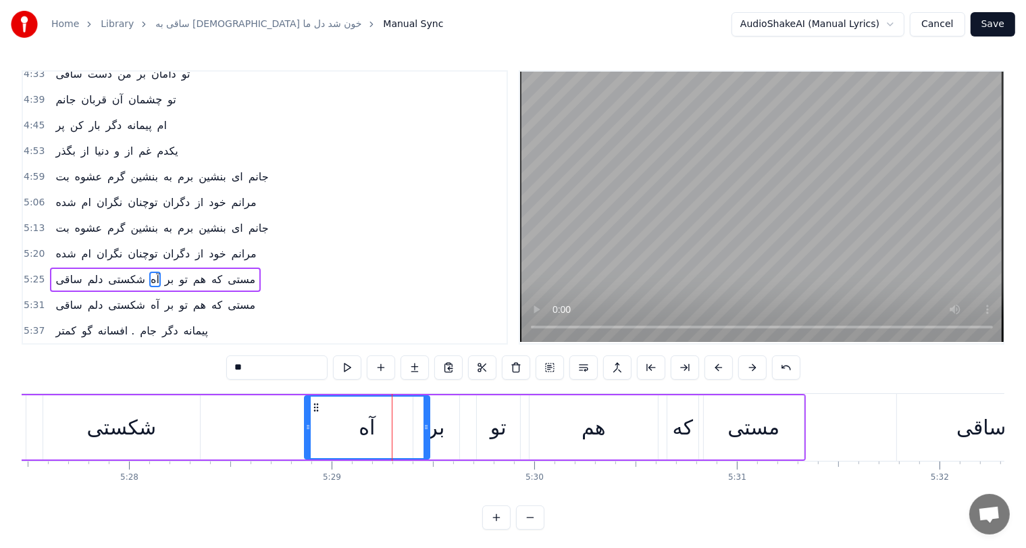
drag, startPoint x: 346, startPoint y: 405, endPoint x: 314, endPoint y: 404, distance: 32.4
click at [314, 404] on icon at bounding box center [316, 407] width 11 height 11
drag, startPoint x: 427, startPoint y: 427, endPoint x: 402, endPoint y: 428, distance: 24.3
click at [403, 428] on icon at bounding box center [405, 426] width 5 height 11
click at [435, 434] on div "بر" at bounding box center [435, 427] width 17 height 30
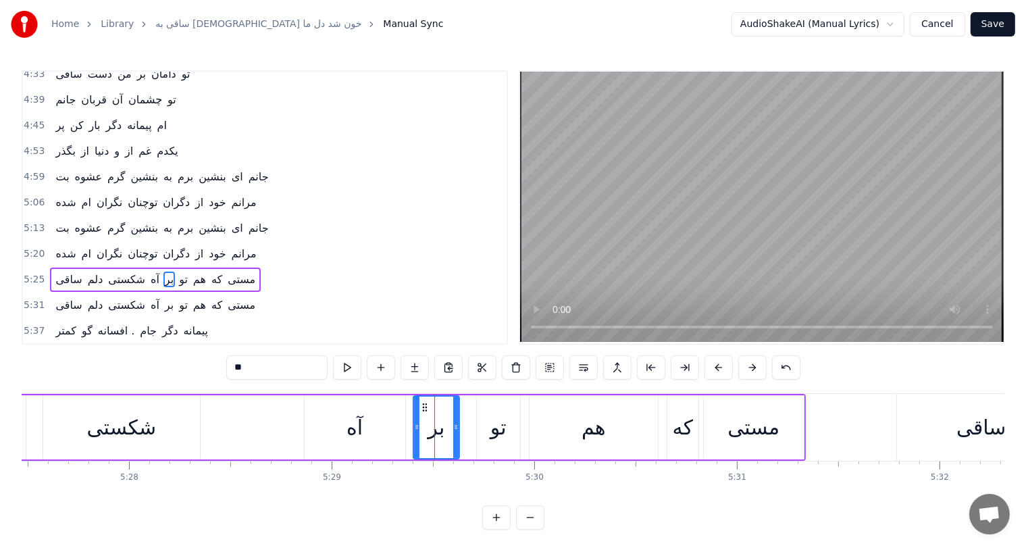
click at [359, 421] on div "آه" at bounding box center [354, 427] width 16 height 30
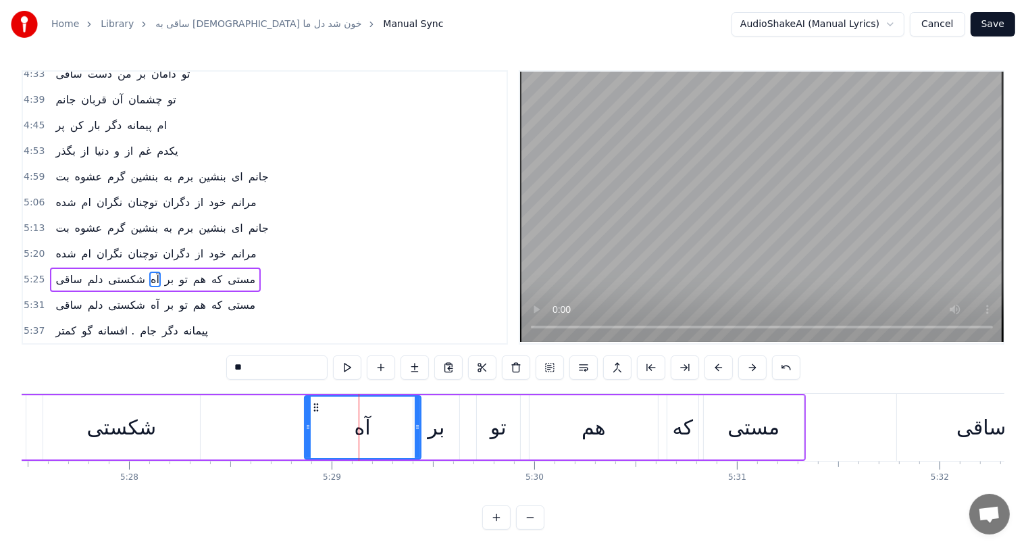
drag, startPoint x: 398, startPoint y: 427, endPoint x: 413, endPoint y: 427, distance: 15.5
click at [415, 427] on icon at bounding box center [417, 426] width 5 height 11
click at [435, 432] on div "بر" at bounding box center [435, 427] width 17 height 30
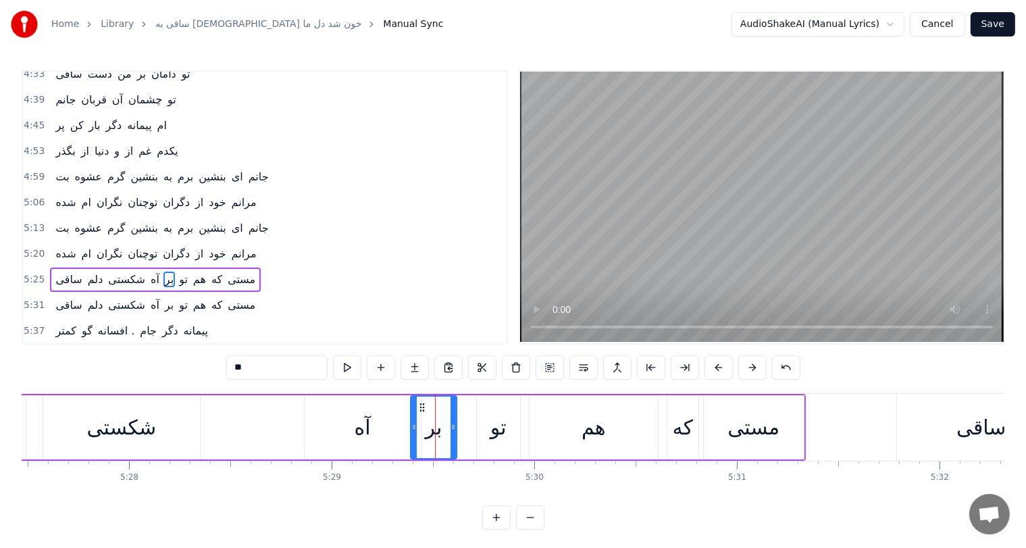
click at [417, 402] on icon at bounding box center [422, 407] width 11 height 11
click at [411, 403] on icon at bounding box center [415, 407] width 11 height 11
click at [124, 427] on div "شکستی" at bounding box center [122, 427] width 70 height 30
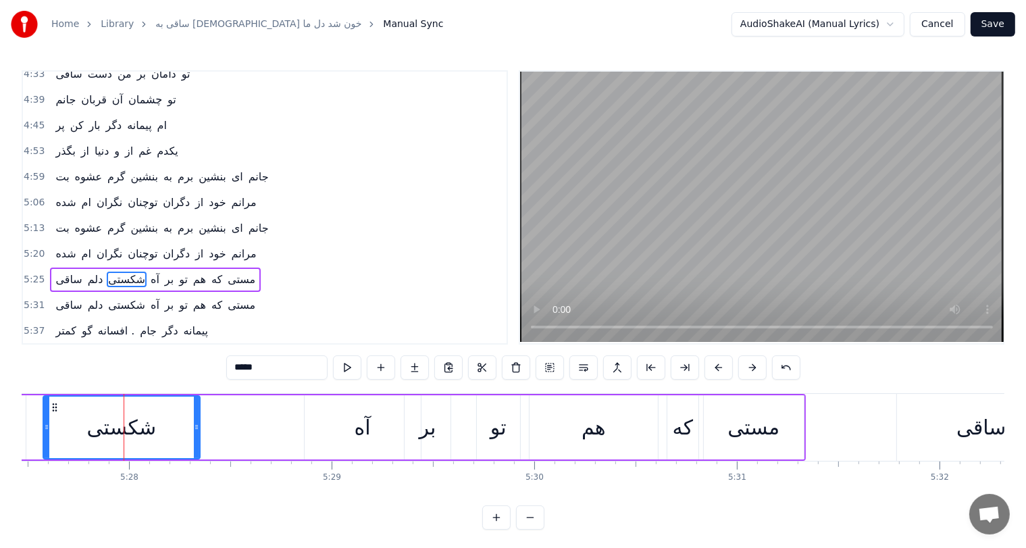
click at [428, 438] on div "بر" at bounding box center [427, 427] width 17 height 30
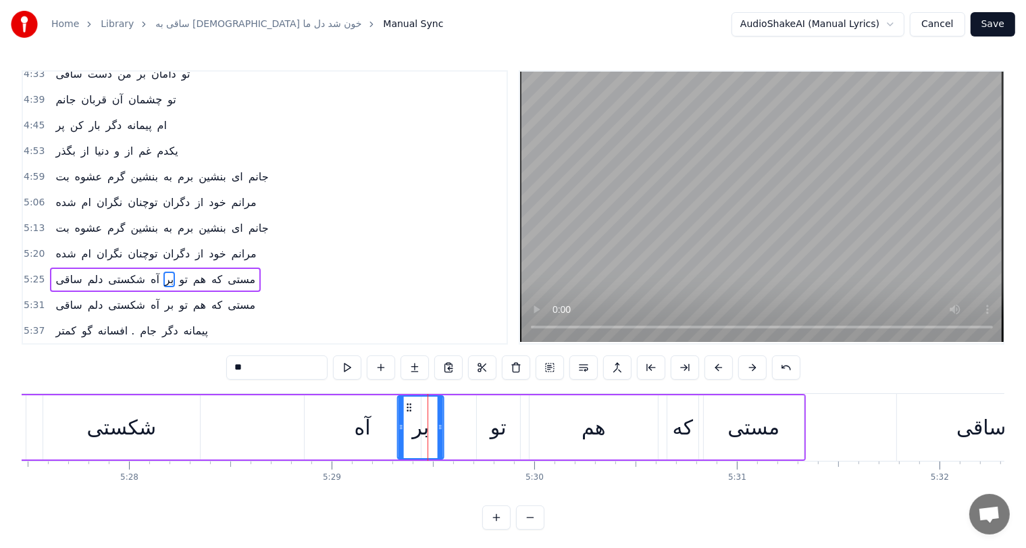
click at [406, 407] on icon at bounding box center [409, 407] width 11 height 11
click at [371, 427] on div "آه" at bounding box center [362, 427] width 116 height 64
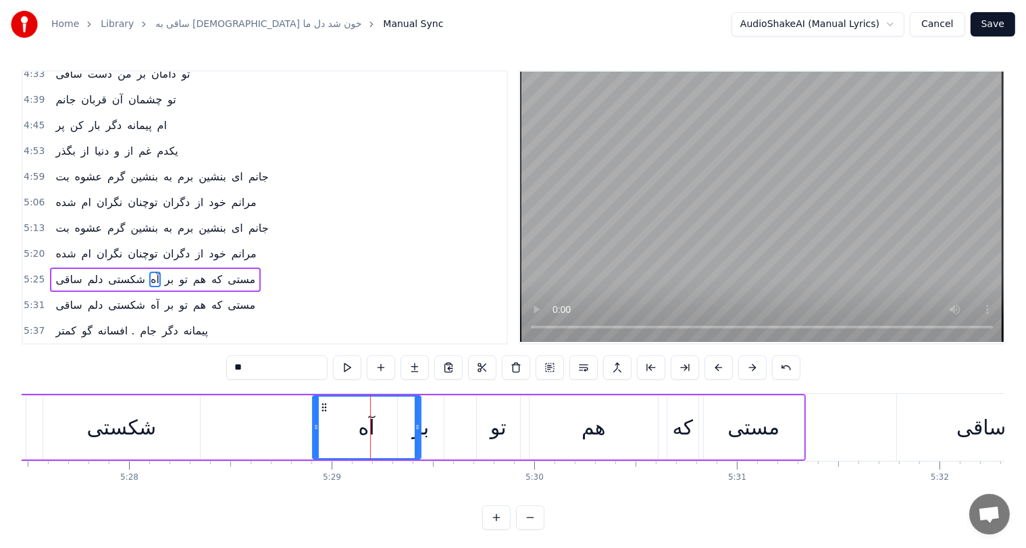
drag, startPoint x: 307, startPoint y: 425, endPoint x: 315, endPoint y: 427, distance: 8.4
click at [315, 427] on icon at bounding box center [315, 426] width 5 height 11
click at [122, 424] on div "شکستی" at bounding box center [122, 427] width 70 height 30
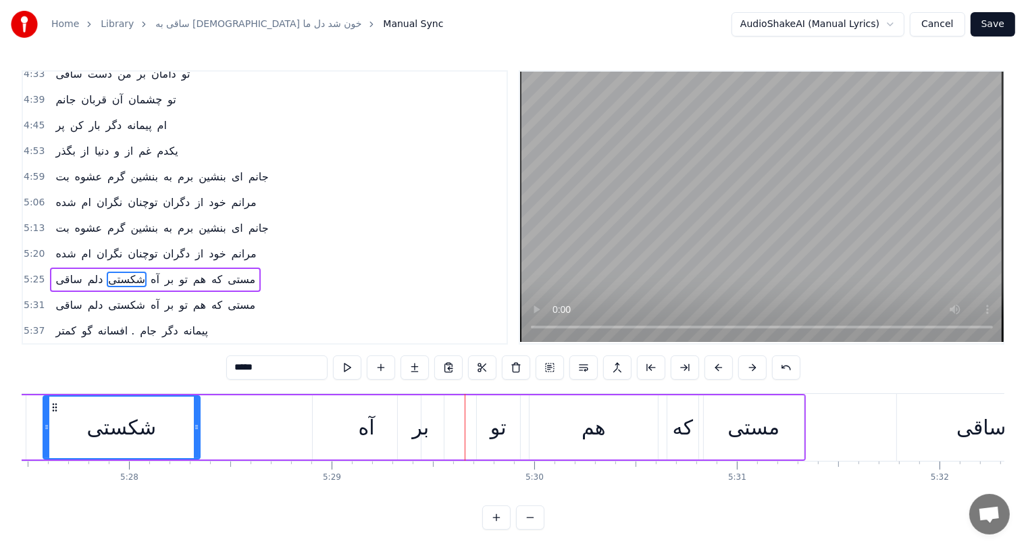
click at [365, 423] on div "آه" at bounding box center [366, 427] width 16 height 30
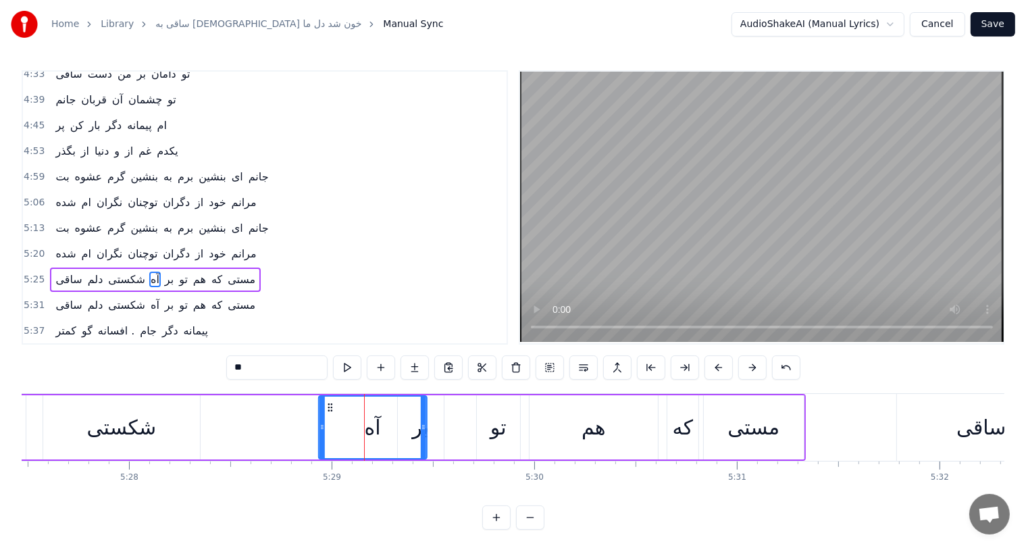
click at [327, 405] on icon at bounding box center [330, 407] width 11 height 11
click at [89, 438] on div "شکستی" at bounding box center [122, 427] width 70 height 30
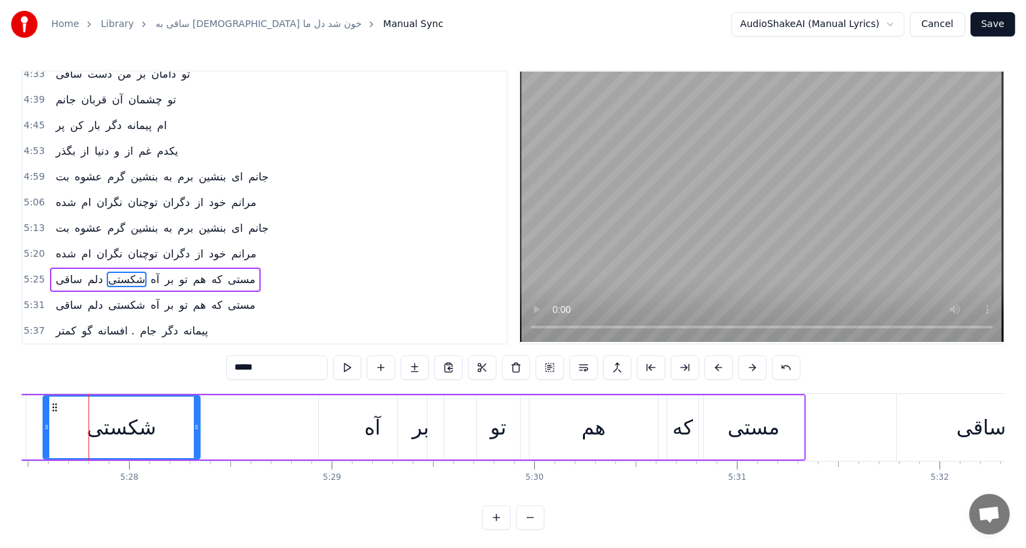
scroll to position [0, 66325]
click at [377, 425] on div "آه" at bounding box center [373, 427] width 16 height 30
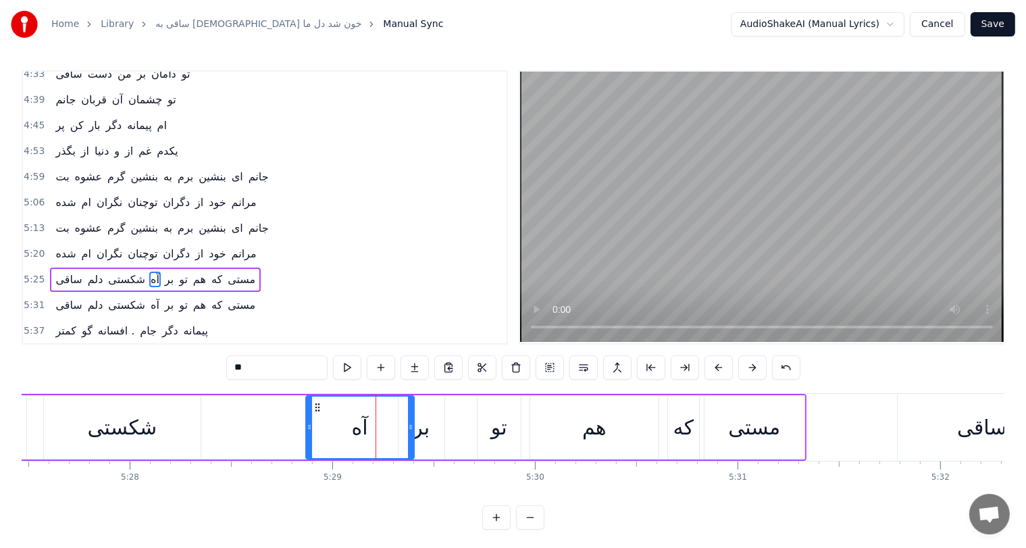
drag, startPoint x: 328, startPoint y: 405, endPoint x: 315, endPoint y: 407, distance: 13.7
click at [315, 407] on icon at bounding box center [317, 407] width 11 height 11
click at [427, 431] on div "بر" at bounding box center [421, 427] width 17 height 30
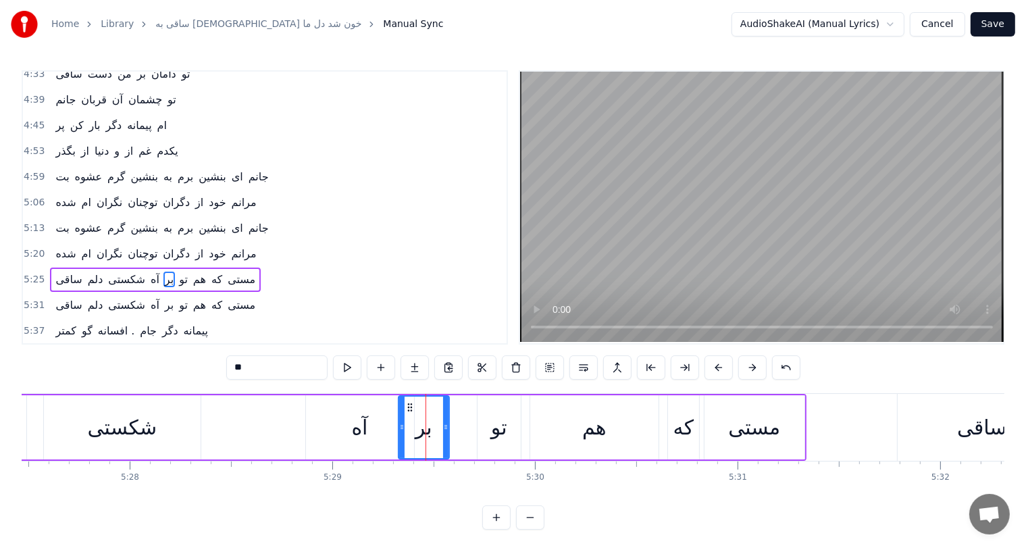
click at [443, 421] on div at bounding box center [445, 426] width 5 height 61
click at [346, 424] on div "آه" at bounding box center [360, 427] width 108 height 64
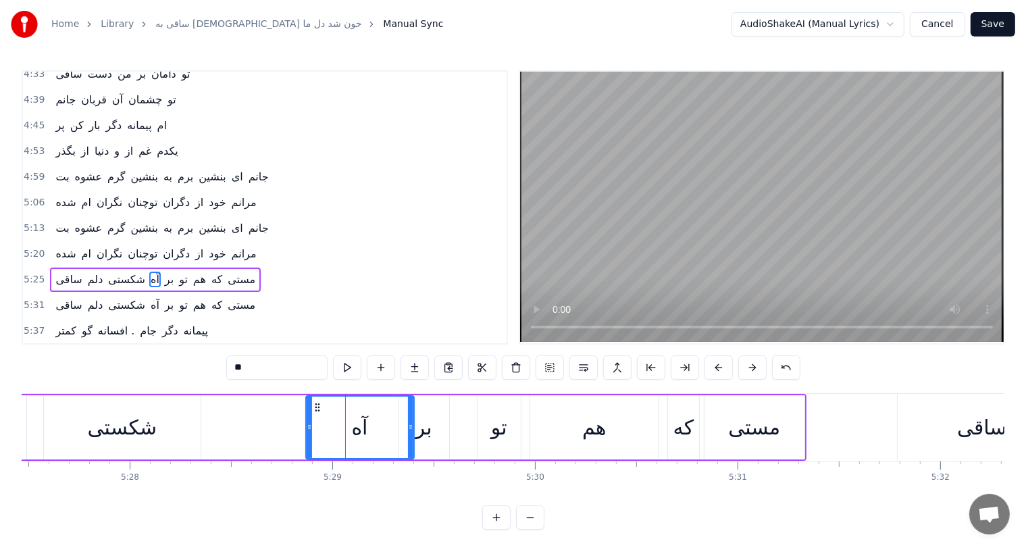
drag, startPoint x: 313, startPoint y: 400, endPoint x: 323, endPoint y: 406, distance: 11.2
click at [323, 406] on div "آه" at bounding box center [360, 426] width 107 height 61
click at [321, 407] on icon at bounding box center [322, 407] width 11 height 11
click at [348, 432] on div "آه" at bounding box center [364, 426] width 107 height 61
click at [115, 431] on div "شکستی" at bounding box center [123, 427] width 70 height 30
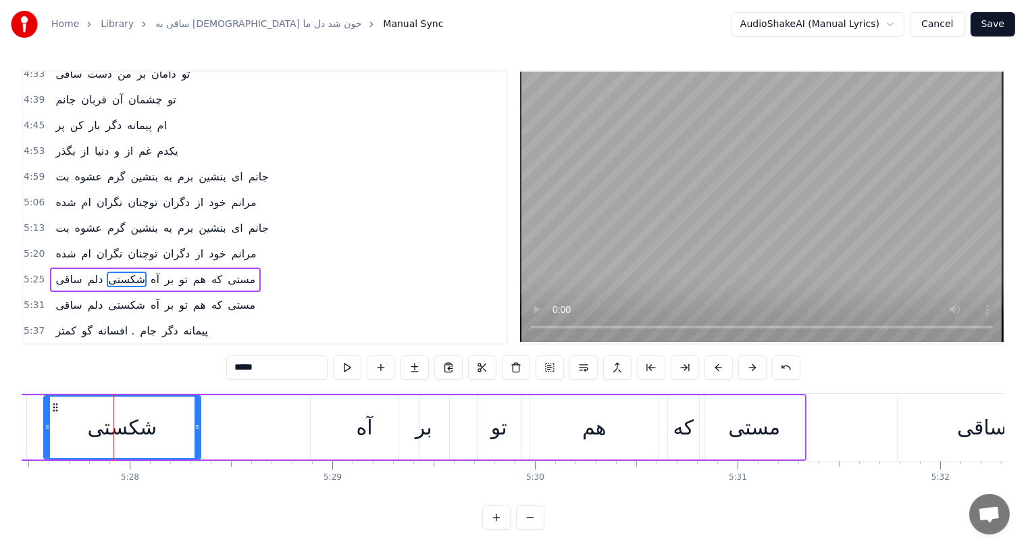
click at [313, 407] on div "آه" at bounding box center [365, 427] width 108 height 64
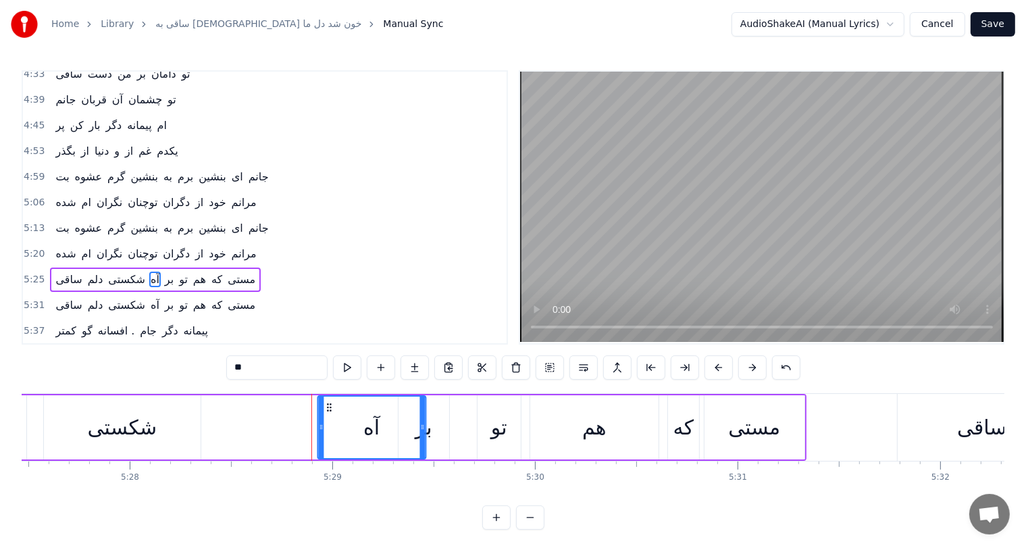
drag, startPoint x: 321, startPoint y: 405, endPoint x: 329, endPoint y: 405, distance: 7.4
click at [329, 405] on icon at bounding box center [328, 407] width 11 height 11
click at [126, 421] on div "شکستی" at bounding box center [123, 427] width 70 height 30
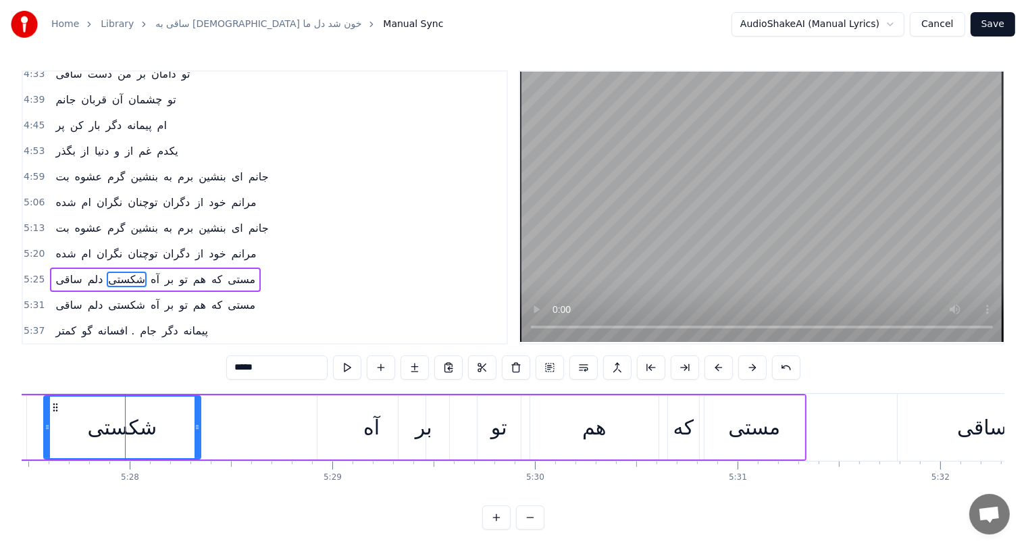
click at [367, 416] on div "آه" at bounding box center [371, 427] width 16 height 30
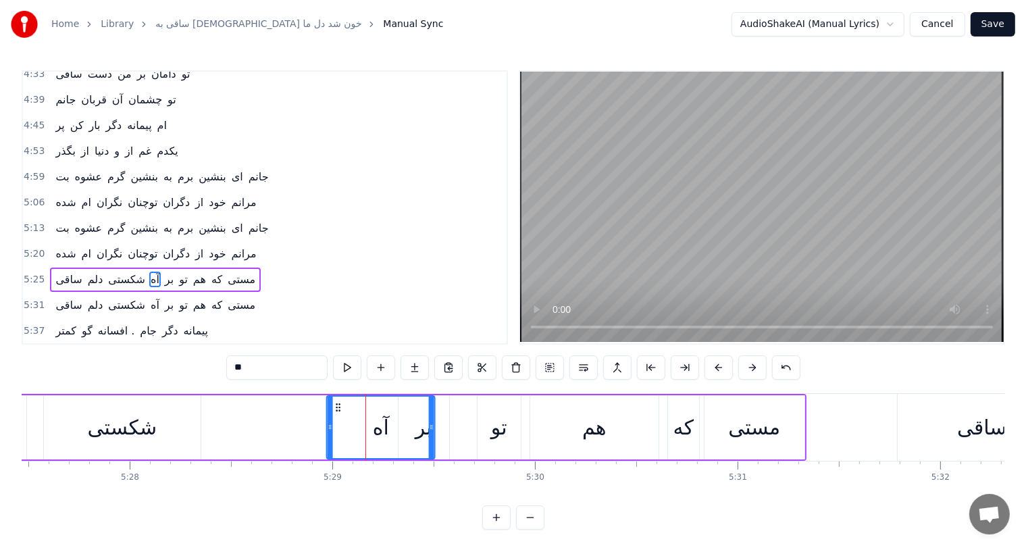
drag, startPoint x: 324, startPoint y: 404, endPoint x: 333, endPoint y: 408, distance: 9.7
click at [333, 408] on icon at bounding box center [338, 407] width 11 height 11
click at [103, 437] on div "شکستی" at bounding box center [123, 427] width 70 height 30
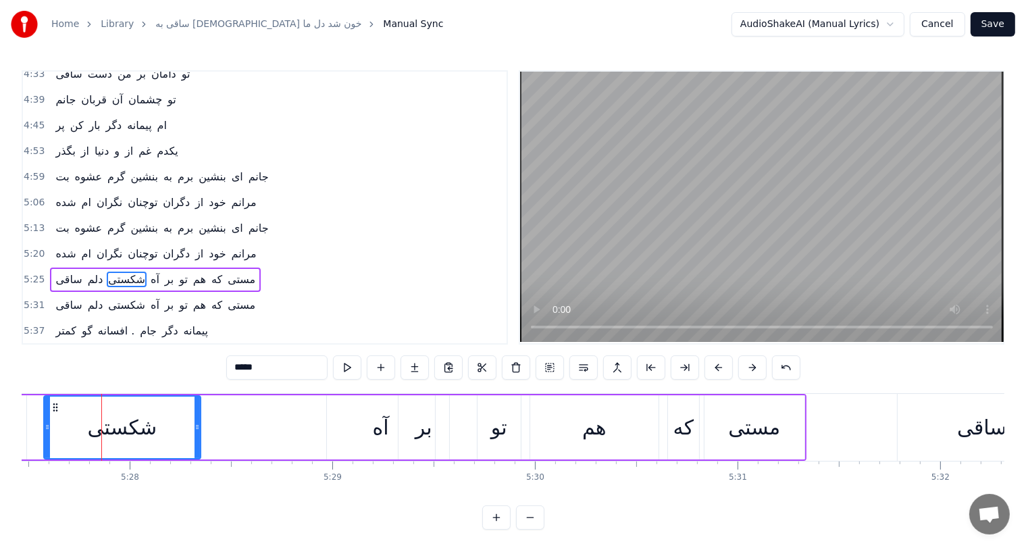
click at [384, 426] on div "آه" at bounding box center [381, 427] width 16 height 30
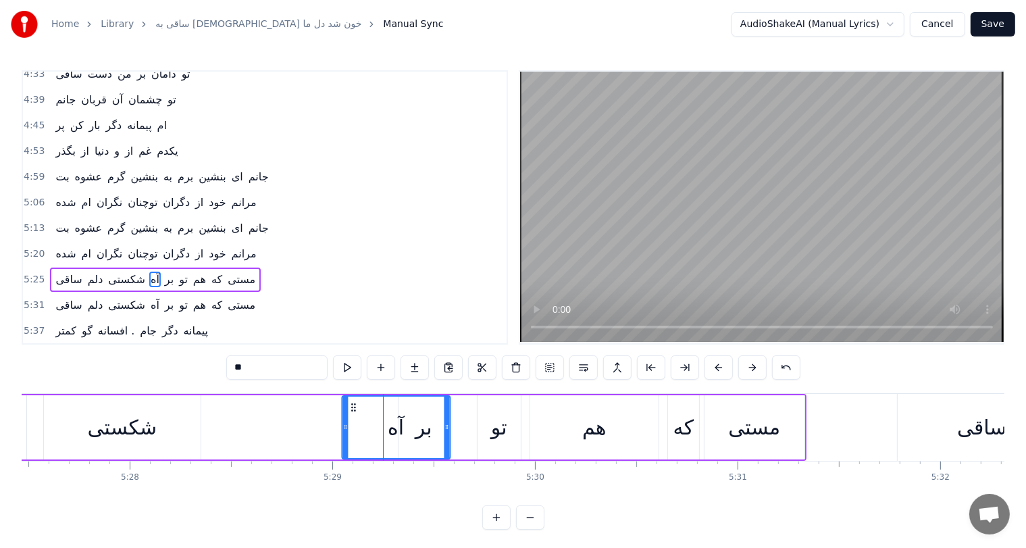
drag, startPoint x: 336, startPoint y: 402, endPoint x: 351, endPoint y: 408, distance: 16.4
click at [351, 408] on icon at bounding box center [353, 407] width 11 height 11
click at [144, 418] on div "شکستی" at bounding box center [123, 427] width 70 height 30
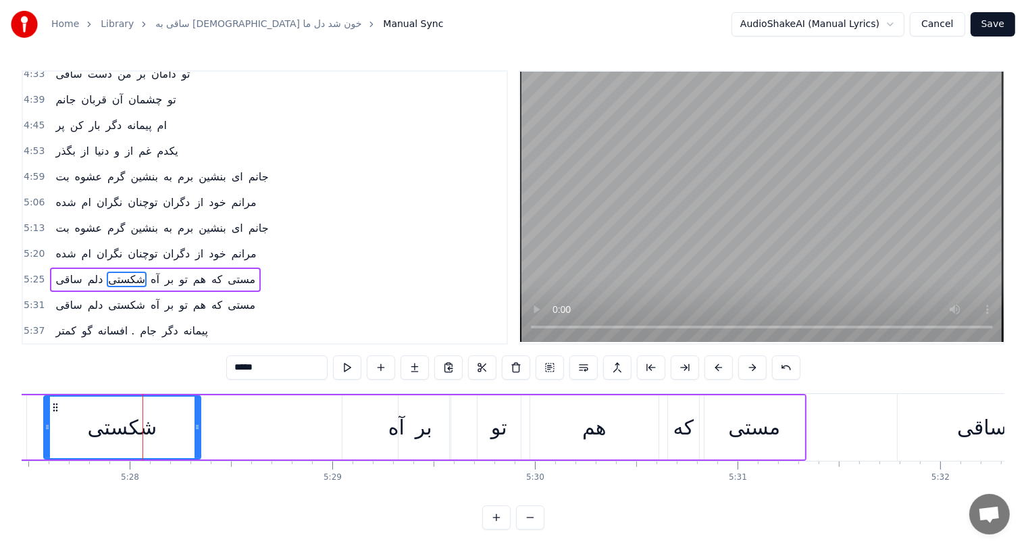
click at [394, 420] on div "آه" at bounding box center [396, 427] width 16 height 30
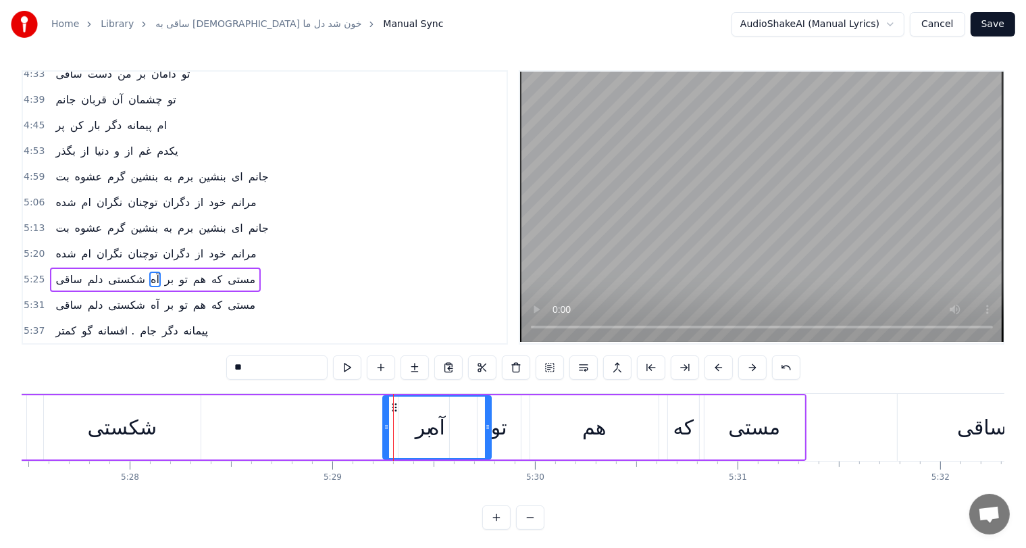
drag, startPoint x: 353, startPoint y: 406, endPoint x: 394, endPoint y: 411, distance: 40.8
click at [123, 413] on div "شکستی" at bounding box center [123, 427] width 70 height 30
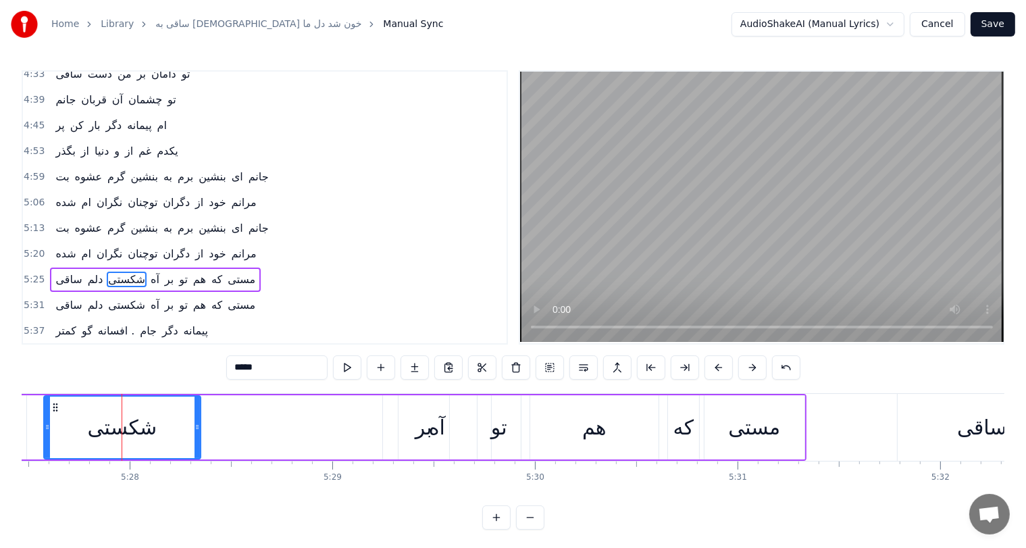
click at [453, 421] on div "آه" at bounding box center [437, 427] width 108 height 64
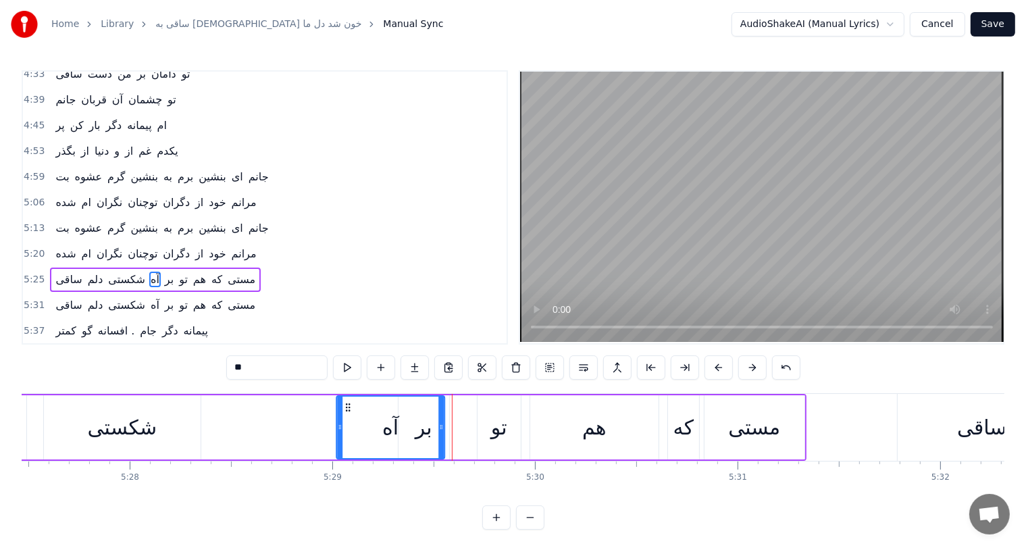
drag, startPoint x: 392, startPoint y: 404, endPoint x: 345, endPoint y: 405, distance: 46.6
click at [345, 405] on icon at bounding box center [347, 407] width 11 height 11
click at [122, 447] on div "شکستی" at bounding box center [122, 427] width 157 height 64
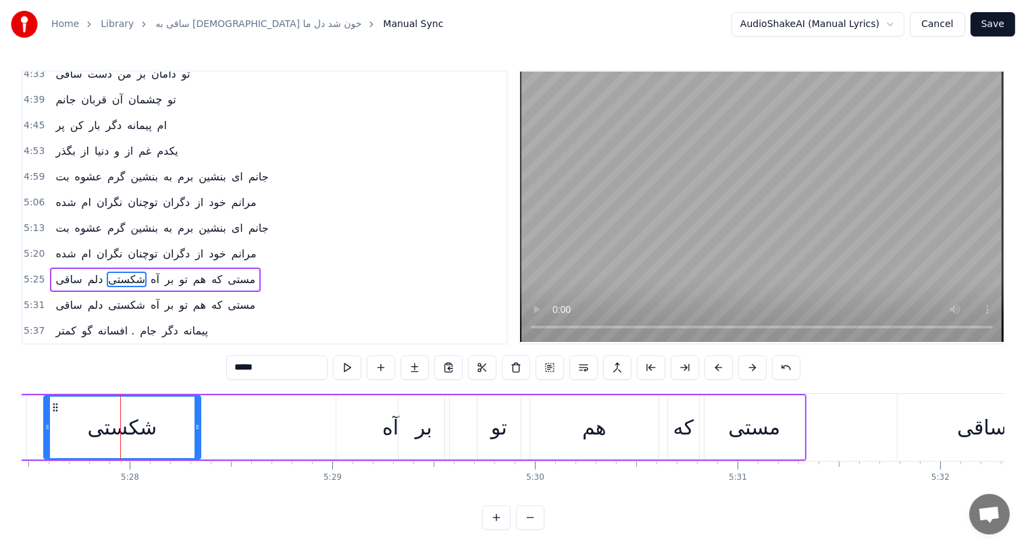
click at [383, 421] on div "آه" at bounding box center [390, 427] width 16 height 30
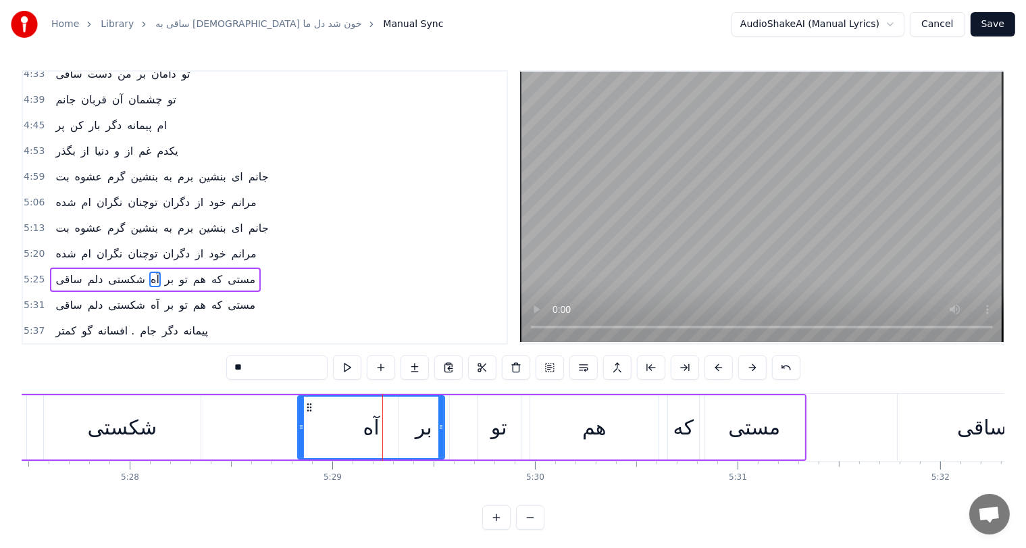
drag, startPoint x: 340, startPoint y: 425, endPoint x: 302, endPoint y: 428, distance: 38.0
click at [302, 428] on icon at bounding box center [300, 426] width 5 height 11
click at [132, 427] on div "شکستی" at bounding box center [123, 427] width 70 height 30
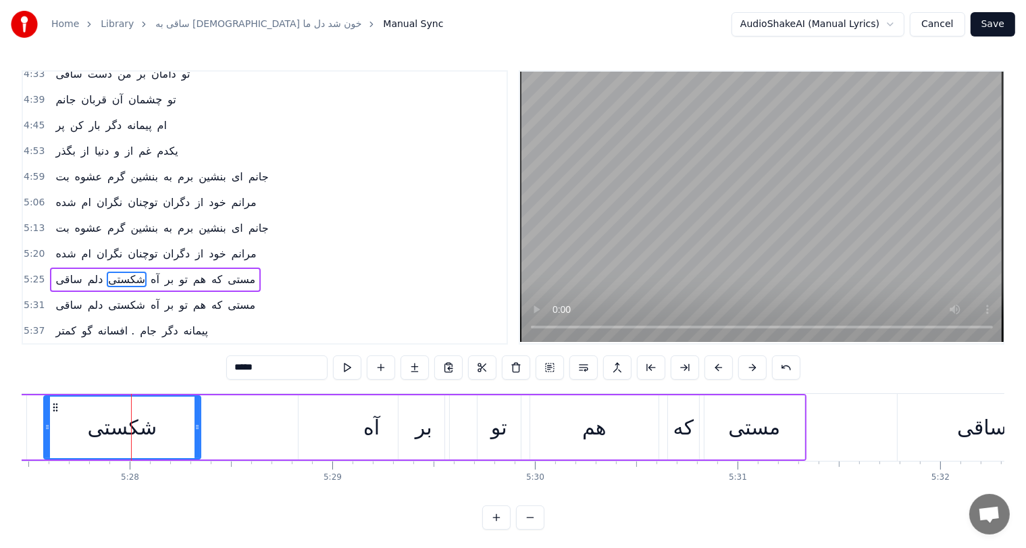
click at [373, 419] on div "آه" at bounding box center [371, 427] width 16 height 30
type input "**"
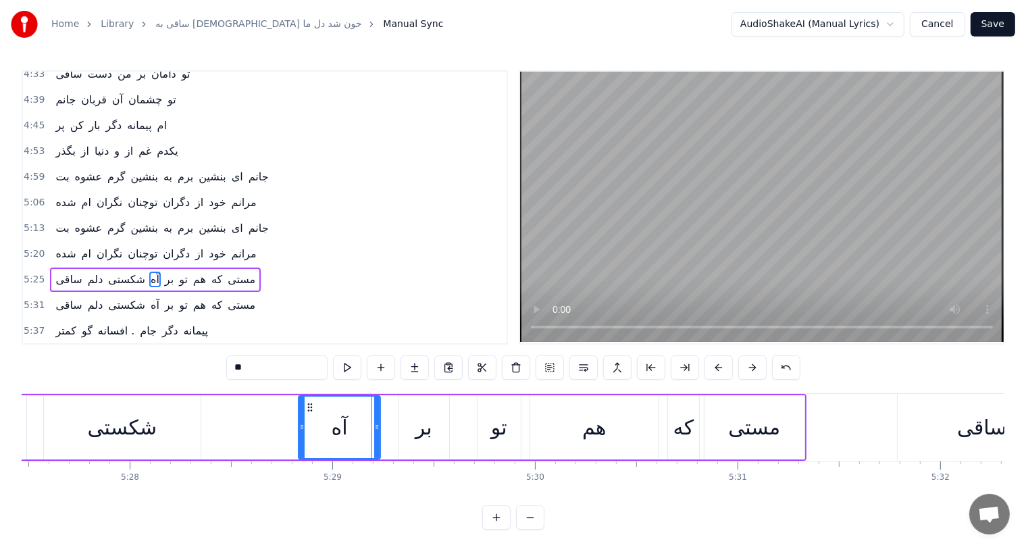
drag, startPoint x: 440, startPoint y: 423, endPoint x: 375, endPoint y: 423, distance: 64.1
click at [375, 423] on icon at bounding box center [376, 426] width 5 height 11
click at [42, 421] on div "ساقی دلم شکستی آه بر تو هم که مستی" at bounding box center [235, 427] width 1141 height 67
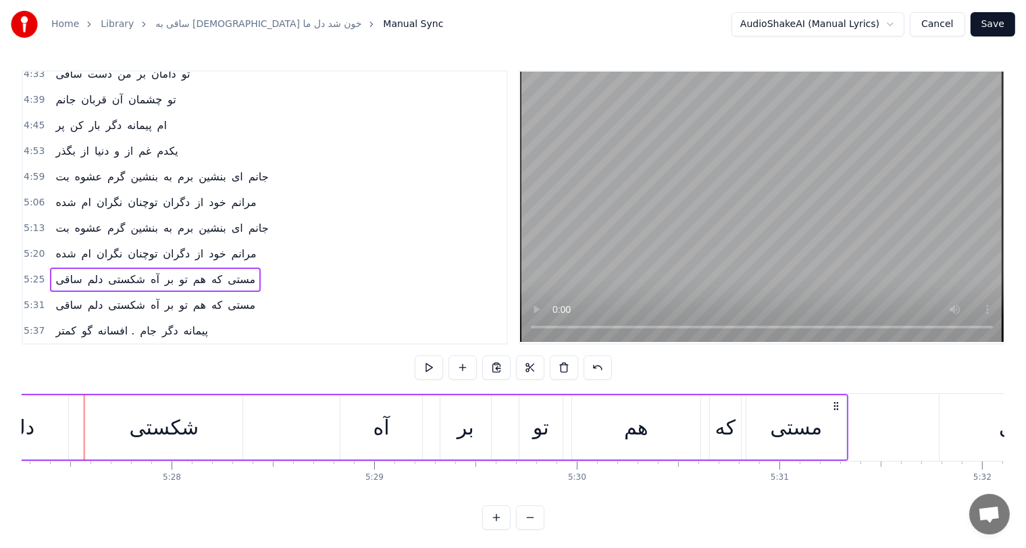
scroll to position [0, 66277]
click at [540, 427] on div "تو" at bounding box center [547, 427] width 16 height 30
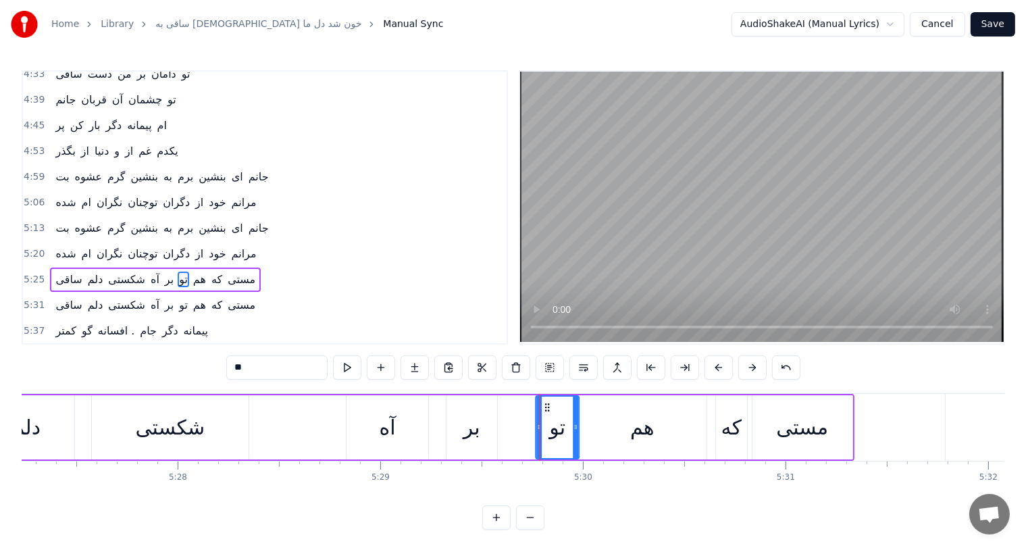
drag, startPoint x: 535, startPoint y: 402, endPoint x: 546, endPoint y: 405, distance: 10.5
click at [546, 405] on icon at bounding box center [546, 407] width 11 height 11
click at [471, 425] on div "بر" at bounding box center [471, 427] width 17 height 30
click at [494, 417] on div at bounding box center [493, 426] width 5 height 61
drag, startPoint x: 453, startPoint y: 405, endPoint x: 462, endPoint y: 405, distance: 8.8
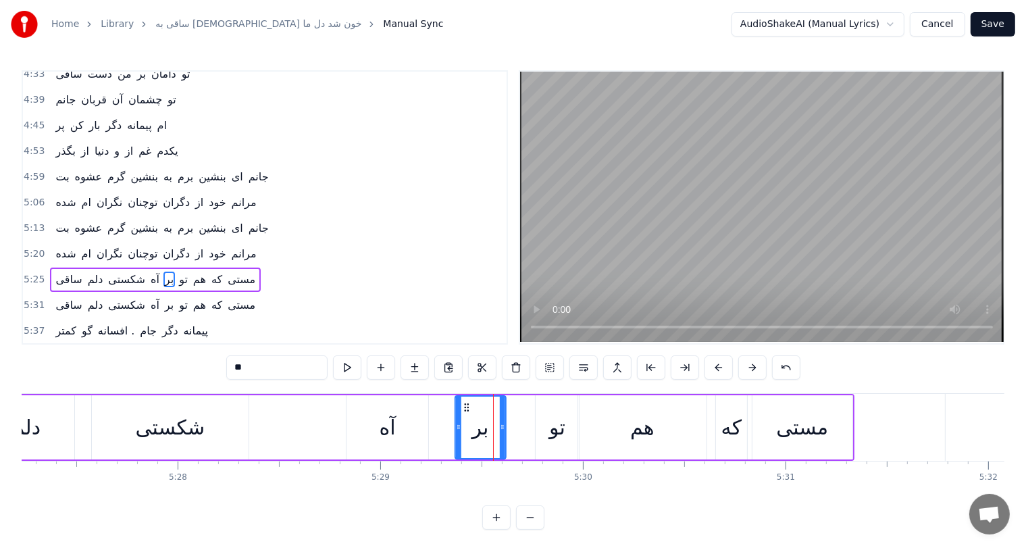
click at [462, 405] on icon at bounding box center [466, 407] width 11 height 11
click at [386, 419] on div "آه" at bounding box center [387, 427] width 16 height 30
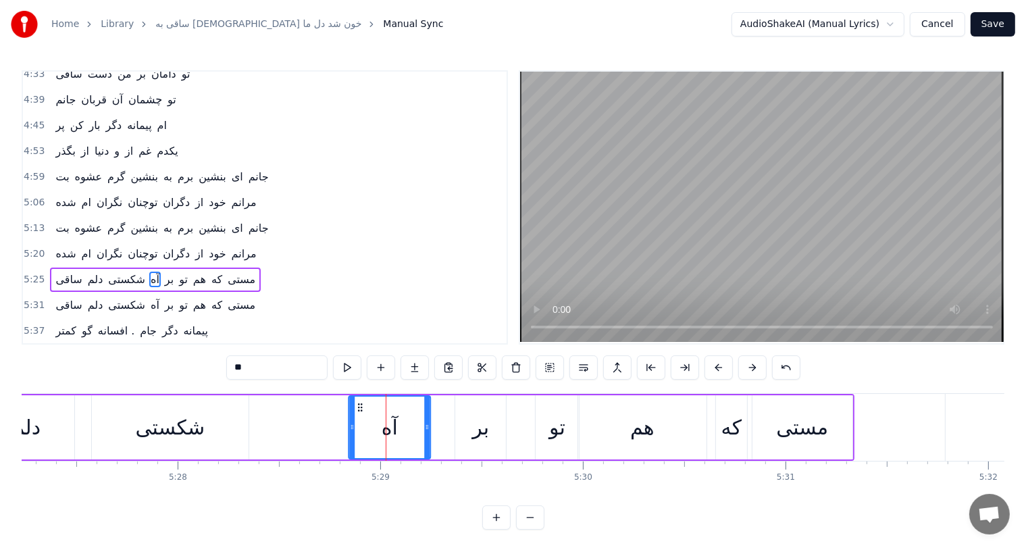
click at [358, 402] on icon at bounding box center [359, 407] width 11 height 11
drag, startPoint x: 425, startPoint y: 420, endPoint x: 456, endPoint y: 423, distance: 31.2
click at [456, 423] on div at bounding box center [457, 426] width 5 height 61
drag, startPoint x: 358, startPoint y: 406, endPoint x: 367, endPoint y: 406, distance: 8.8
click at [367, 406] on icon at bounding box center [368, 407] width 11 height 11
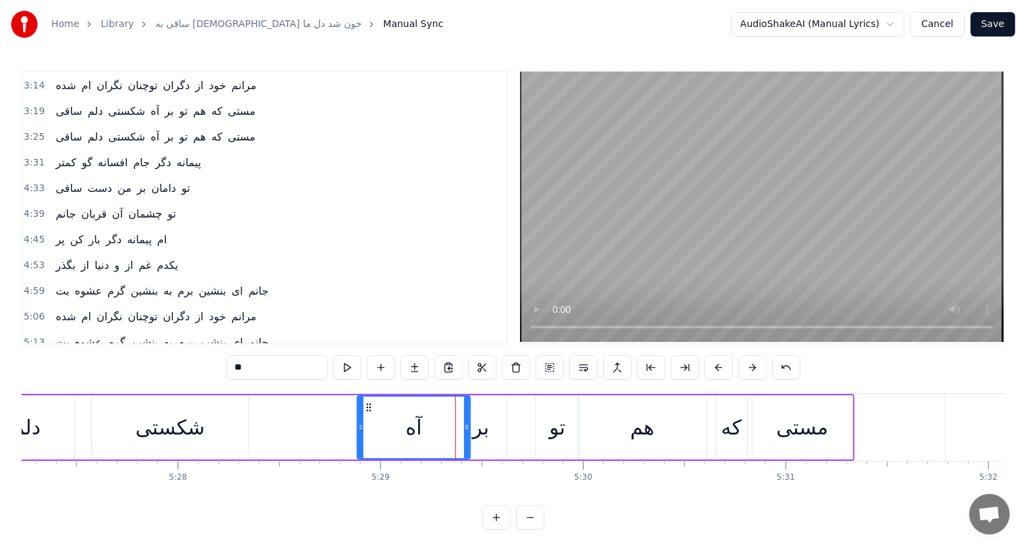
scroll to position [410, 0]
click at [54, 103] on span "ساقی" at bounding box center [68, 111] width 29 height 16
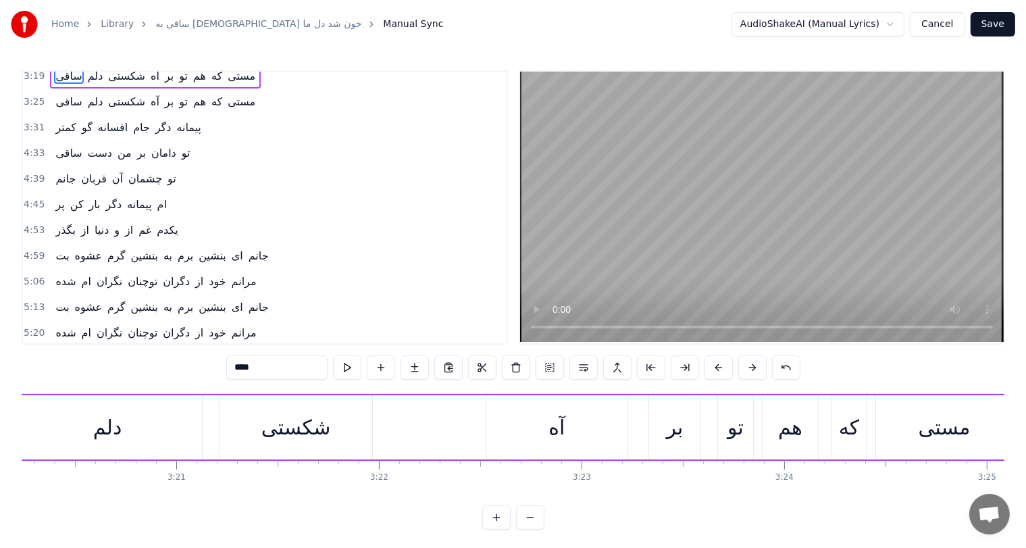
scroll to position [460, 0]
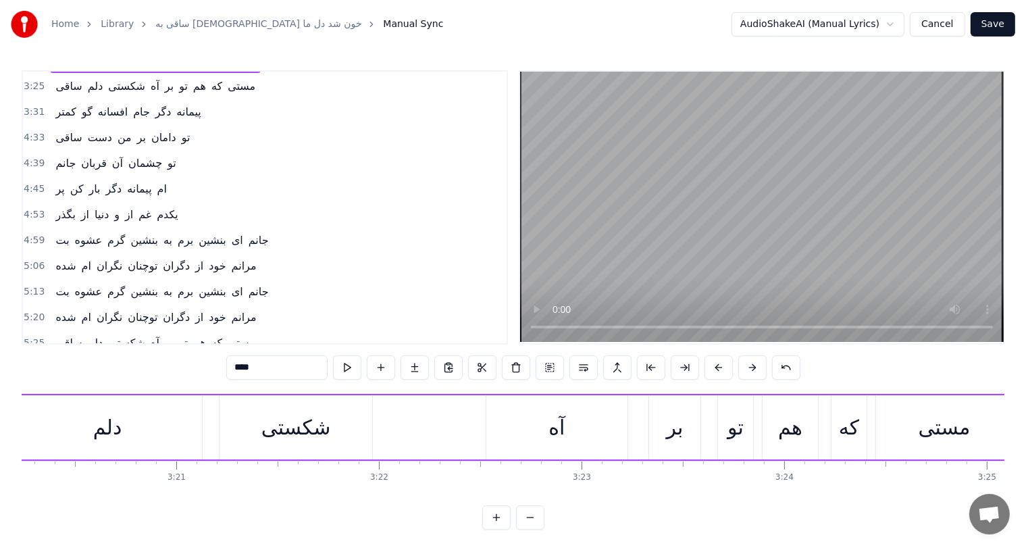
click at [59, 232] on span "بت" at bounding box center [62, 240] width 16 height 16
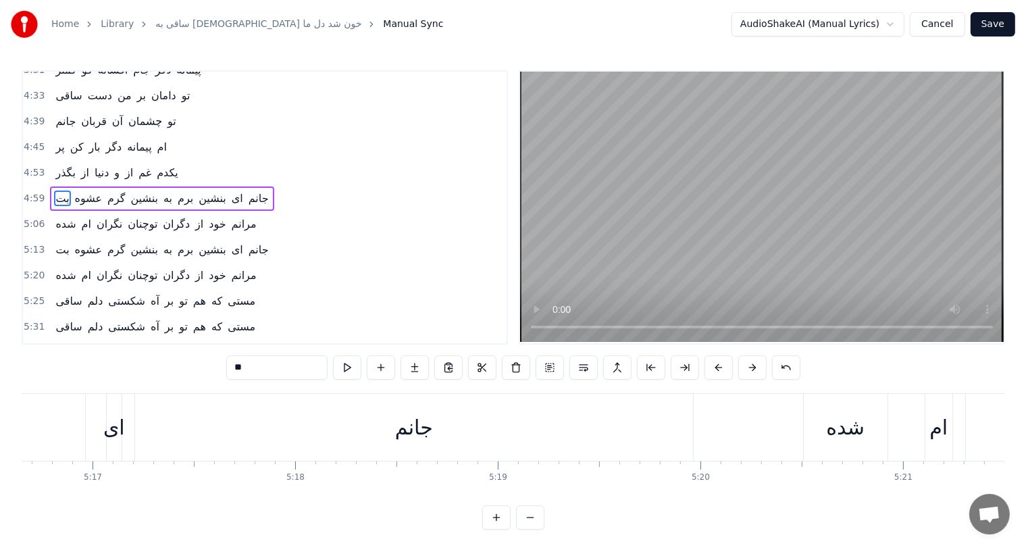
scroll to position [502, 0]
click at [68, 292] on span "ساقی" at bounding box center [68, 300] width 29 height 16
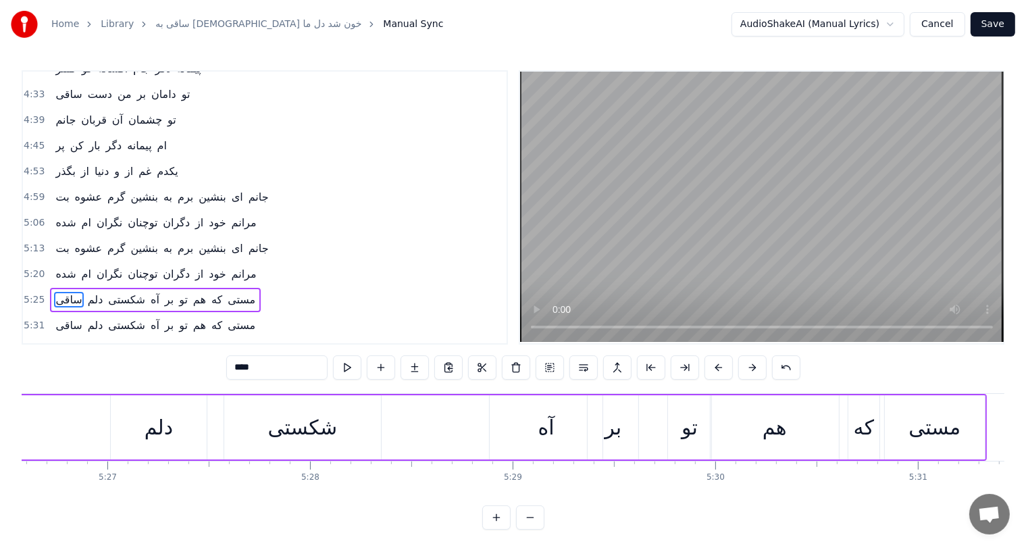
scroll to position [0, 66149]
click at [546, 429] on div "آه" at bounding box center [541, 427] width 16 height 30
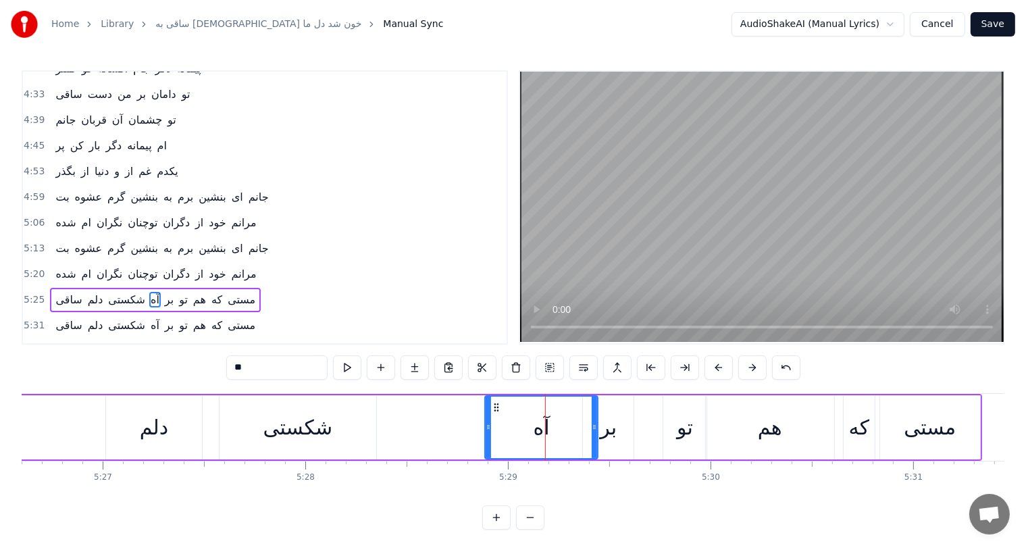
scroll to position [523, 0]
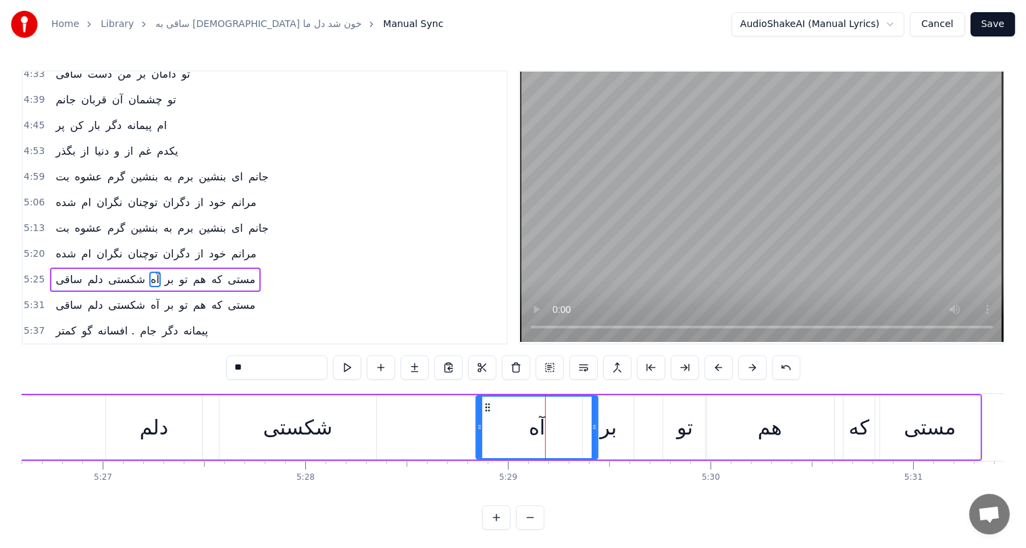
drag, startPoint x: 487, startPoint y: 423, endPoint x: 477, endPoint y: 428, distance: 10.6
click at [477, 428] on icon at bounding box center [479, 426] width 5 height 11
drag, startPoint x: 484, startPoint y: 403, endPoint x: 496, endPoint y: 405, distance: 11.7
click at [496, 405] on icon at bounding box center [498, 407] width 11 height 11
drag, startPoint x: 496, startPoint y: 405, endPoint x: 502, endPoint y: 408, distance: 7.3
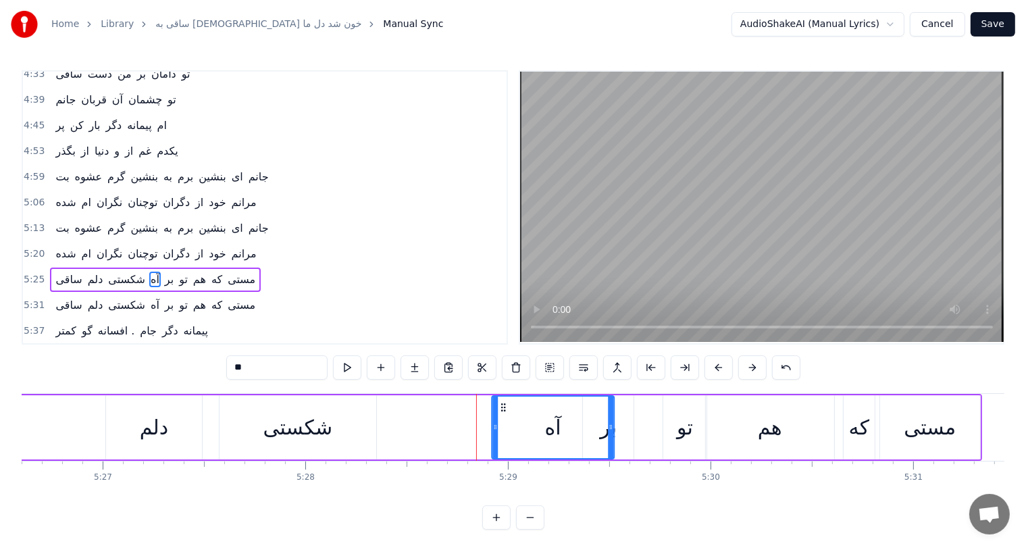
click at [502, 408] on icon at bounding box center [503, 407] width 11 height 11
click at [317, 427] on div "شکستی" at bounding box center [298, 427] width 70 height 30
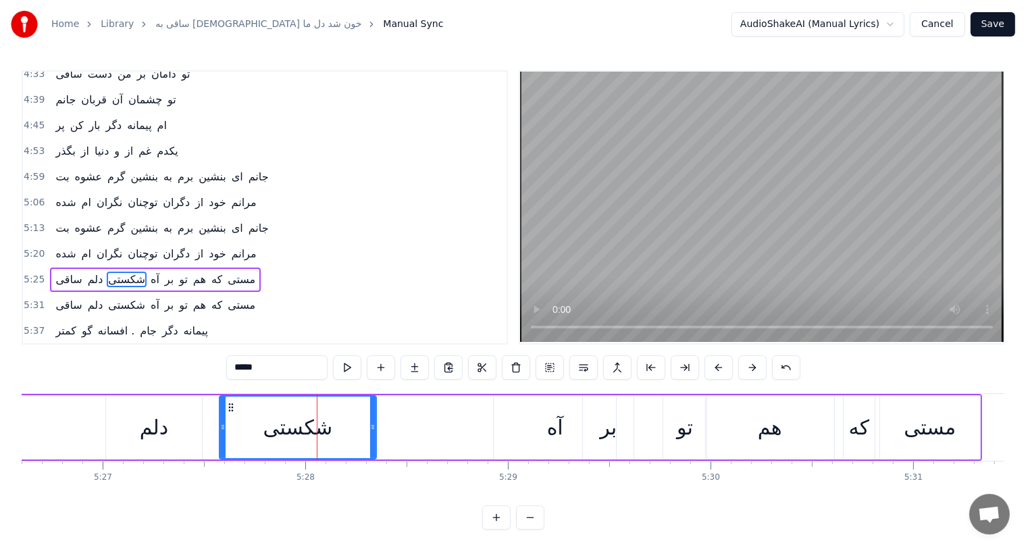
click at [573, 421] on div "آه" at bounding box center [555, 427] width 122 height 64
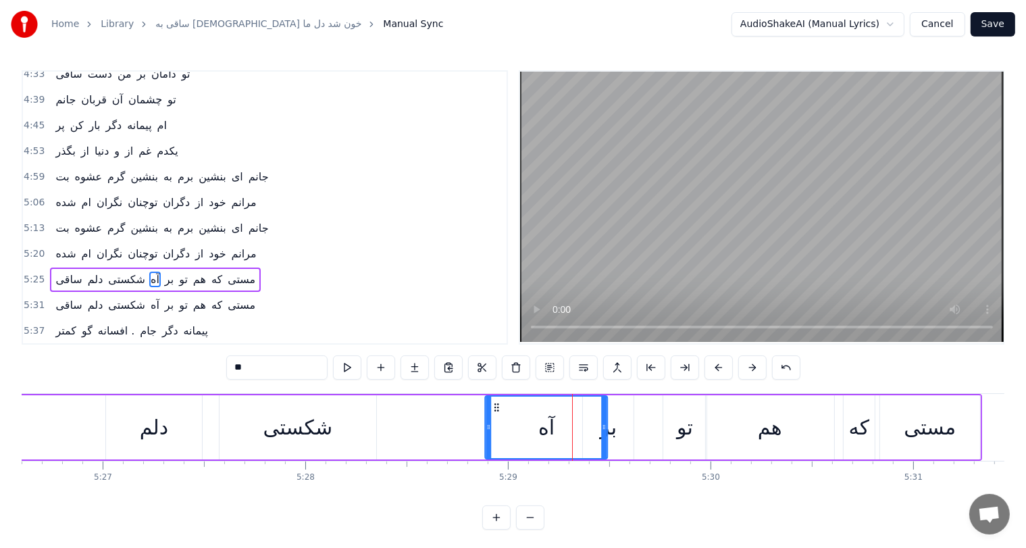
drag, startPoint x: 503, startPoint y: 402, endPoint x: 494, endPoint y: 402, distance: 8.8
click at [495, 403] on circle at bounding box center [495, 403] width 1 height 1
click at [489, 403] on circle at bounding box center [489, 403] width 1 height 1
drag, startPoint x: 597, startPoint y: 423, endPoint x: 589, endPoint y: 428, distance: 8.8
click at [589, 428] on icon at bounding box center [590, 426] width 5 height 11
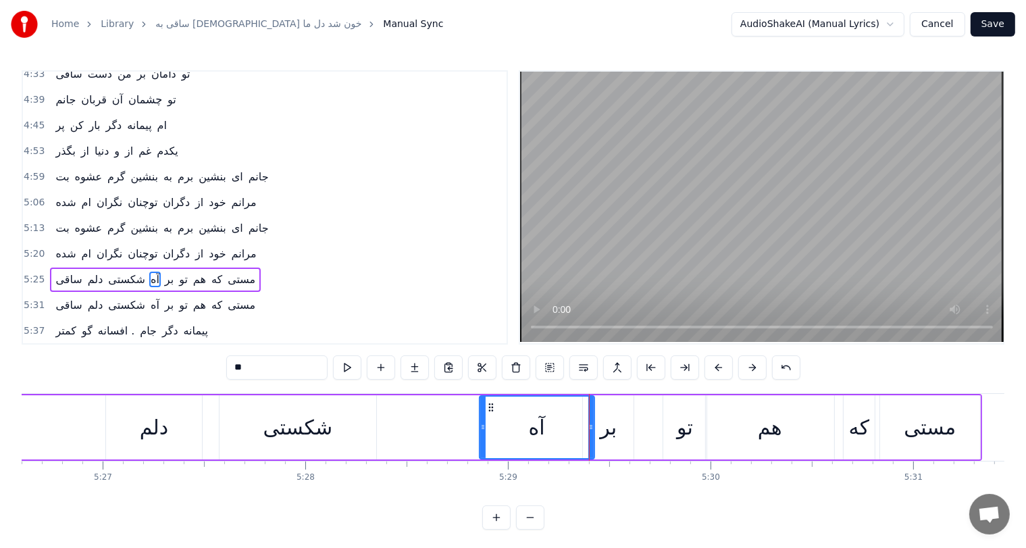
click at [608, 435] on div "بر" at bounding box center [608, 427] width 17 height 30
click at [530, 426] on div "آه" at bounding box center [537, 427] width 16 height 30
type input "**"
drag, startPoint x: 589, startPoint y: 425, endPoint x: 614, endPoint y: 427, distance: 25.7
click at [606, 427] on icon at bounding box center [603, 426] width 5 height 11
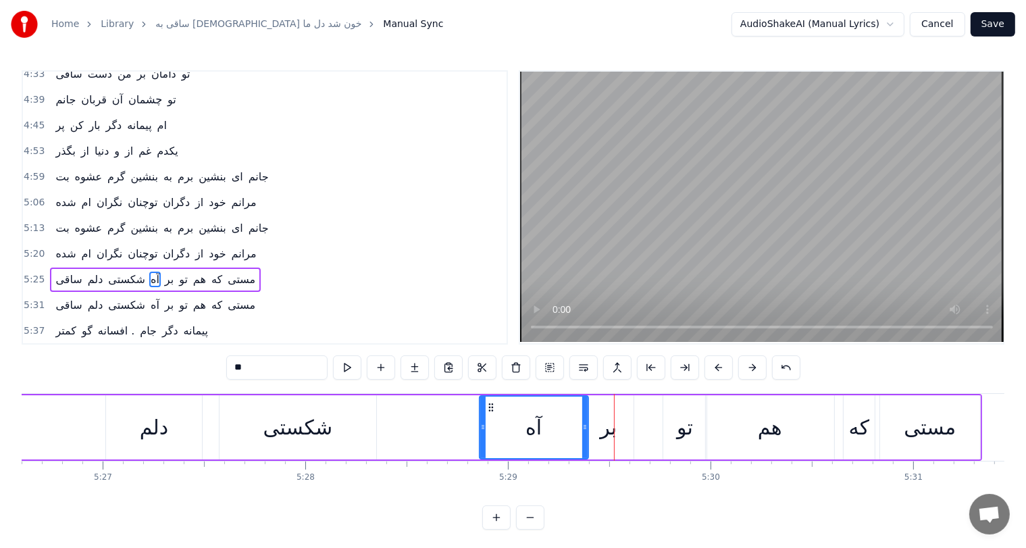
drag, startPoint x: 616, startPoint y: 427, endPoint x: 584, endPoint y: 430, distance: 31.9
click at [584, 430] on icon at bounding box center [584, 426] width 5 height 11
drag, startPoint x: 484, startPoint y: 407, endPoint x: 500, endPoint y: 409, distance: 16.3
click at [500, 409] on icon at bounding box center [505, 407] width 11 height 11
click at [472, 426] on div "ساقی دلم شکستی آه بر تو هم که مستی" at bounding box center [411, 427] width 1141 height 67
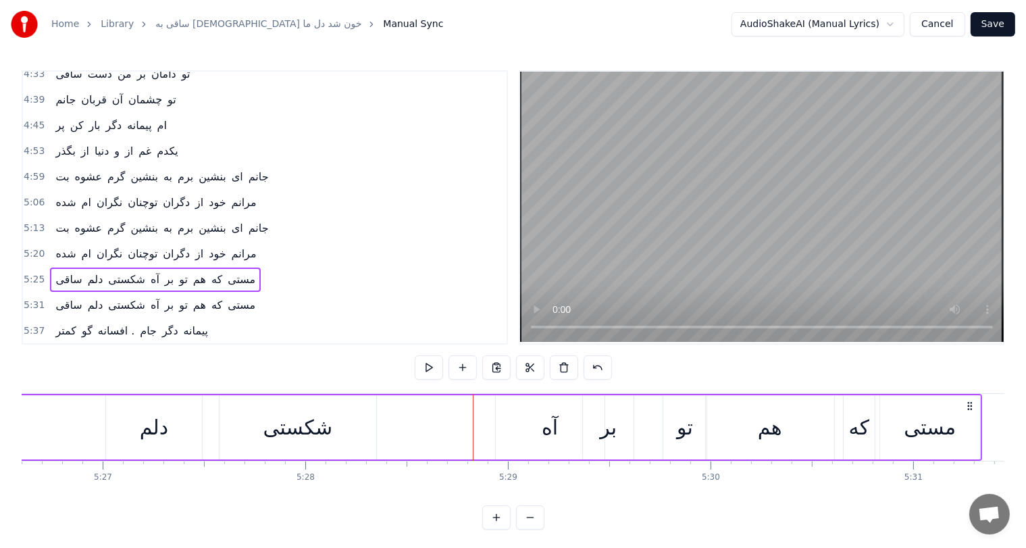
click at [554, 425] on div "آه" at bounding box center [549, 427] width 16 height 30
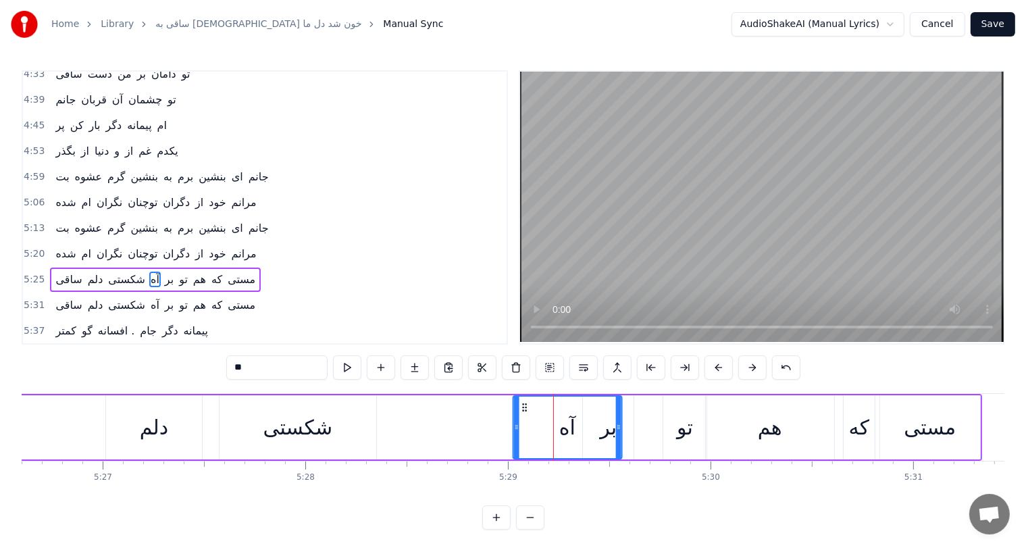
drag, startPoint x: 505, startPoint y: 402, endPoint x: 525, endPoint y: 406, distance: 20.5
click at [525, 406] on icon at bounding box center [524, 407] width 11 height 11
click at [311, 423] on div "شکستی" at bounding box center [298, 427] width 70 height 30
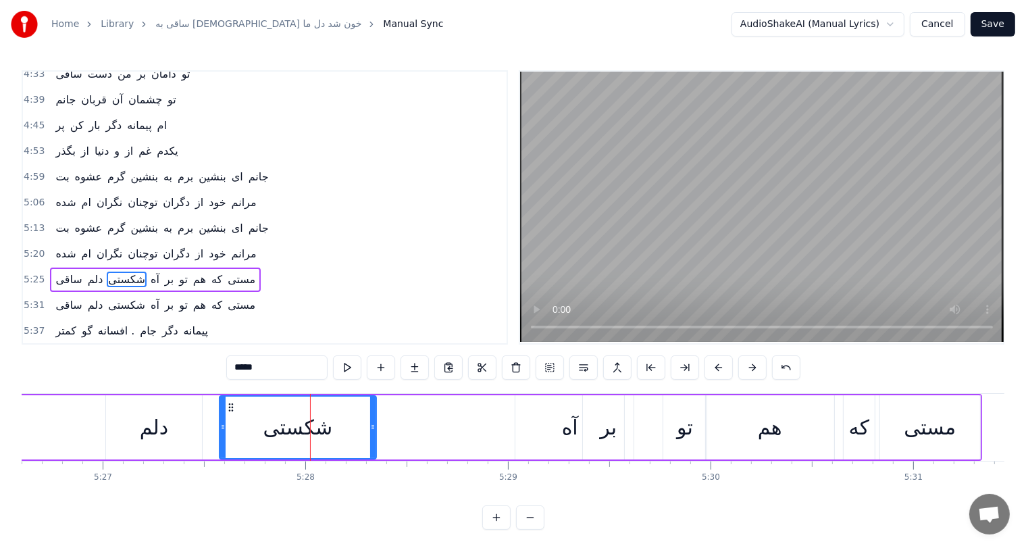
click at [564, 435] on div "آه" at bounding box center [570, 427] width 16 height 30
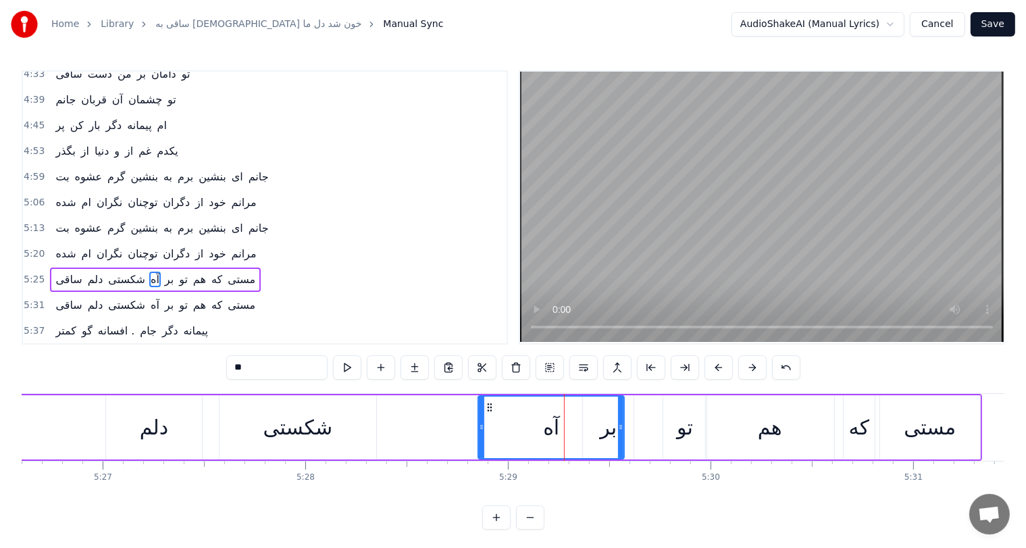
drag, startPoint x: 516, startPoint y: 416, endPoint x: 479, endPoint y: 421, distance: 37.4
click at [479, 421] on div at bounding box center [481, 426] width 5 height 61
click at [284, 422] on div "شکستی" at bounding box center [298, 427] width 70 height 30
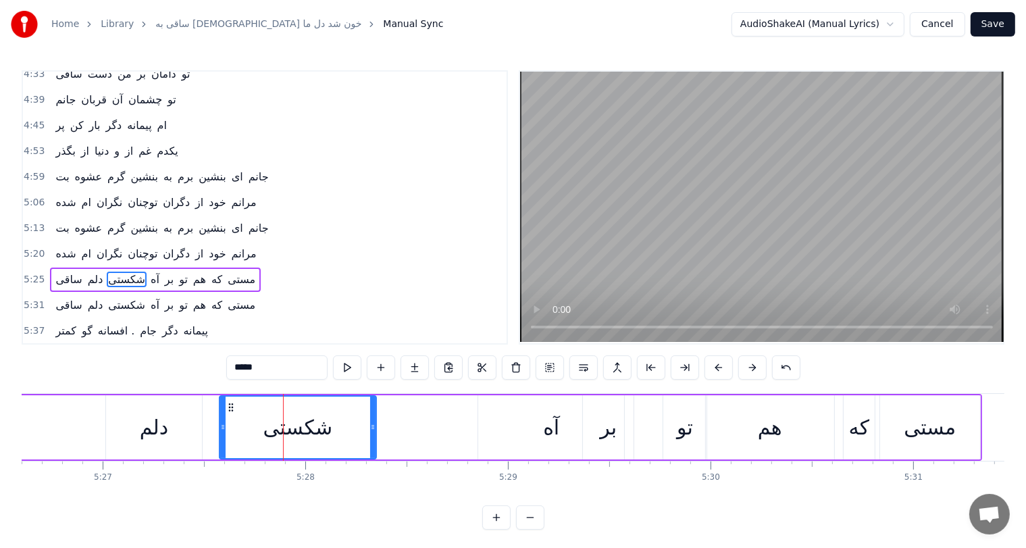
click at [549, 424] on div "آه" at bounding box center [551, 427] width 16 height 30
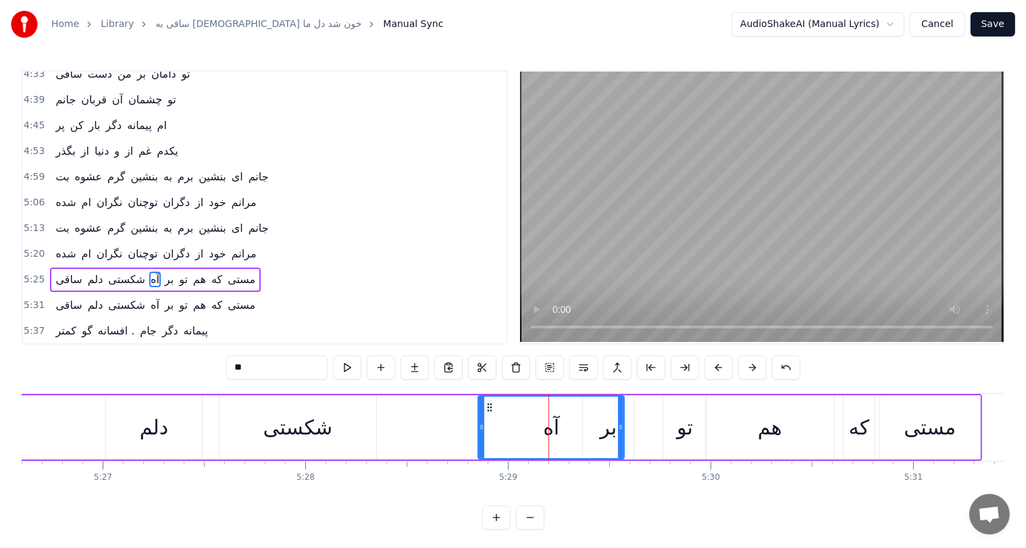
click at [140, 427] on div "دلم" at bounding box center [154, 427] width 28 height 30
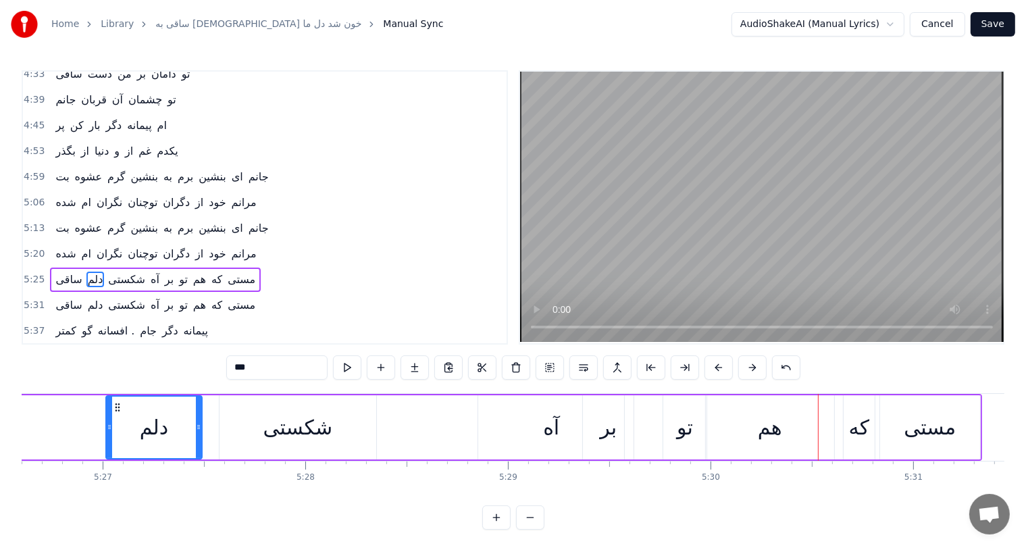
click at [553, 430] on div "آه" at bounding box center [551, 427] width 16 height 30
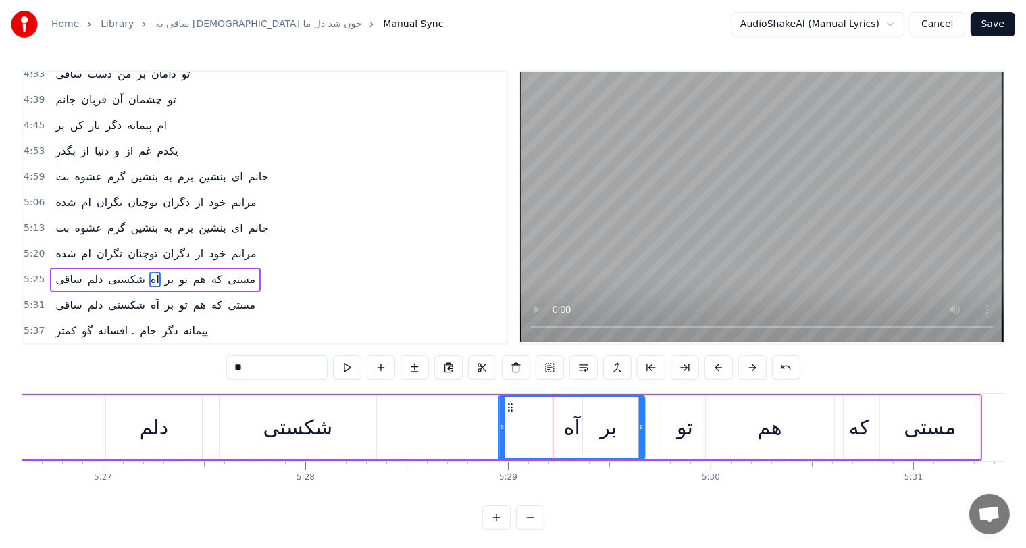
drag, startPoint x: 485, startPoint y: 407, endPoint x: 506, endPoint y: 407, distance: 20.3
click at [506, 407] on icon at bounding box center [510, 407] width 11 height 11
click at [307, 427] on div "شکستی" at bounding box center [298, 427] width 70 height 30
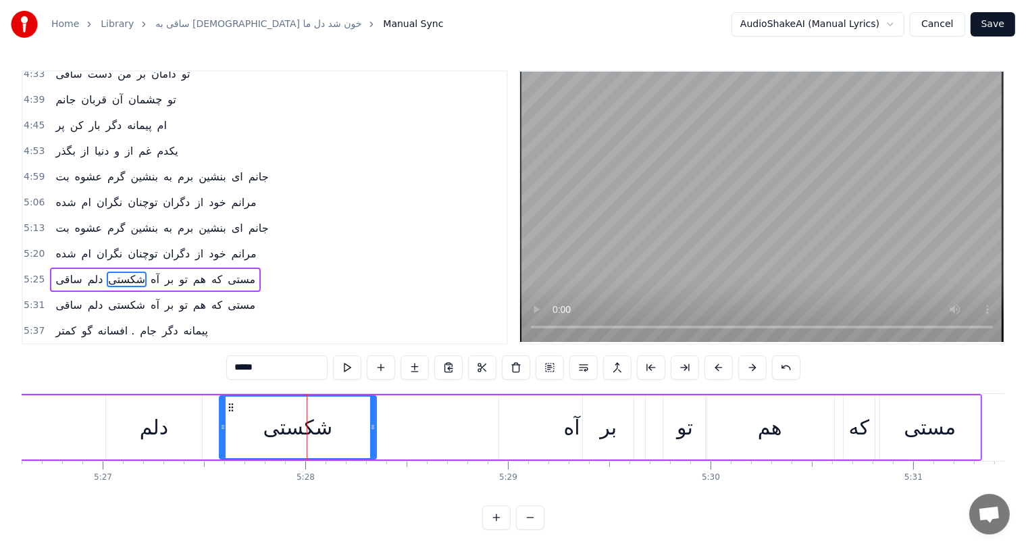
click at [568, 423] on div "آه" at bounding box center [572, 427] width 16 height 30
type input "**"
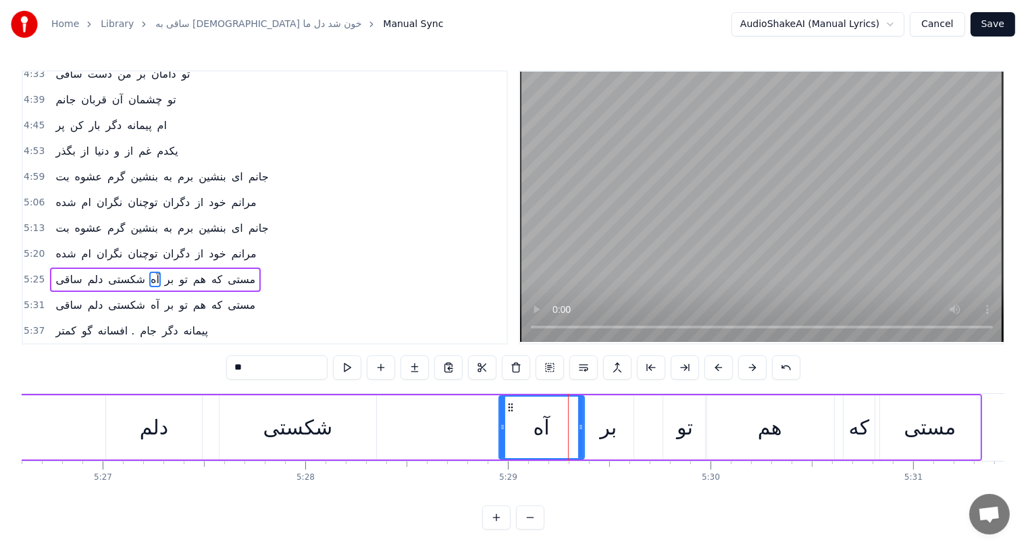
drag, startPoint x: 641, startPoint y: 424, endPoint x: 581, endPoint y: 427, distance: 60.9
click at [581, 427] on icon at bounding box center [580, 426] width 5 height 11
drag, startPoint x: 510, startPoint y: 402, endPoint x: 519, endPoint y: 404, distance: 8.4
click at [519, 404] on icon at bounding box center [519, 407] width 11 height 11
drag, startPoint x: 519, startPoint y: 404, endPoint x: 527, endPoint y: 406, distance: 8.4
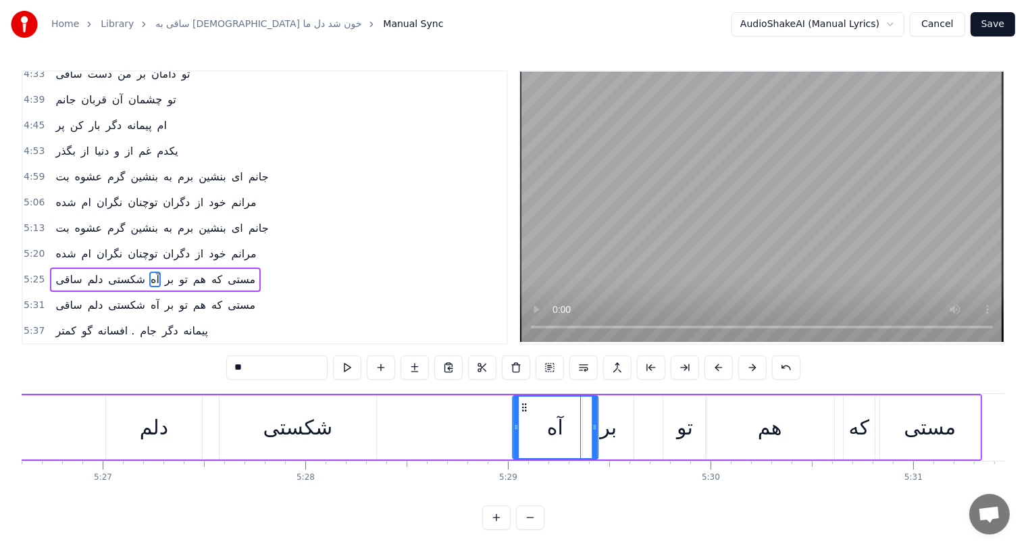
click at [527, 406] on icon at bounding box center [524, 407] width 11 height 11
click at [481, 421] on div "ساقی دلم شکستی آه بر تو هم که مستی" at bounding box center [411, 427] width 1141 height 67
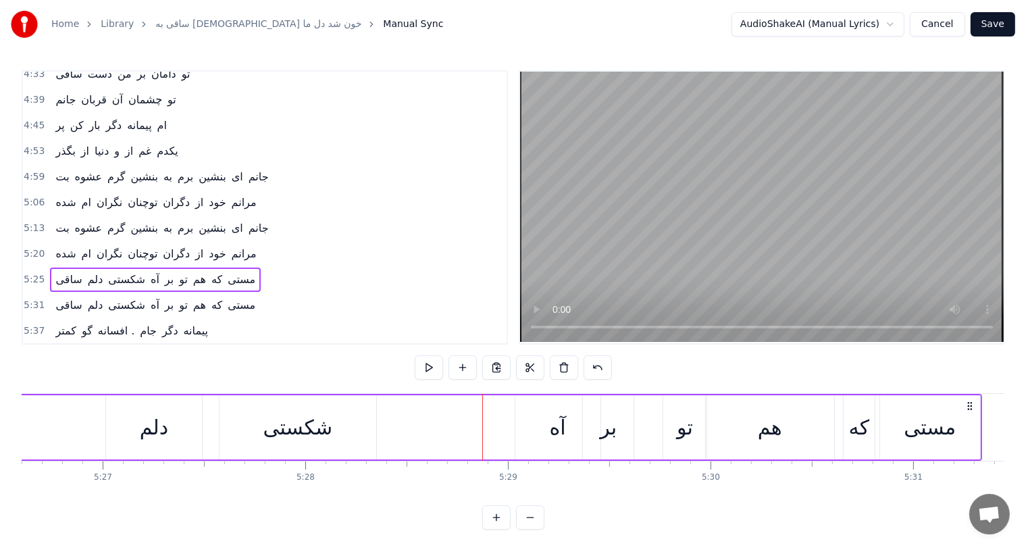
click at [543, 423] on div "آه" at bounding box center [557, 427] width 85 height 64
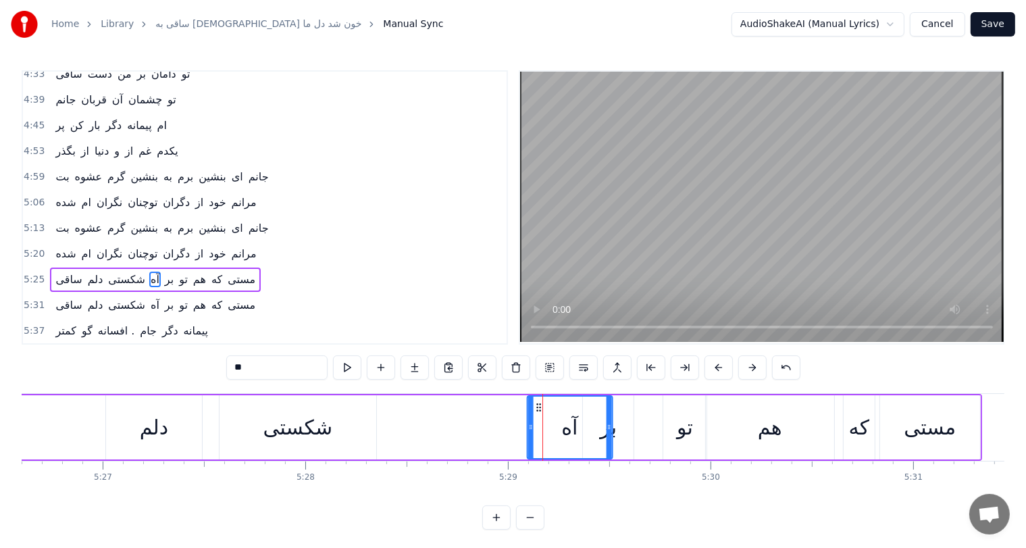
drag, startPoint x: 524, startPoint y: 405, endPoint x: 536, endPoint y: 408, distance: 12.6
click at [536, 408] on icon at bounding box center [538, 407] width 11 height 11
click at [284, 437] on div "شکستی" at bounding box center [298, 427] width 70 height 30
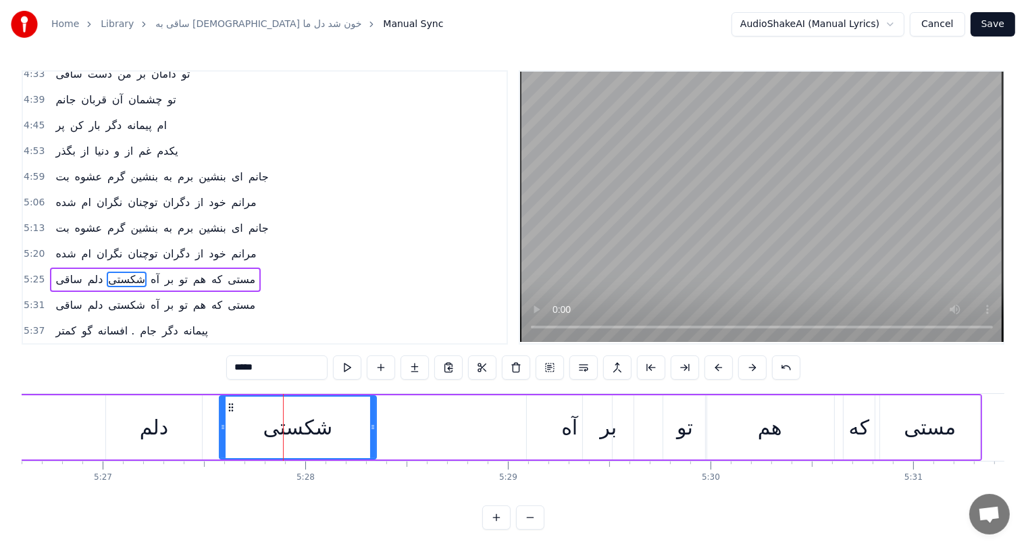
click at [133, 425] on div "دلم" at bounding box center [154, 427] width 96 height 64
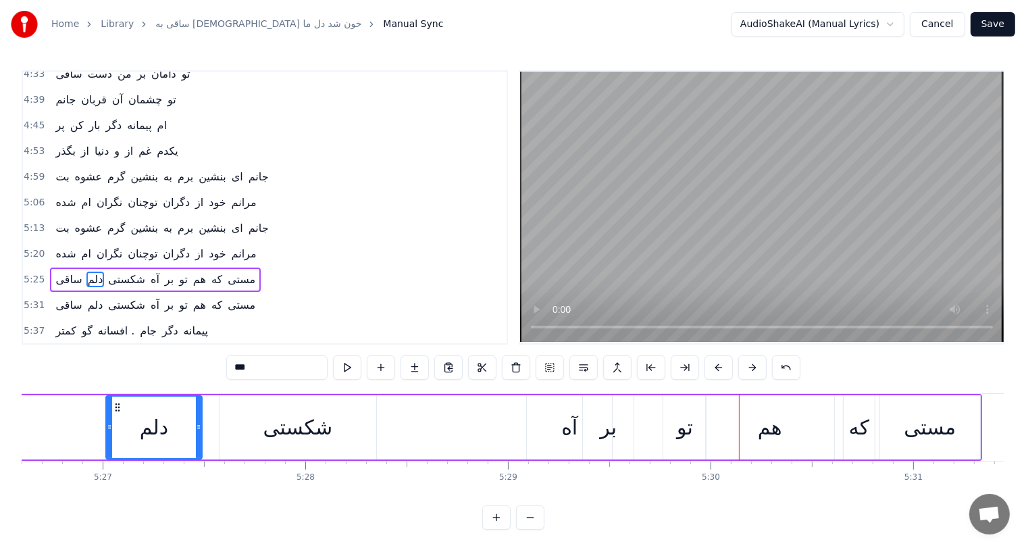
click at [571, 422] on div "آه" at bounding box center [569, 427] width 16 height 30
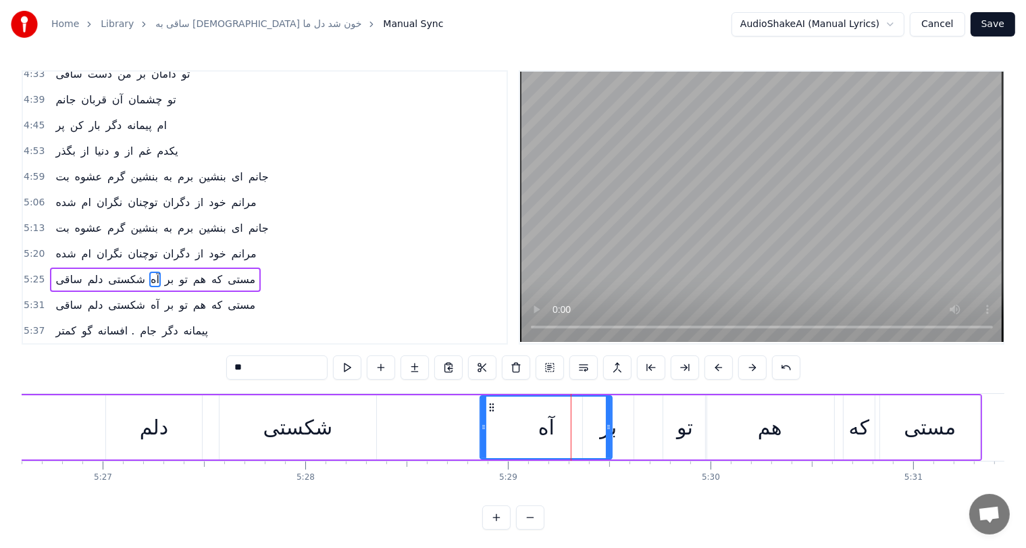
drag, startPoint x: 529, startPoint y: 425, endPoint x: 481, endPoint y: 424, distance: 48.0
click at [481, 424] on icon at bounding box center [483, 426] width 5 height 11
click at [143, 425] on div "دلم" at bounding box center [154, 427] width 28 height 30
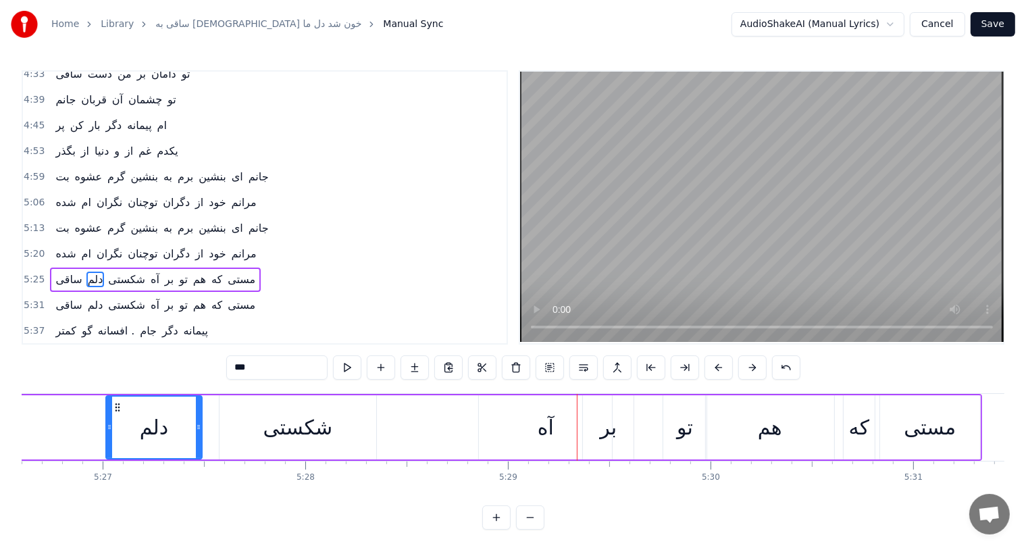
click at [333, 421] on div "شکستی" at bounding box center [297, 427] width 157 height 64
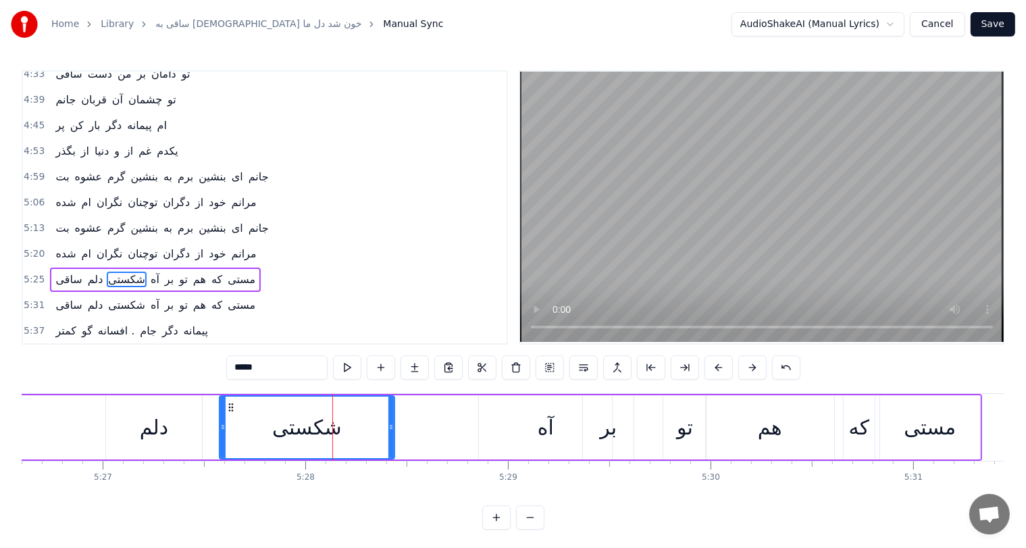
drag, startPoint x: 373, startPoint y: 429, endPoint x: 392, endPoint y: 429, distance: 18.2
click at [392, 429] on icon at bounding box center [390, 426] width 5 height 11
click at [533, 427] on div "آه" at bounding box center [545, 427] width 133 height 64
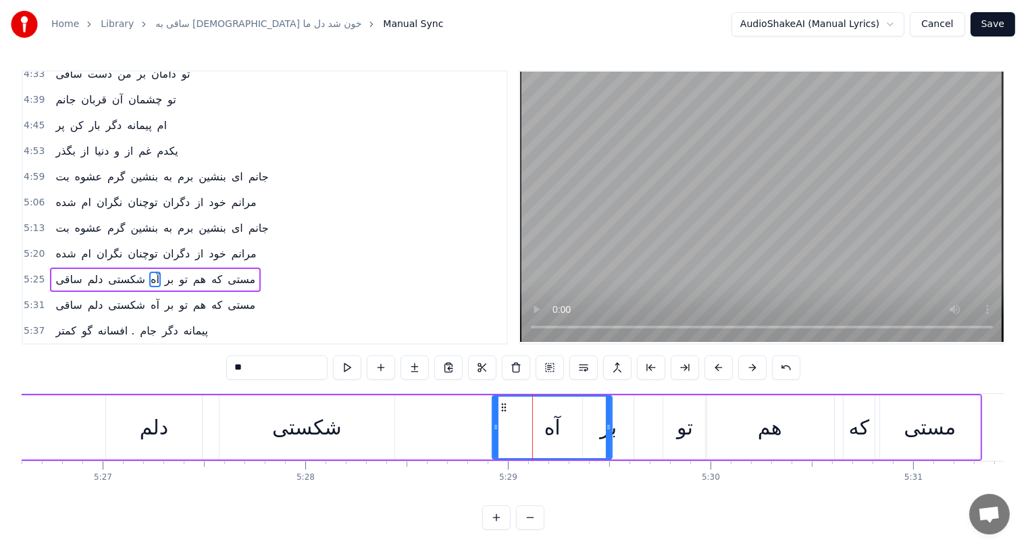
drag, startPoint x: 481, startPoint y: 419, endPoint x: 495, endPoint y: 421, distance: 14.4
click at [495, 421] on div at bounding box center [495, 426] width 5 height 61
drag, startPoint x: 495, startPoint y: 421, endPoint x: 502, endPoint y: 422, distance: 7.5
click at [499, 422] on icon at bounding box center [496, 426] width 5 height 11
drag, startPoint x: 502, startPoint y: 422, endPoint x: 510, endPoint y: 423, distance: 8.2
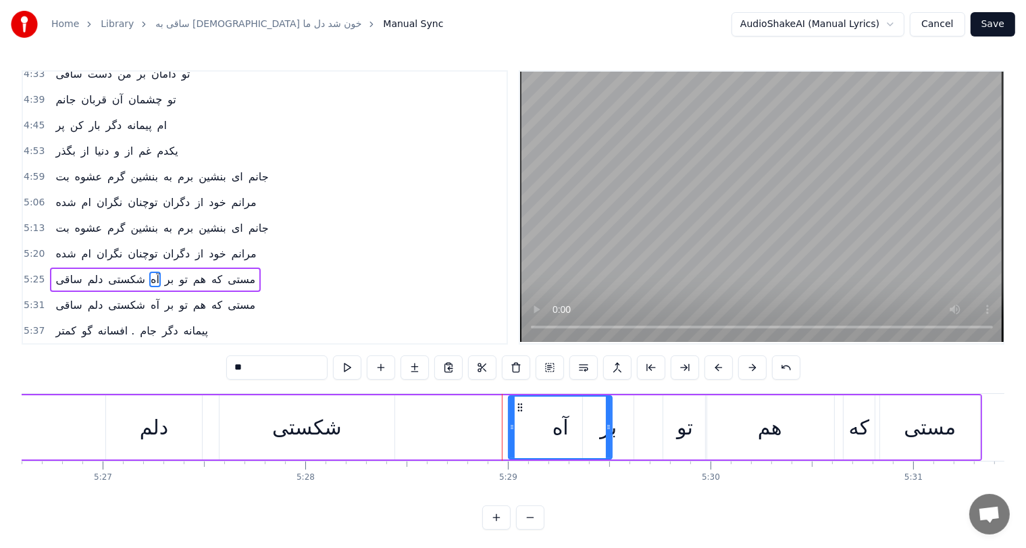
click at [510, 423] on icon at bounding box center [511, 426] width 5 height 11
click at [513, 423] on icon at bounding box center [514, 426] width 5 height 11
click at [308, 429] on div "شکستی" at bounding box center [307, 427] width 70 height 30
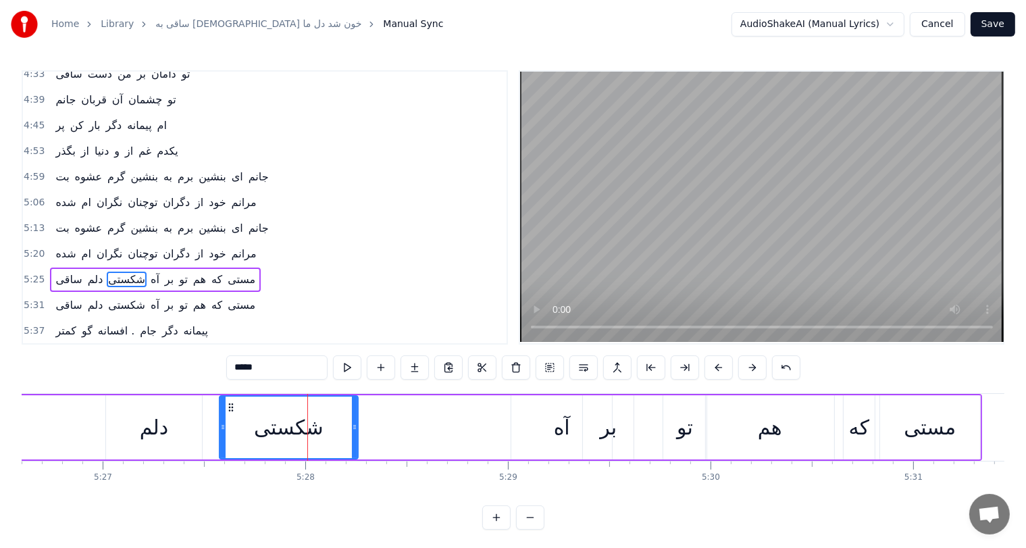
drag, startPoint x: 392, startPoint y: 423, endPoint x: 355, endPoint y: 423, distance: 36.5
click at [355, 423] on icon at bounding box center [354, 426] width 5 height 11
click at [556, 421] on div "آه" at bounding box center [562, 427] width 16 height 30
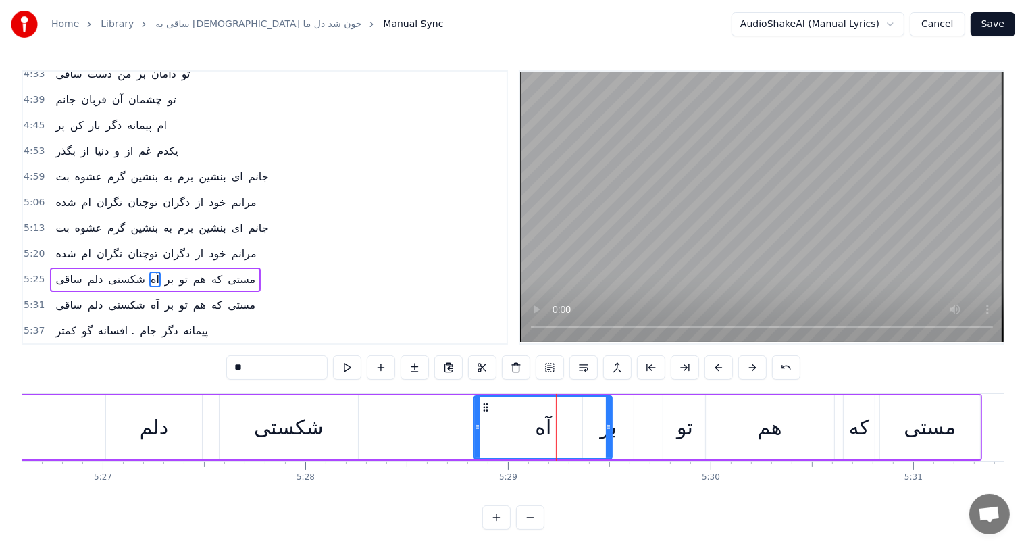
drag, startPoint x: 512, startPoint y: 425, endPoint x: 475, endPoint y: 425, distance: 37.1
click at [475, 425] on icon at bounding box center [477, 426] width 5 height 11
click at [477, 425] on icon at bounding box center [479, 426] width 5 height 11
click at [309, 420] on div "شکستی" at bounding box center [289, 427] width 70 height 30
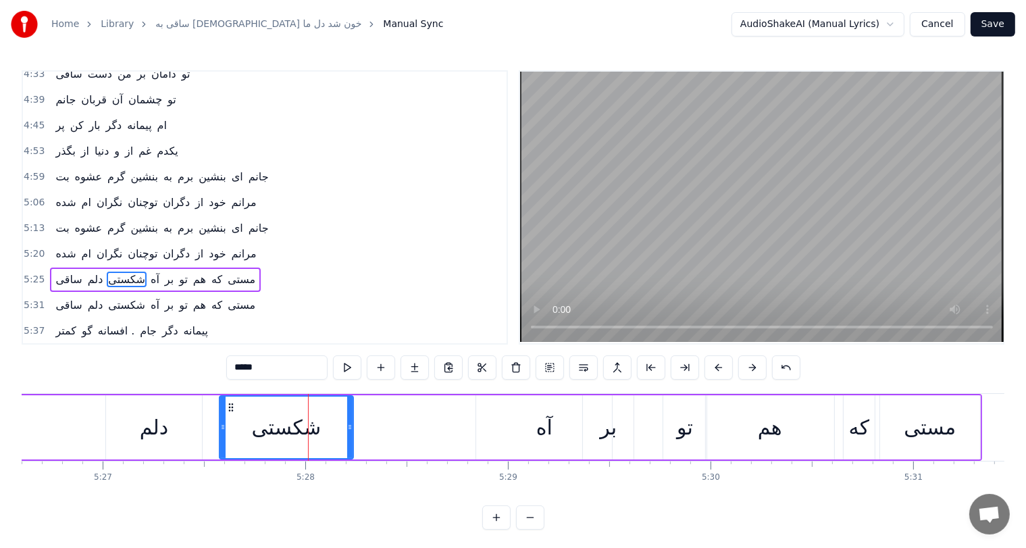
click at [347, 427] on icon at bounding box center [349, 426] width 5 height 11
drag, startPoint x: 346, startPoint y: 427, endPoint x: 358, endPoint y: 431, distance: 13.0
click at [360, 431] on icon at bounding box center [362, 426] width 5 height 11
click at [537, 435] on div "آه" at bounding box center [544, 427] width 16 height 30
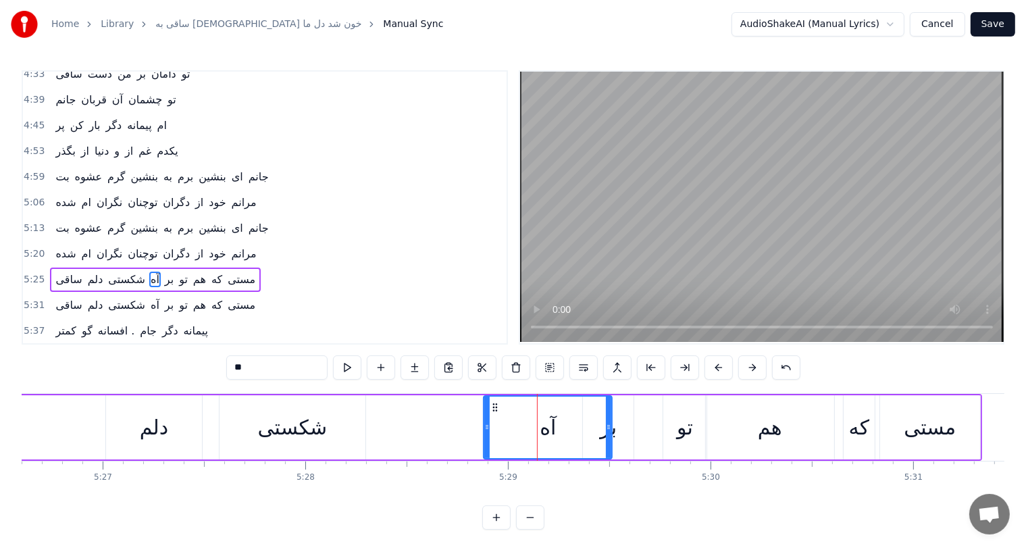
drag, startPoint x: 476, startPoint y: 424, endPoint x: 483, endPoint y: 424, distance: 7.4
click at [484, 424] on icon at bounding box center [486, 426] width 5 height 11
click at [486, 424] on icon at bounding box center [488, 426] width 5 height 11
click at [489, 424] on icon at bounding box center [491, 426] width 5 height 11
click at [492, 424] on icon at bounding box center [492, 426] width 5 height 11
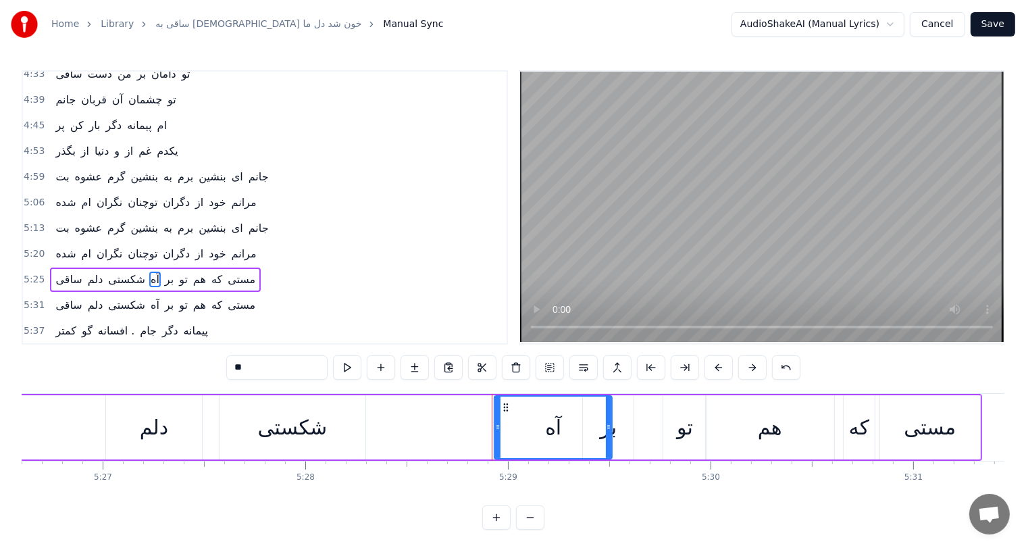
click at [495, 424] on icon at bounding box center [497, 426] width 5 height 11
click at [499, 424] on icon at bounding box center [501, 426] width 5 height 11
click at [503, 424] on icon at bounding box center [505, 426] width 5 height 11
click at [508, 424] on icon at bounding box center [510, 426] width 5 height 11
click at [511, 424] on icon at bounding box center [513, 426] width 5 height 11
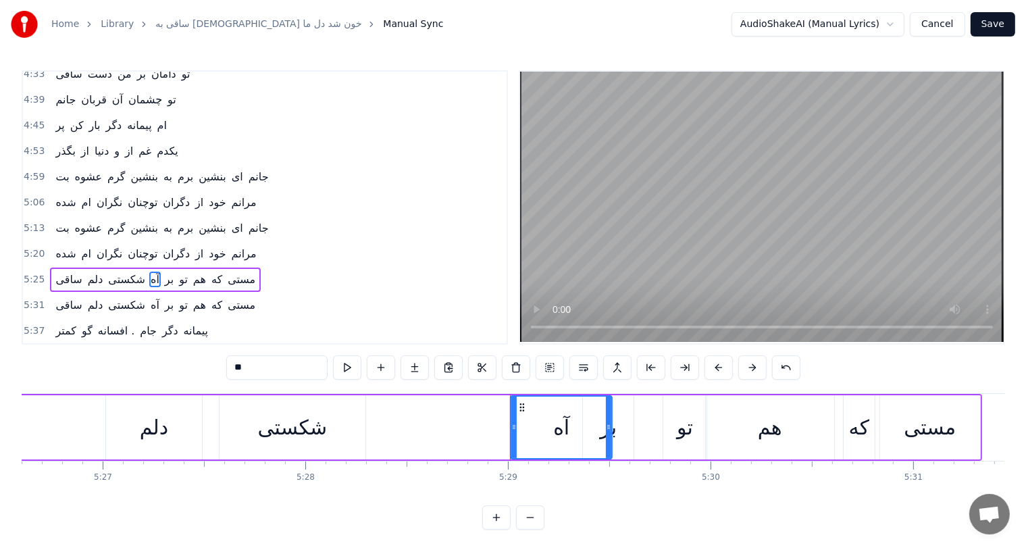
click at [127, 417] on div "دلم" at bounding box center [154, 427] width 96 height 64
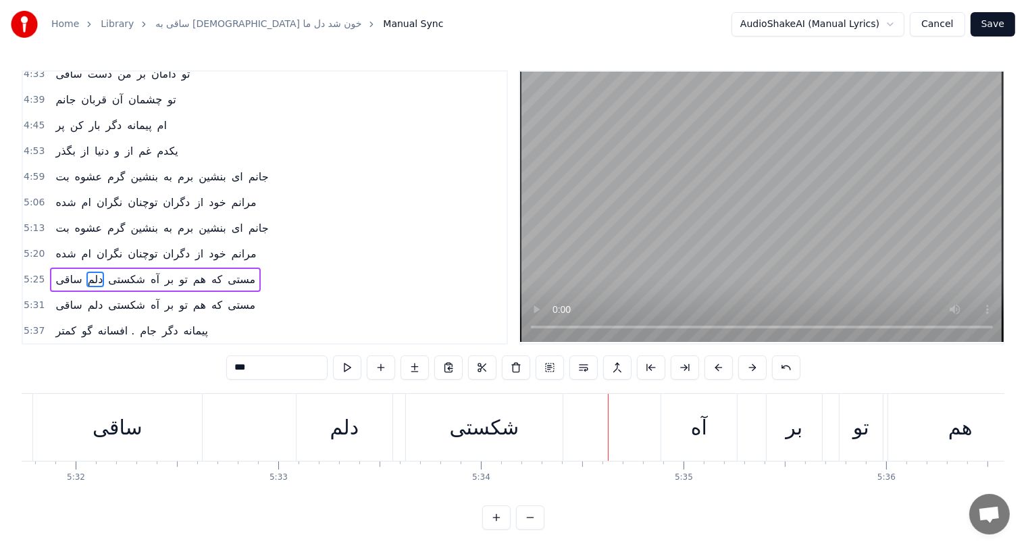
scroll to position [0, 67239]
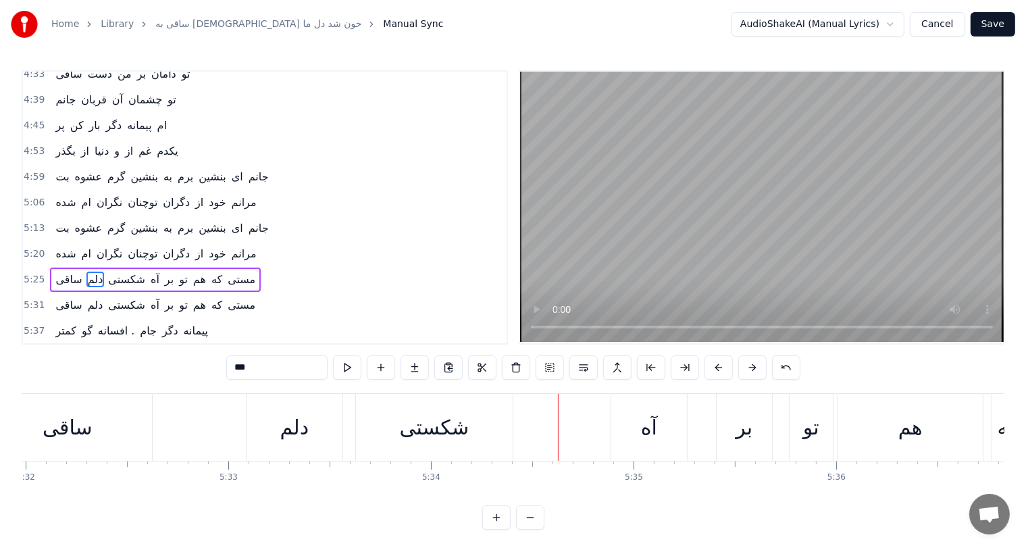
click at [649, 418] on div "آه" at bounding box center [649, 427] width 16 height 30
type input "**"
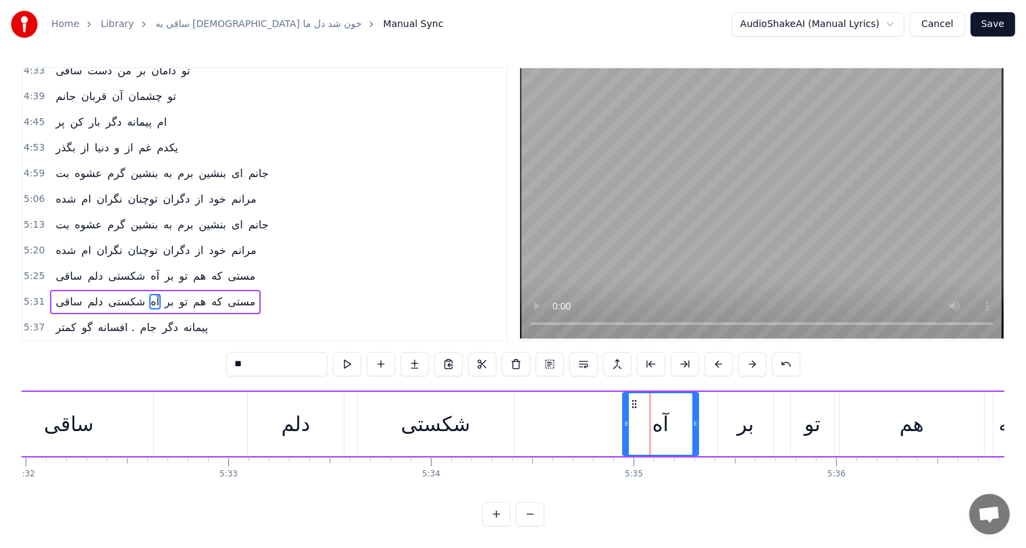
drag, startPoint x: 621, startPoint y: 395, endPoint x: 631, endPoint y: 398, distance: 10.5
click at [631, 398] on icon at bounding box center [634, 403] width 11 height 11
click at [618, 419] on div "ساقی دلم شکستی آه بر تو هم که مستی" at bounding box center [579, 423] width 1194 height 67
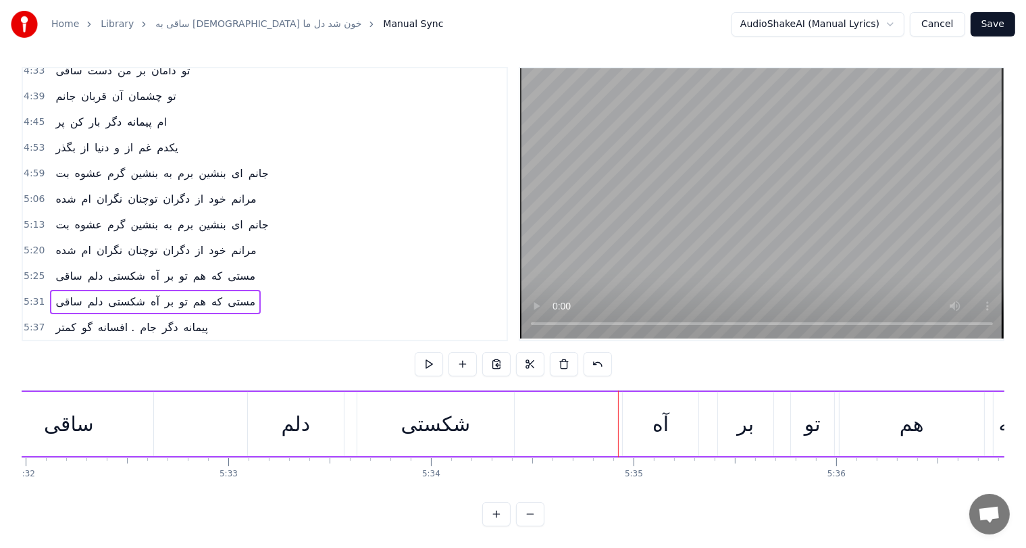
click at [466, 431] on div "شکستی" at bounding box center [436, 423] width 70 height 30
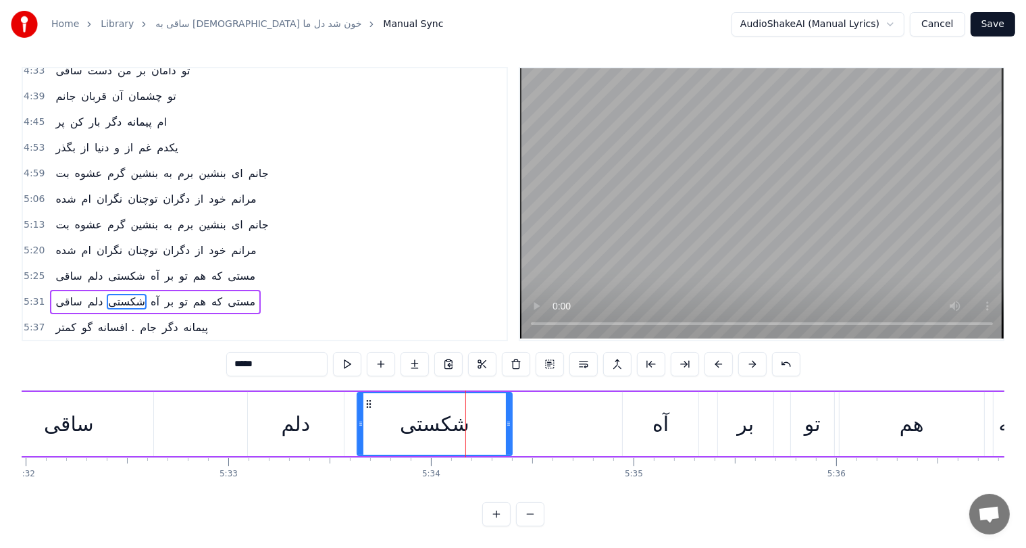
click at [506, 419] on icon at bounding box center [508, 423] width 5 height 11
click at [665, 425] on div "آه" at bounding box center [660, 423] width 16 height 30
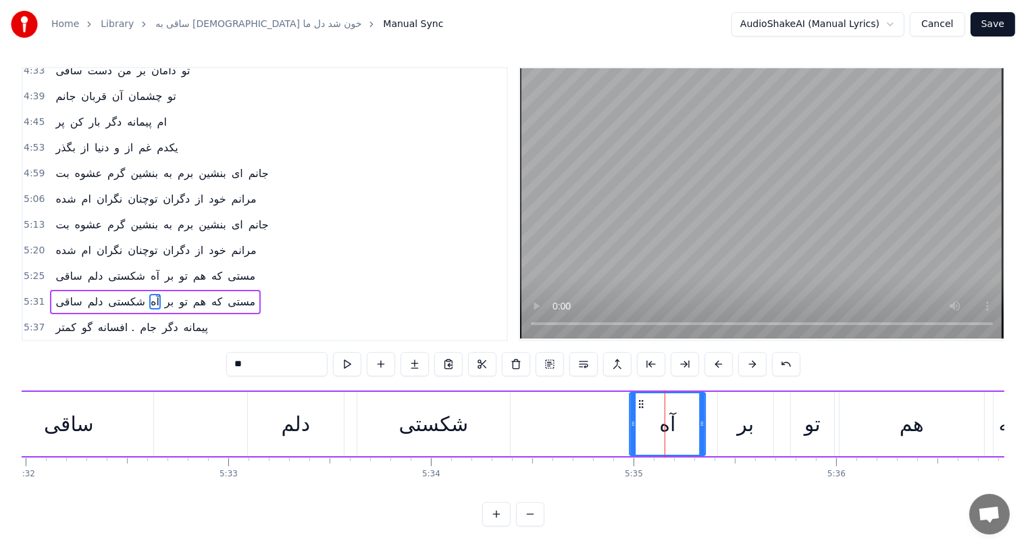
drag, startPoint x: 632, startPoint y: 397, endPoint x: 639, endPoint y: 398, distance: 6.9
click at [639, 398] on icon at bounding box center [640, 403] width 11 height 11
drag, startPoint x: 700, startPoint y: 413, endPoint x: 711, endPoint y: 413, distance: 10.8
click at [711, 413] on div at bounding box center [711, 423] width 5 height 61
click at [644, 398] on icon at bounding box center [644, 403] width 11 height 11
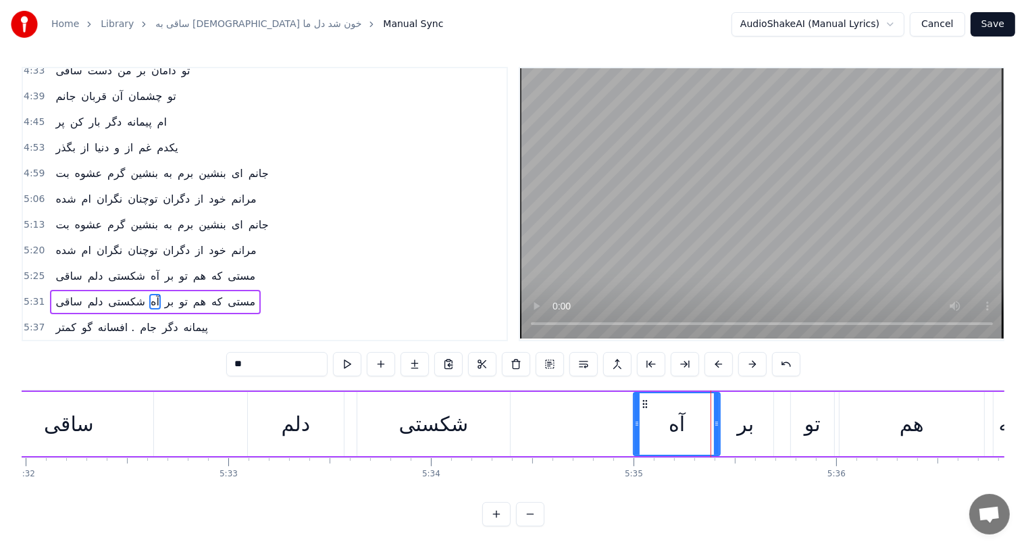
click at [678, 421] on div "آه" at bounding box center [676, 423] width 16 height 30
click at [645, 403] on circle at bounding box center [645, 403] width 1 height 1
click at [423, 419] on div "شکستی" at bounding box center [434, 423] width 70 height 30
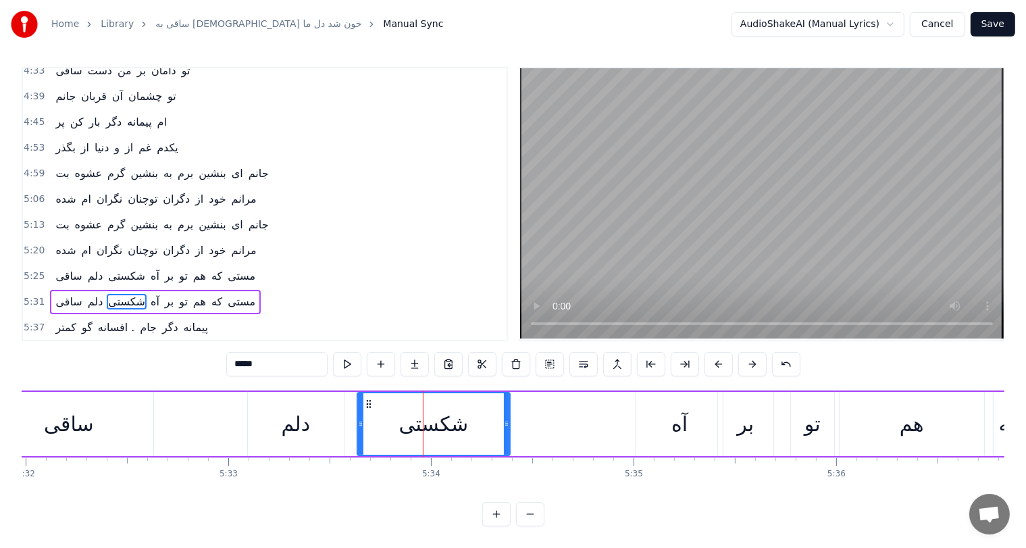
click at [670, 415] on div "آه" at bounding box center [679, 424] width 86 height 64
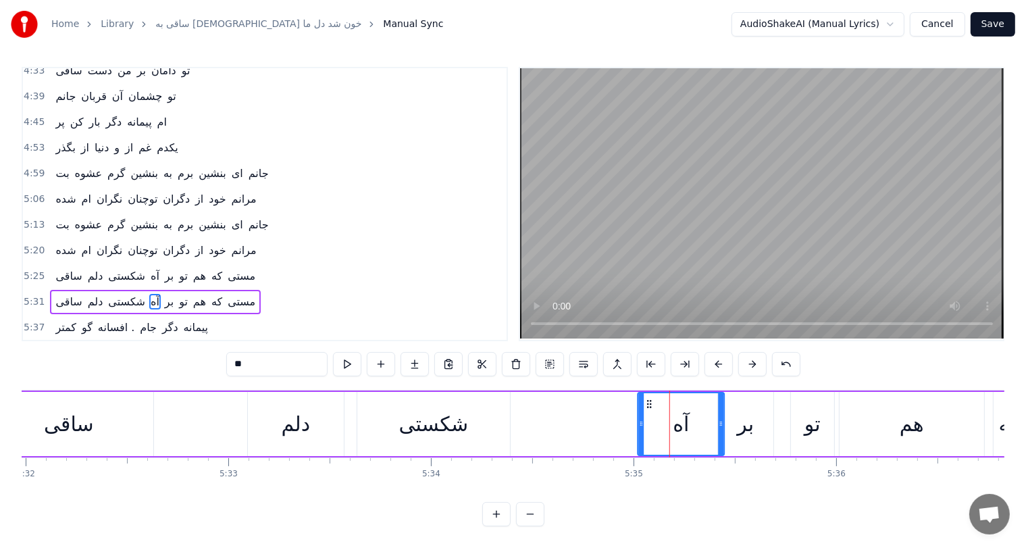
click at [649, 398] on icon at bounding box center [648, 403] width 11 height 11
click at [418, 427] on div "شکستی" at bounding box center [434, 423] width 70 height 30
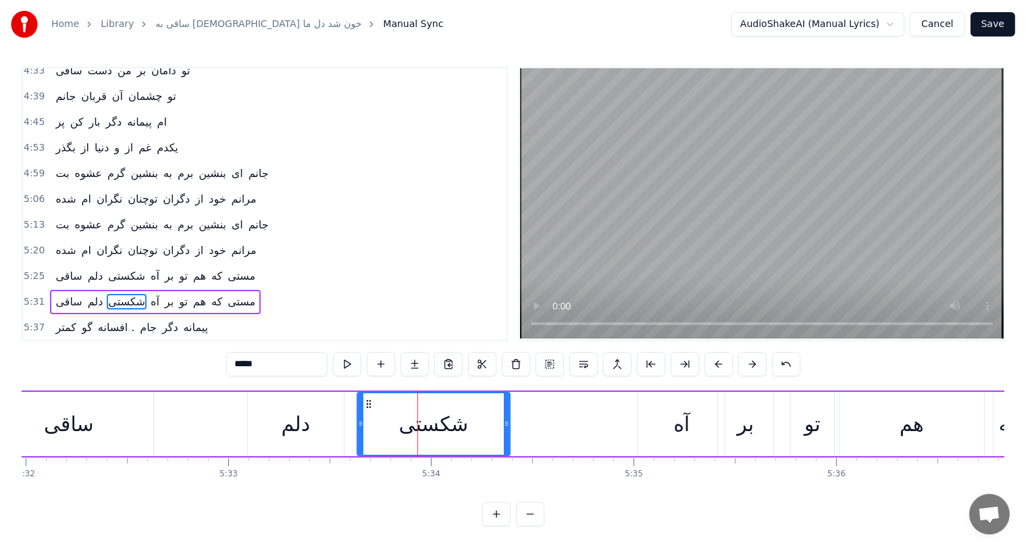
click at [695, 408] on div "آه" at bounding box center [681, 424] width 86 height 64
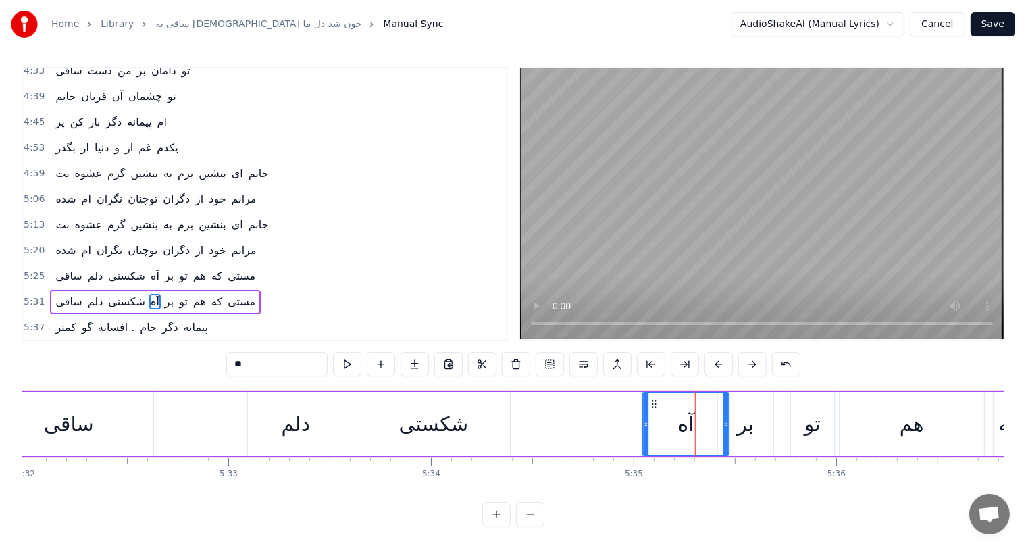
click at [651, 400] on icon at bounding box center [654, 403] width 11 height 11
click at [467, 412] on div "شکستی" at bounding box center [433, 424] width 153 height 64
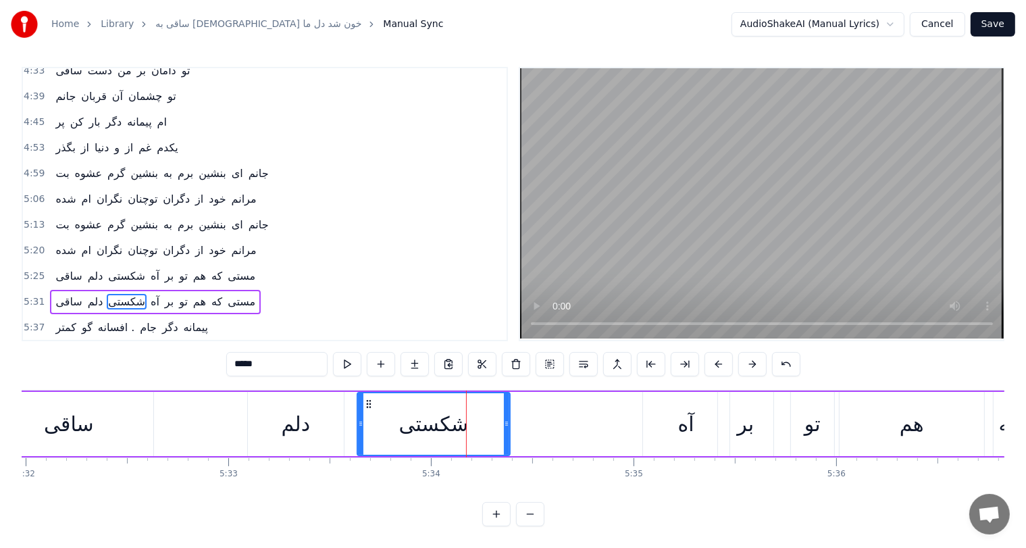
click at [693, 413] on div "آه" at bounding box center [686, 424] width 86 height 64
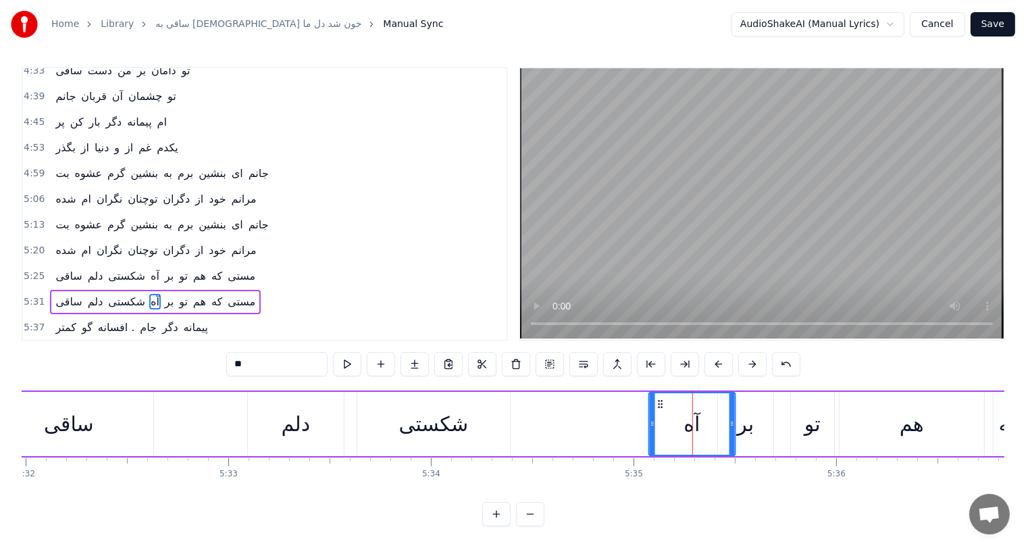
click at [659, 399] on icon at bounding box center [660, 403] width 11 height 11
click at [455, 410] on div "شکستی" at bounding box center [434, 423] width 70 height 30
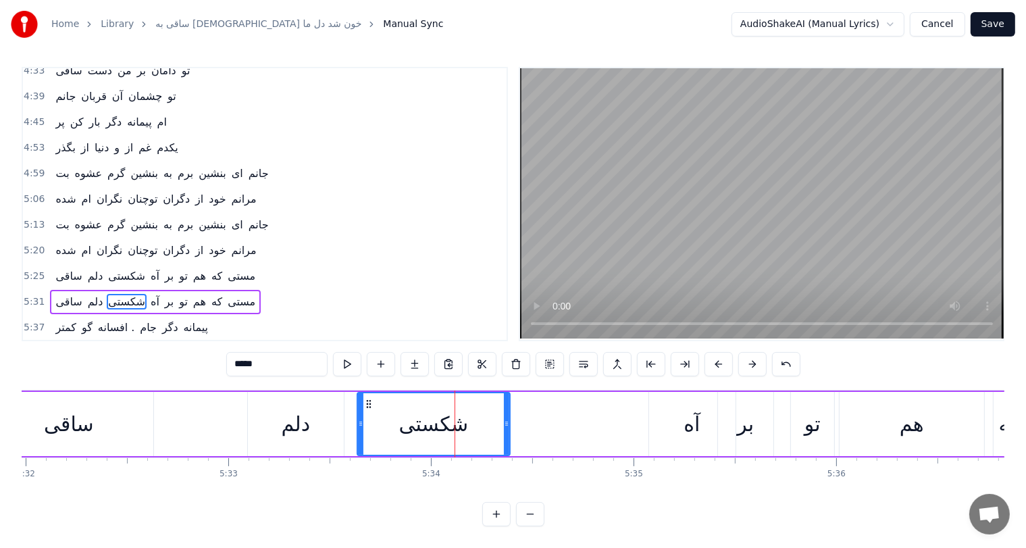
click at [697, 425] on div "آه" at bounding box center [691, 423] width 16 height 30
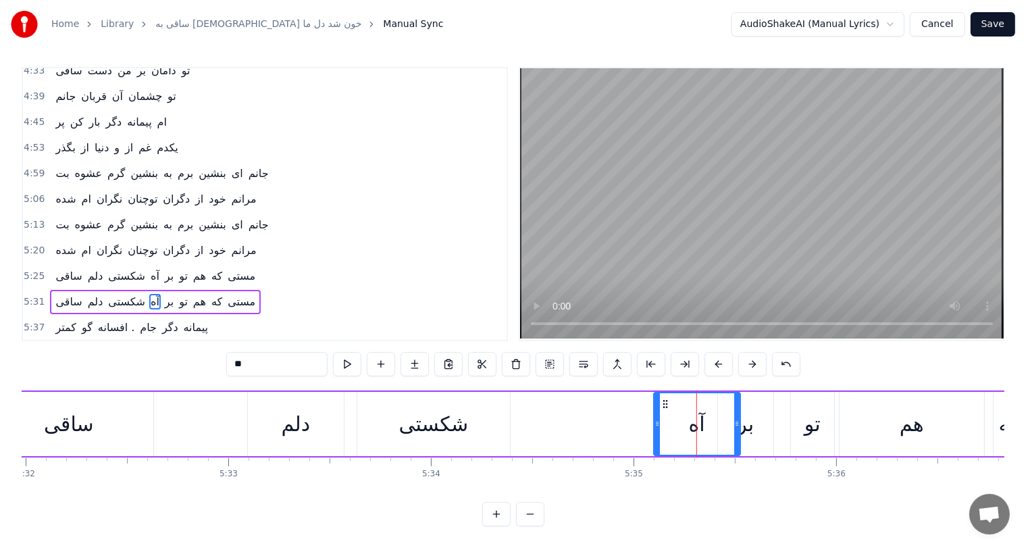
click at [665, 399] on icon at bounding box center [665, 403] width 11 height 11
click at [470, 421] on div "شکستی" at bounding box center [433, 424] width 153 height 64
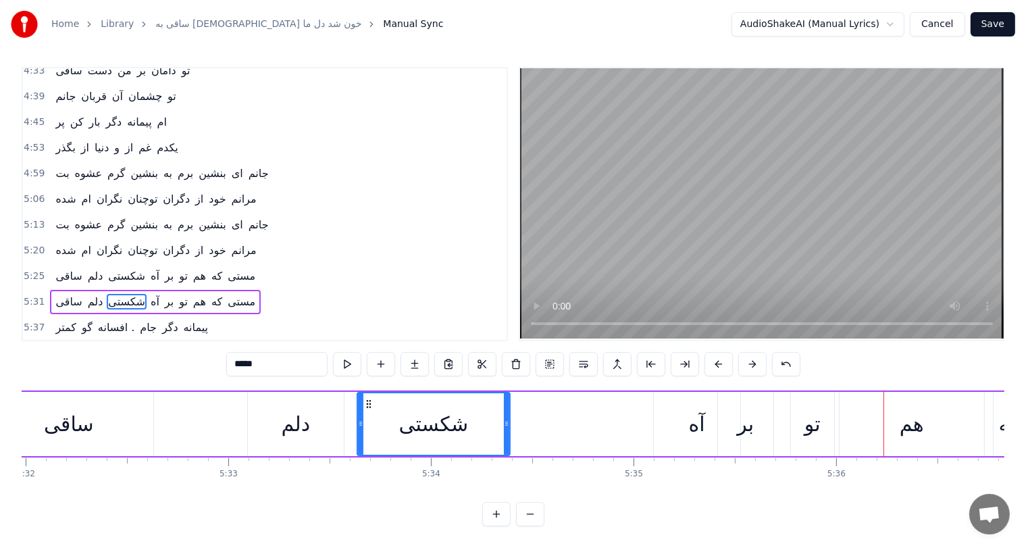
click at [701, 417] on div "آه" at bounding box center [697, 423] width 16 height 30
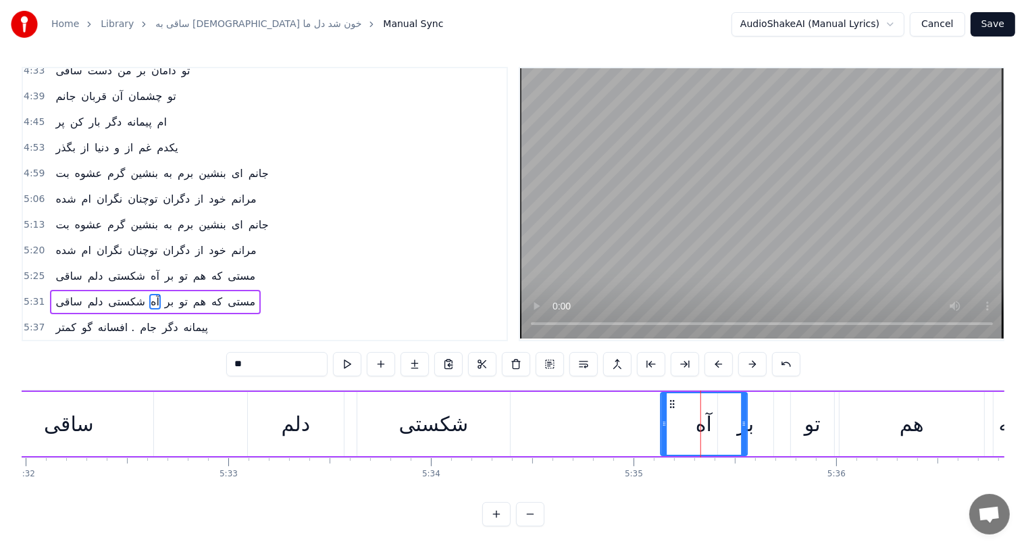
drag, startPoint x: 665, startPoint y: 398, endPoint x: 672, endPoint y: 400, distance: 7.9
click at [672, 400] on icon at bounding box center [671, 403] width 11 height 11
click at [443, 427] on div "شکستی" at bounding box center [434, 423] width 70 height 30
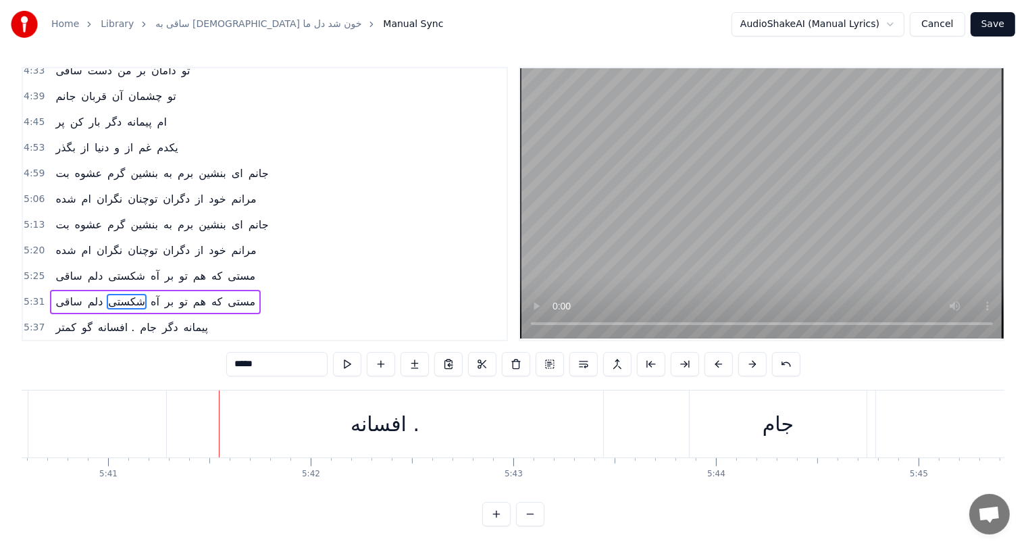
scroll to position [0, 68996]
click at [355, 418] on div "افسانه ." at bounding box center [368, 423] width 69 height 30
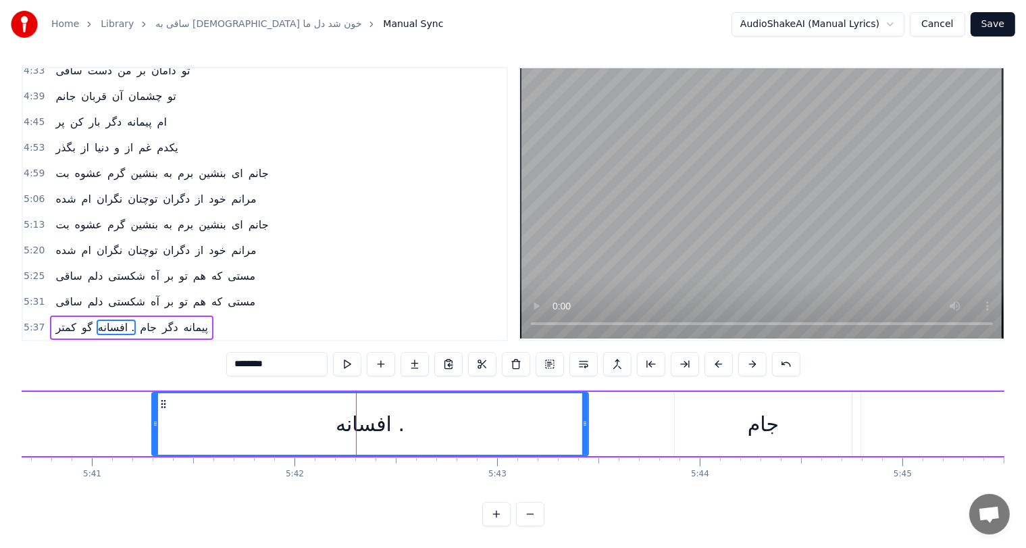
scroll to position [14, 0]
drag, startPoint x: 270, startPoint y: 356, endPoint x: 262, endPoint y: 356, distance: 8.1
click at [262, 356] on input "********" at bounding box center [276, 364] width 101 height 24
drag, startPoint x: 154, startPoint y: 411, endPoint x: 111, endPoint y: 410, distance: 43.2
click at [111, 418] on icon at bounding box center [111, 423] width 5 height 11
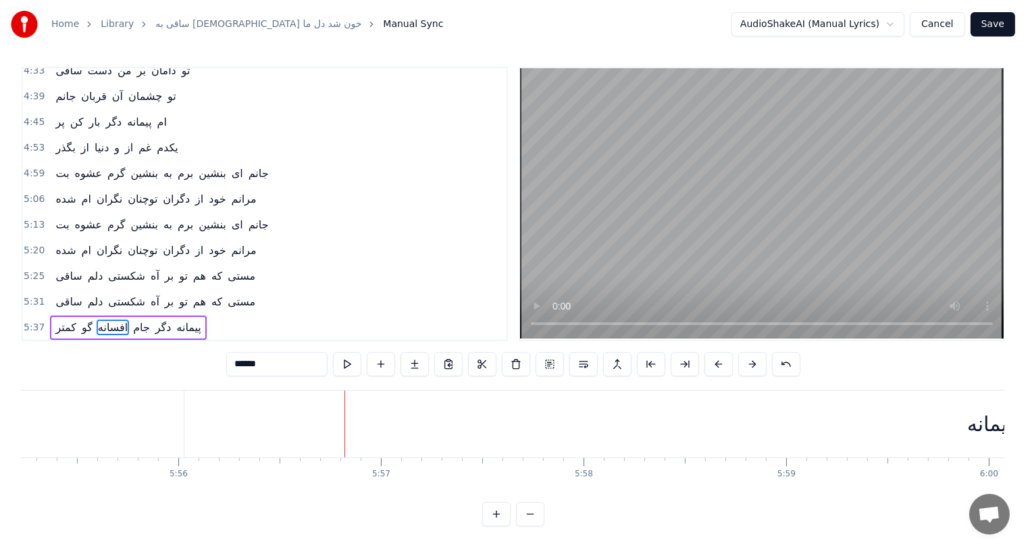
scroll to position [0, 71948]
click at [994, 419] on div "پیمانه" at bounding box center [989, 423] width 46 height 30
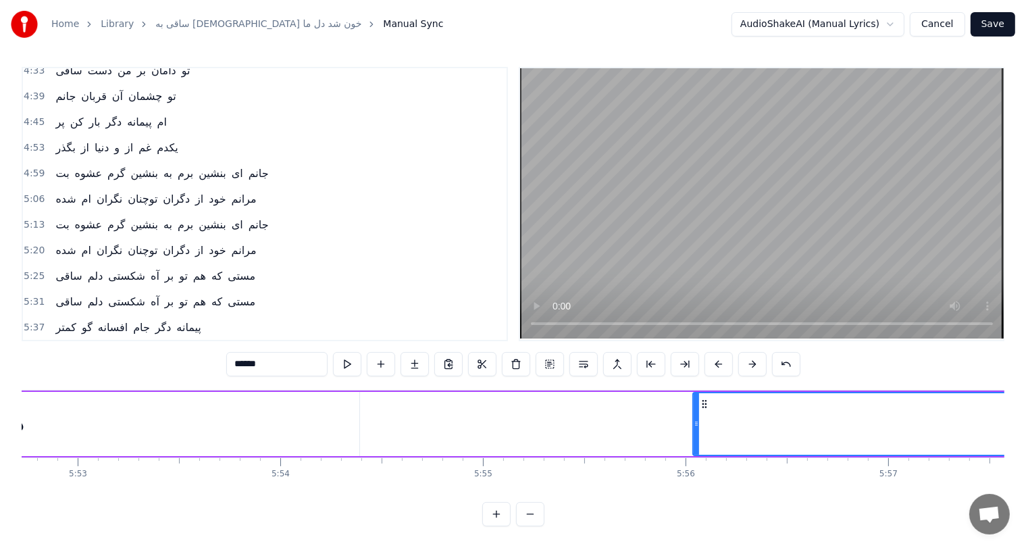
scroll to position [0, 71440]
drag, startPoint x: 703, startPoint y: 395, endPoint x: 654, endPoint y: 396, distance: 49.3
click at [654, 398] on icon at bounding box center [657, 403] width 11 height 11
drag, startPoint x: 653, startPoint y: 392, endPoint x: 635, endPoint y: 392, distance: 18.2
click at [635, 398] on icon at bounding box center [638, 403] width 11 height 11
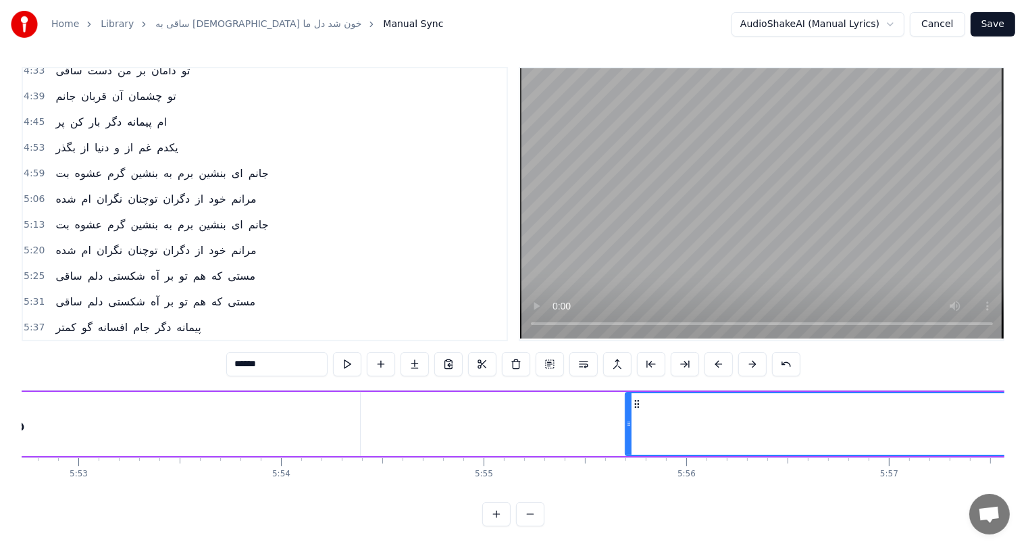
click at [284, 413] on div "دگر" at bounding box center [9, 424] width 699 height 64
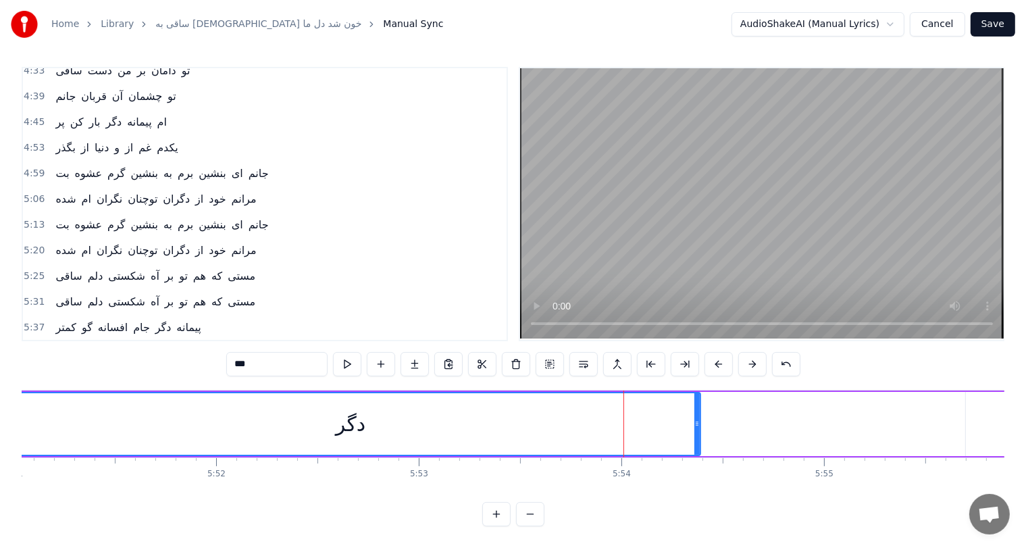
scroll to position [0, 71098]
drag, startPoint x: 700, startPoint y: 389, endPoint x: 744, endPoint y: 400, distance: 45.2
click at [744, 400] on div at bounding box center [741, 423] width 5 height 61
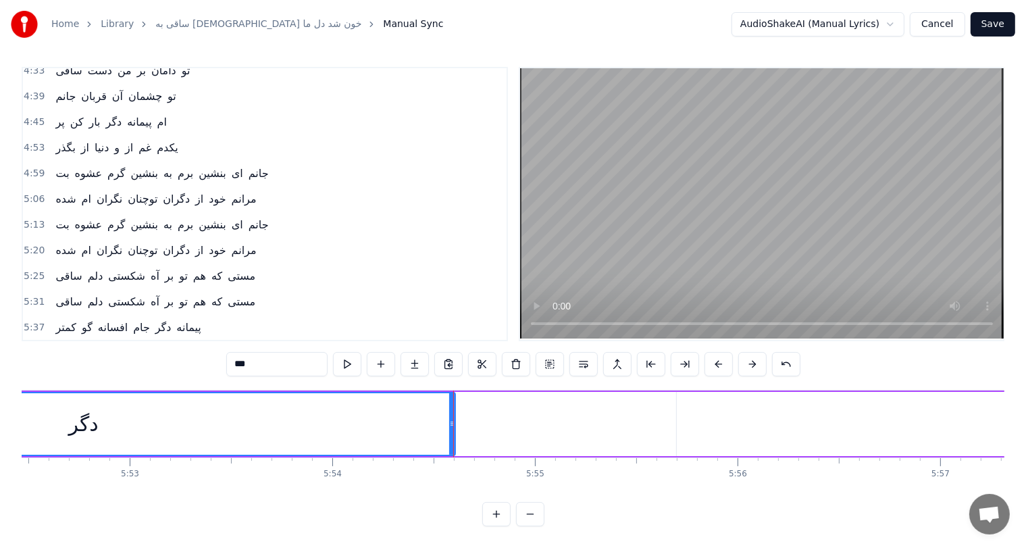
scroll to position [0, 71390]
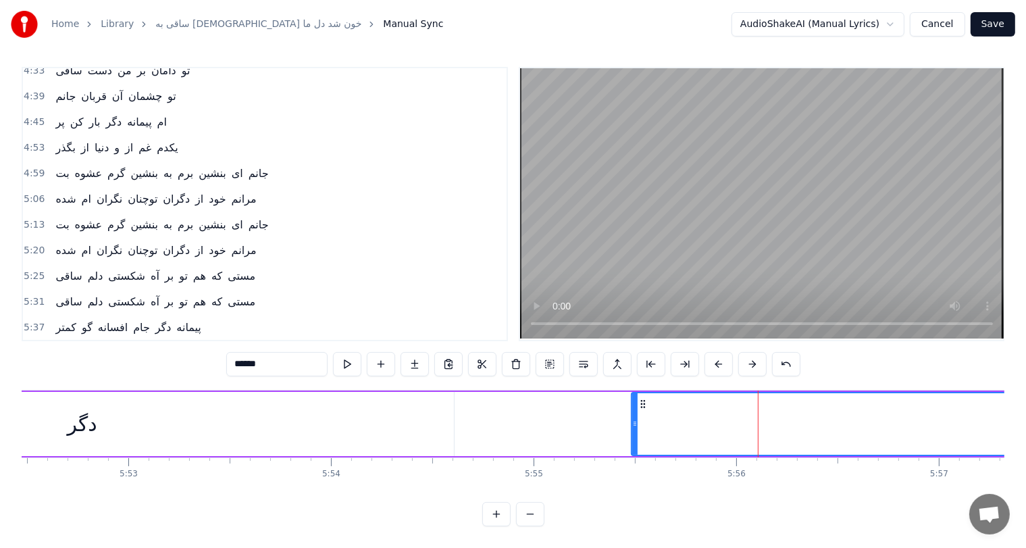
drag, startPoint x: 678, startPoint y: 401, endPoint x: 632, endPoint y: 405, distance: 46.1
click at [632, 405] on div at bounding box center [634, 423] width 5 height 61
drag, startPoint x: 640, startPoint y: 389, endPoint x: 568, endPoint y: 388, distance: 71.6
click at [575, 398] on icon at bounding box center [580, 403] width 11 height 11
click at [140, 397] on div "دگر" at bounding box center [81, 424] width 743 height 64
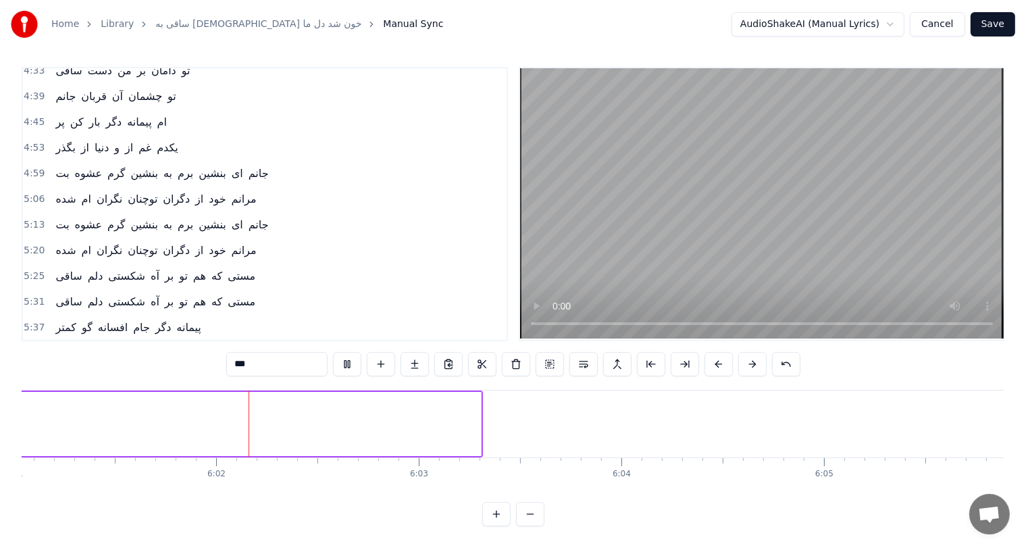
scroll to position [0, 73129]
type input "******"
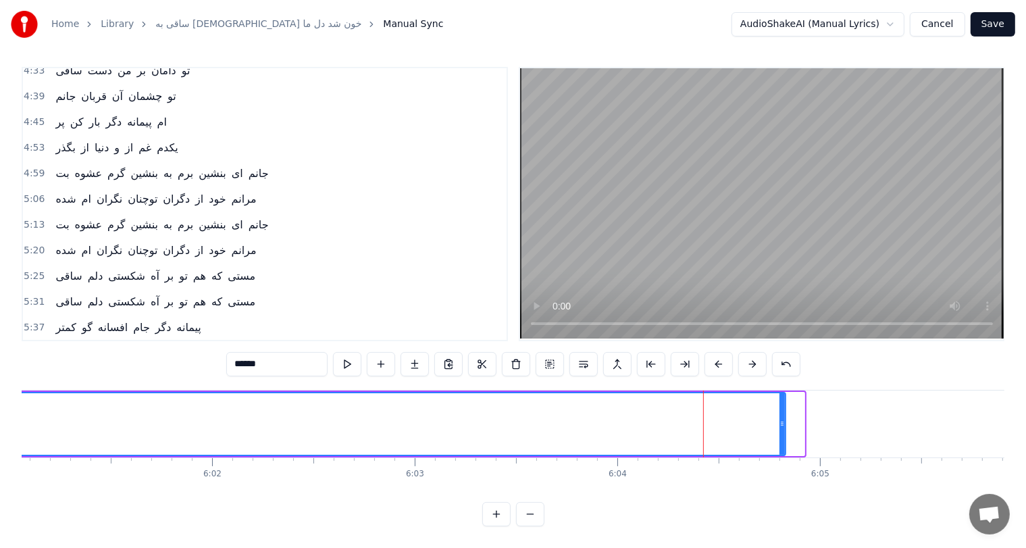
drag, startPoint x: 802, startPoint y: 406, endPoint x: 780, endPoint y: 410, distance: 22.0
click at [780, 410] on div at bounding box center [781, 423] width 5 height 61
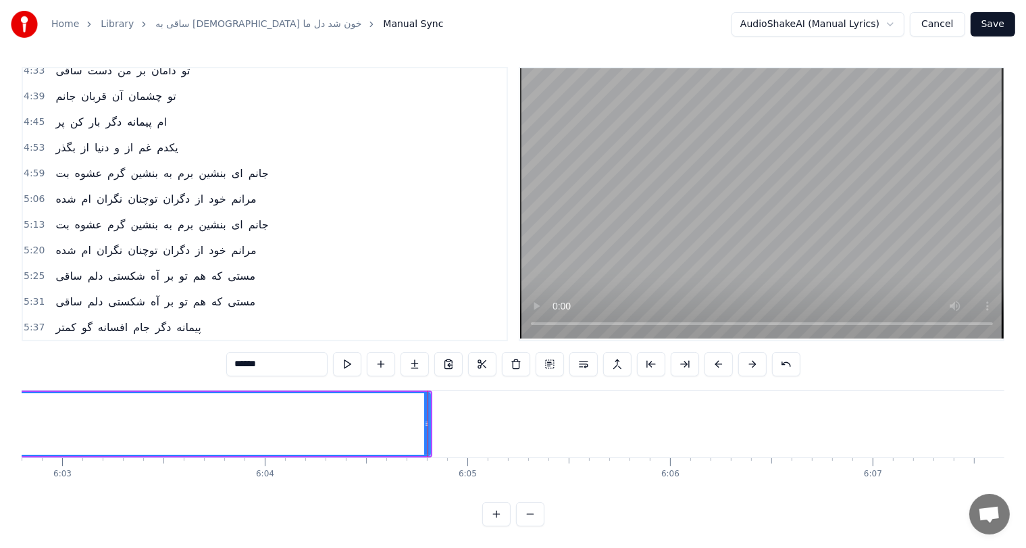
click at [996, 22] on button "Save" at bounding box center [992, 24] width 45 height 24
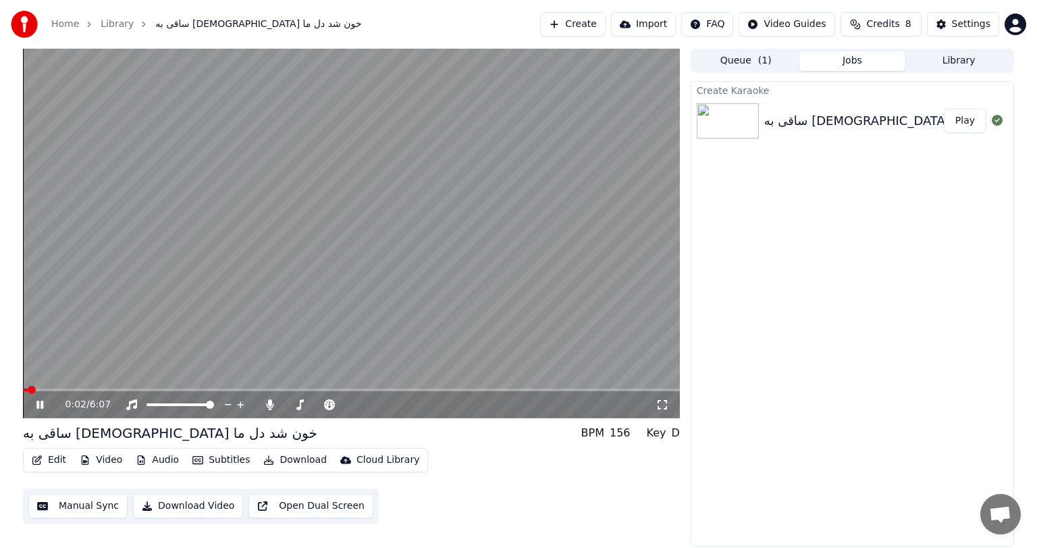
click at [33, 398] on div "0:02 / 6:07" at bounding box center [351, 405] width 646 height 14
click at [37, 402] on icon at bounding box center [39, 404] width 7 height 8
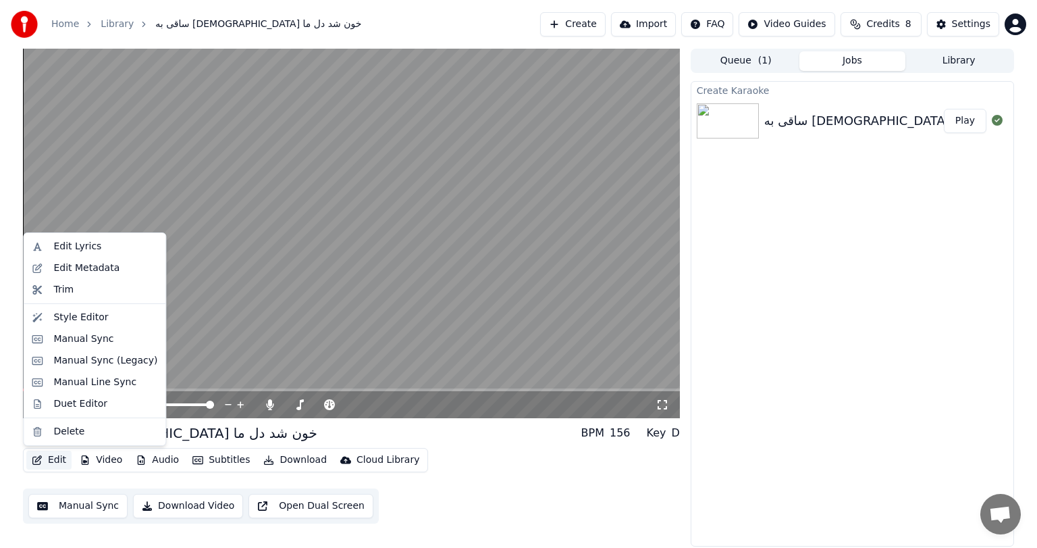
click at [51, 454] on button "Edit" at bounding box center [48, 459] width 45 height 19
click at [86, 263] on div "Edit Metadata" at bounding box center [86, 268] width 66 height 14
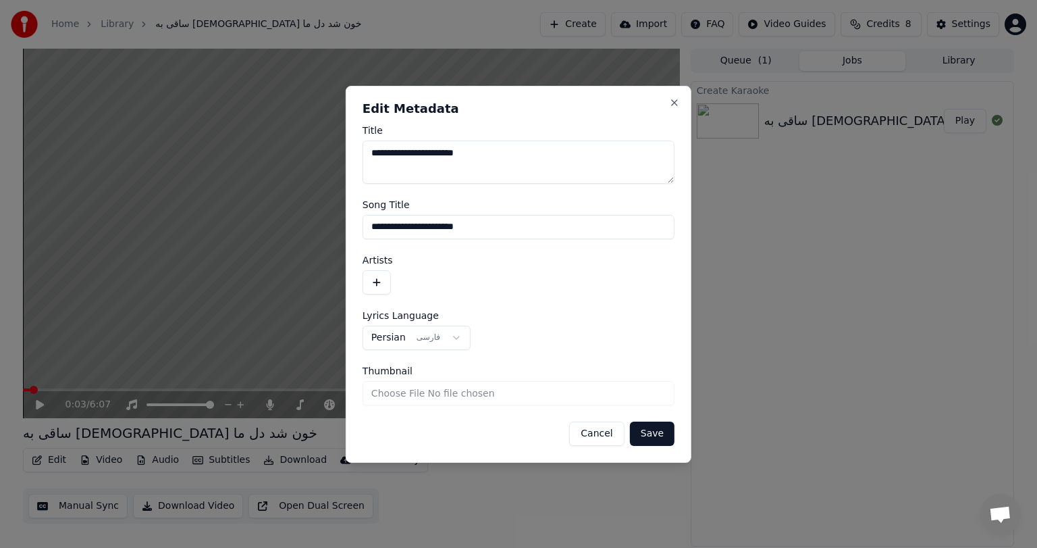
drag, startPoint x: 487, startPoint y: 224, endPoint x: 311, endPoint y: 224, distance: 176.2
click at [311, 224] on body "**********" at bounding box center [518, 274] width 1037 height 548
click at [379, 280] on button "button" at bounding box center [377, 282] width 28 height 24
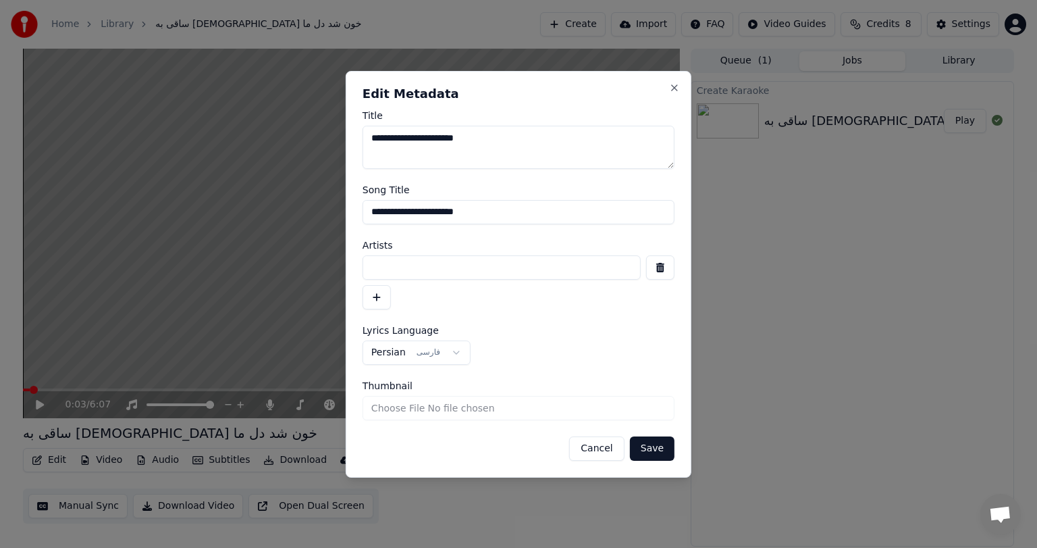
click at [397, 265] on input at bounding box center [502, 267] width 278 height 24
type input "**********"
click at [654, 443] on button "Save" at bounding box center [652, 448] width 45 height 24
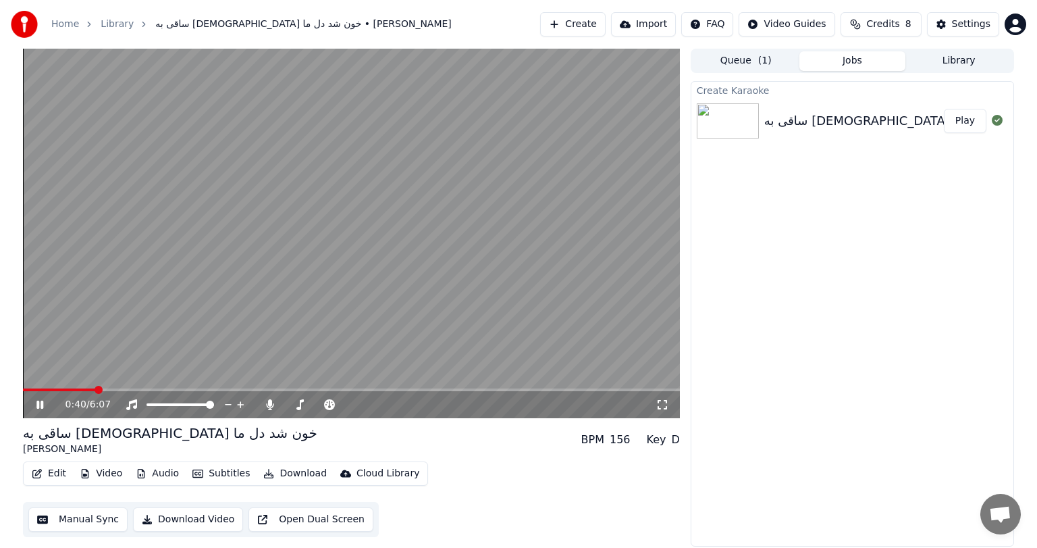
click at [309, 277] on video at bounding box center [351, 233] width 657 height 369
click at [267, 397] on div "0:41 / 6:07" at bounding box center [351, 404] width 657 height 27
click at [267, 403] on icon at bounding box center [269, 404] width 7 height 11
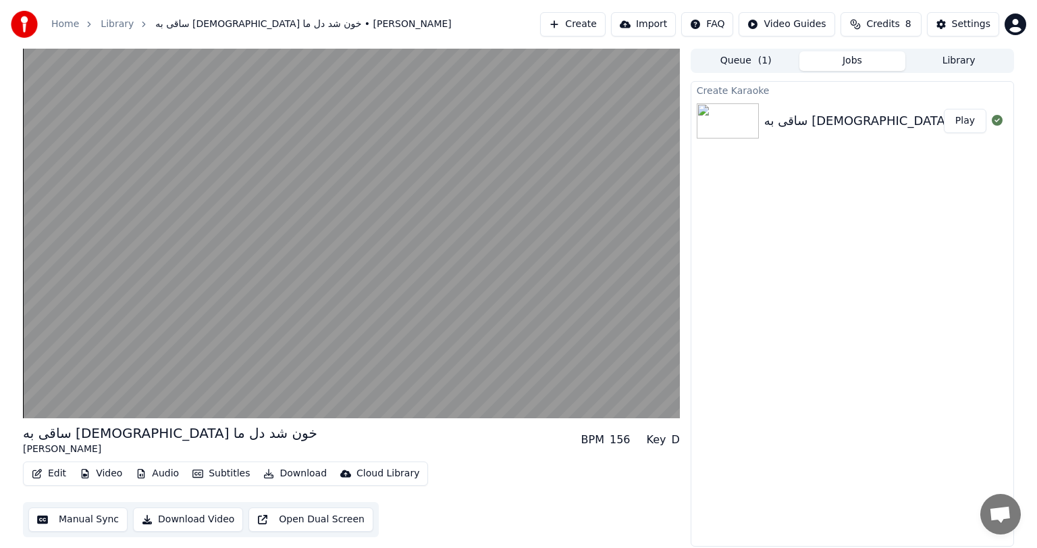
click at [602, 289] on video at bounding box center [351, 233] width 657 height 369
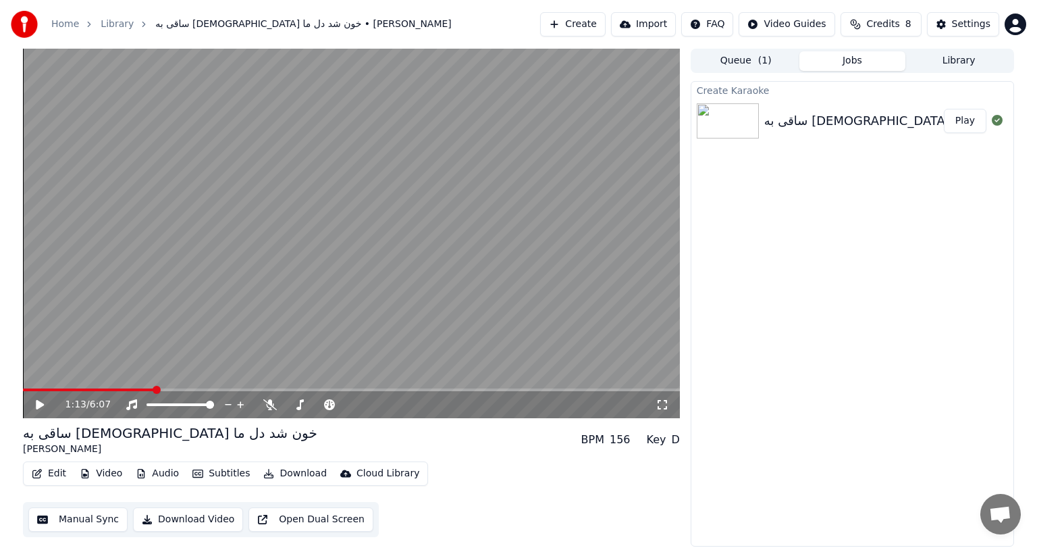
click at [181, 516] on button "Download Video" at bounding box center [188, 519] width 110 height 24
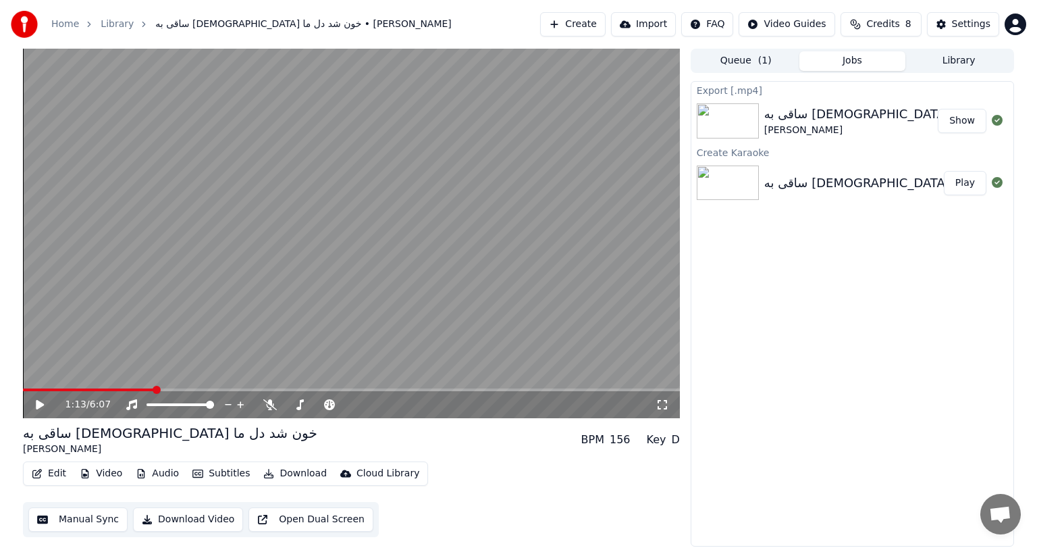
click at [972, 120] on button "Show" at bounding box center [962, 121] width 49 height 24
